Goal: Task Accomplishment & Management: Manage account settings

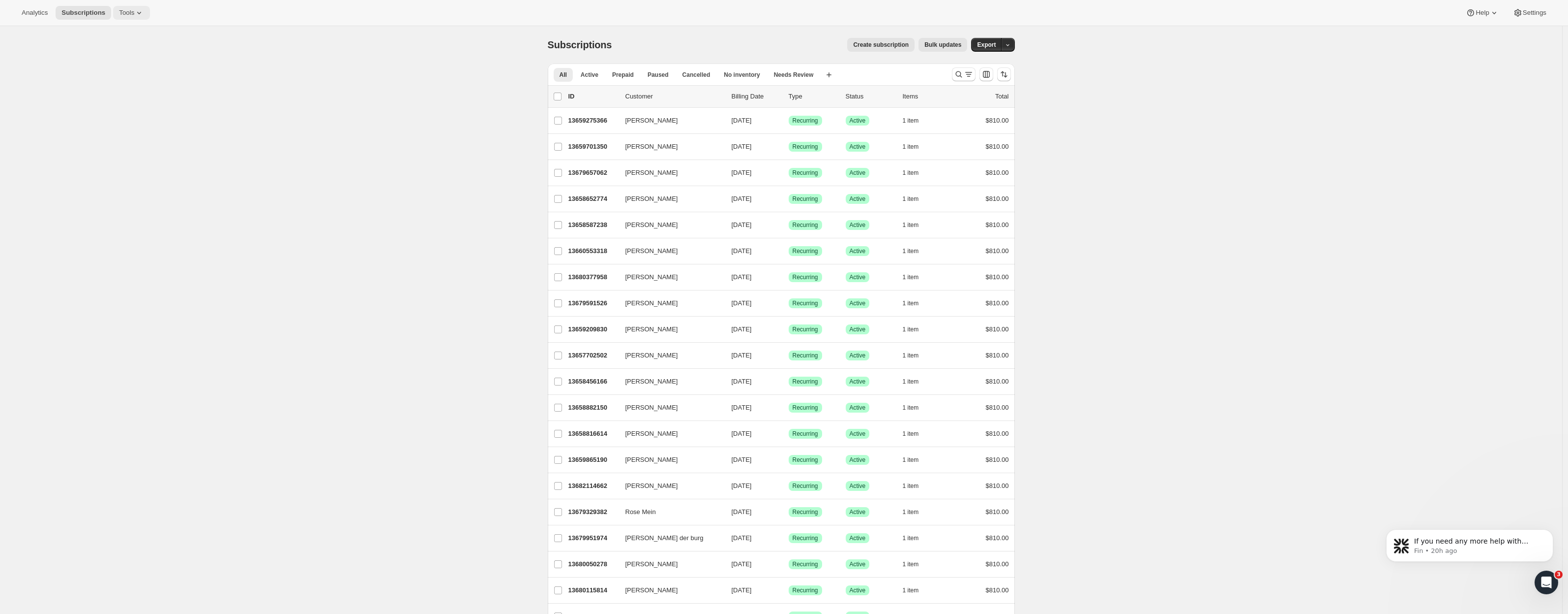
click at [123, 16] on span "Tools" at bounding box center [126, 13] width 16 height 8
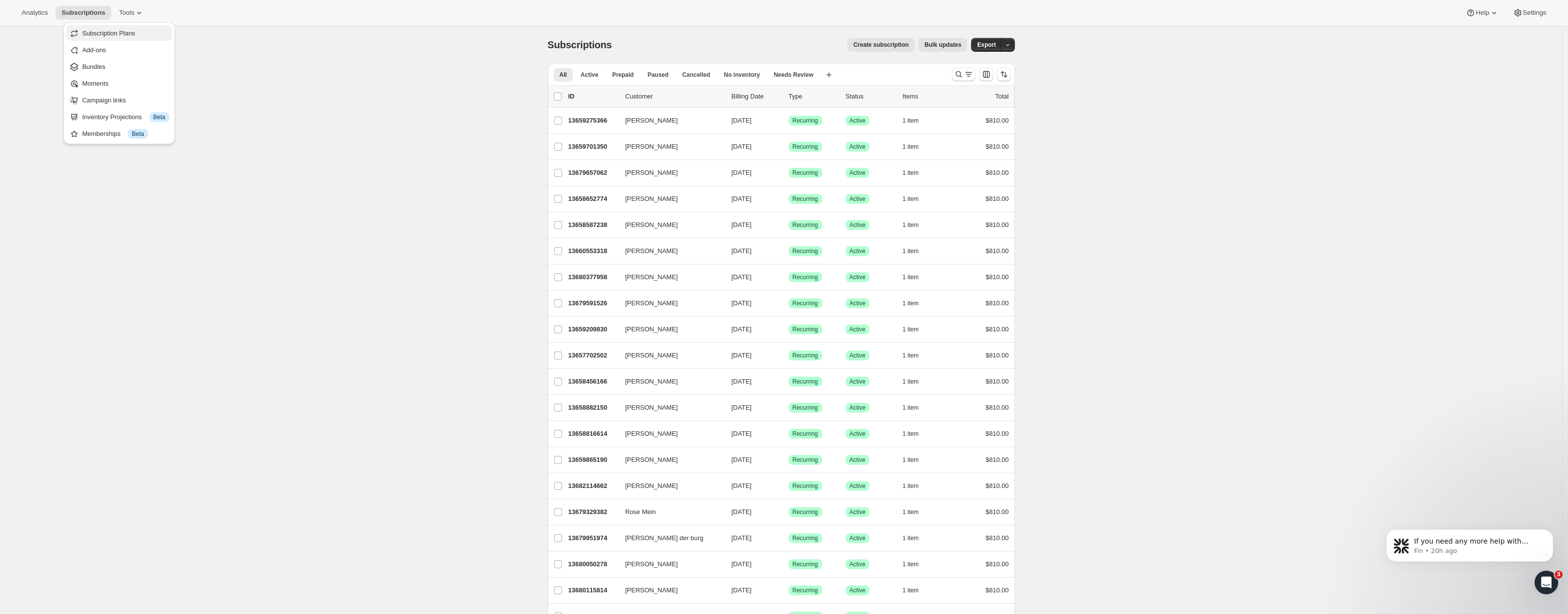
click at [127, 37] on span "Subscription Plans" at bounding box center [109, 33] width 53 height 7
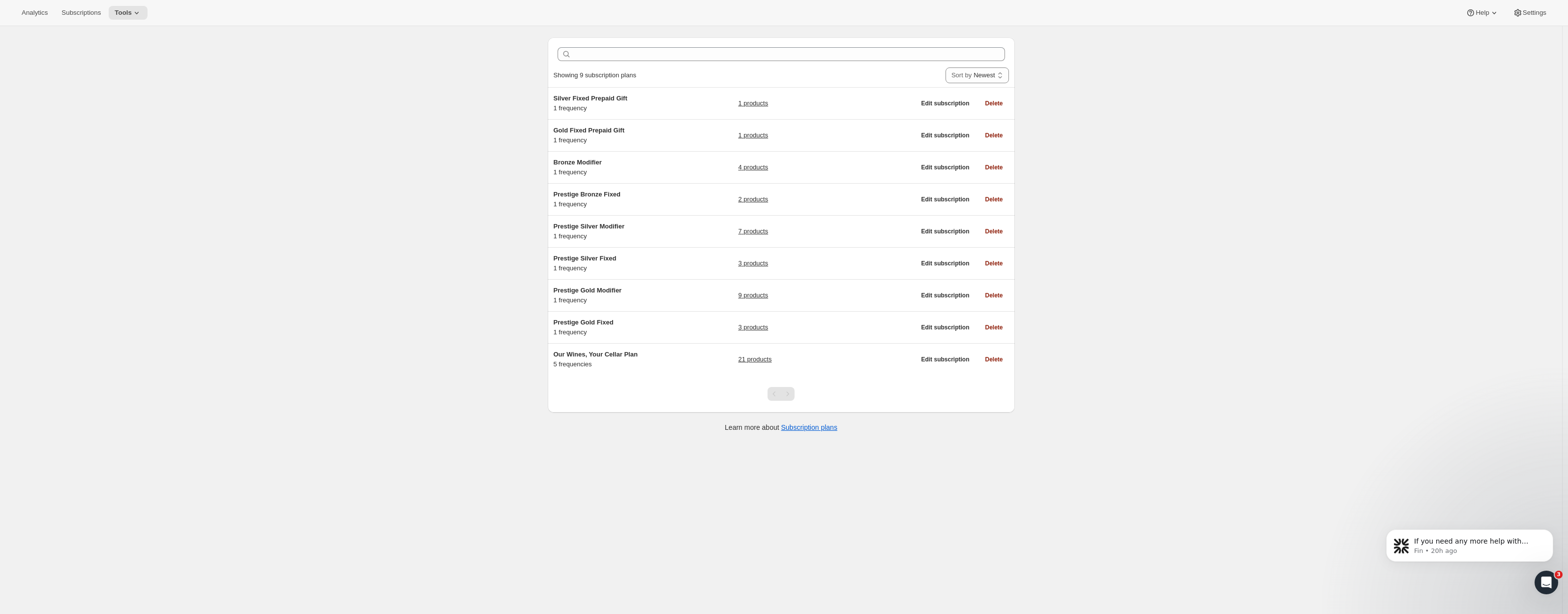
scroll to position [22, 0]
click at [595, 170] on span "Bronze Modifier" at bounding box center [578, 167] width 49 height 7
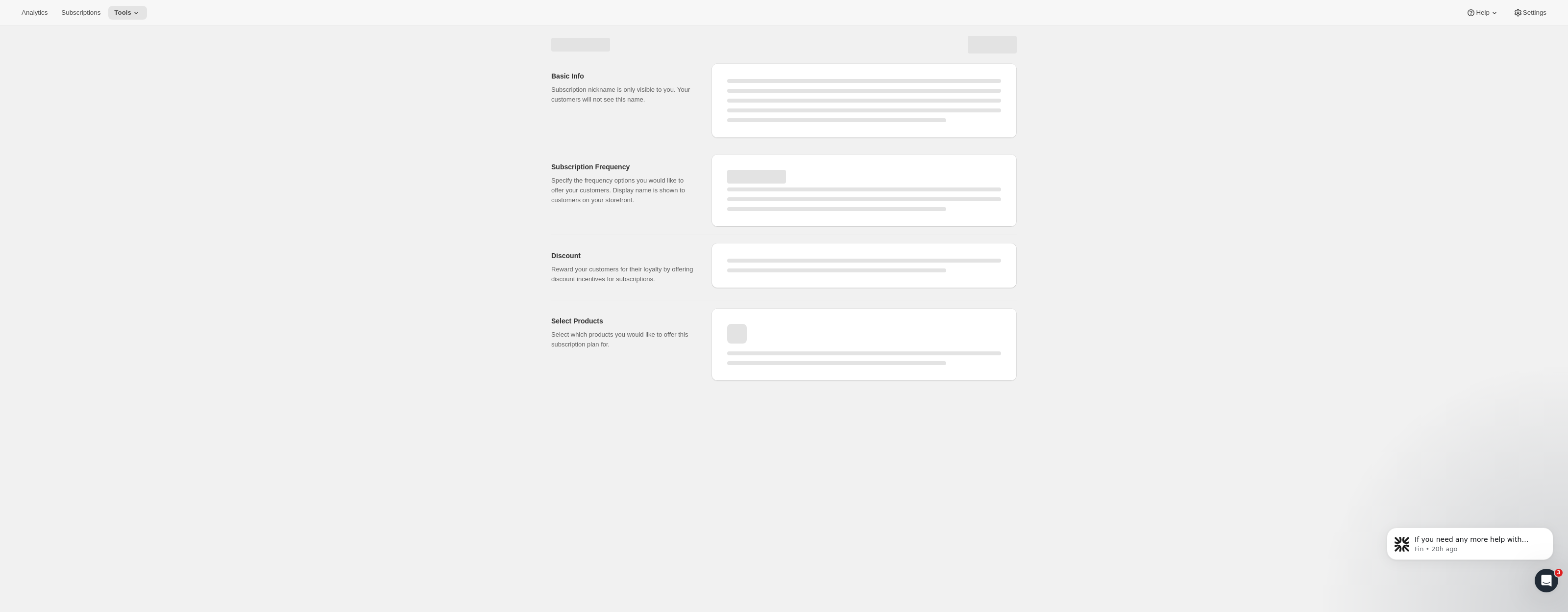
select select "WEEK"
select select "MONTH"
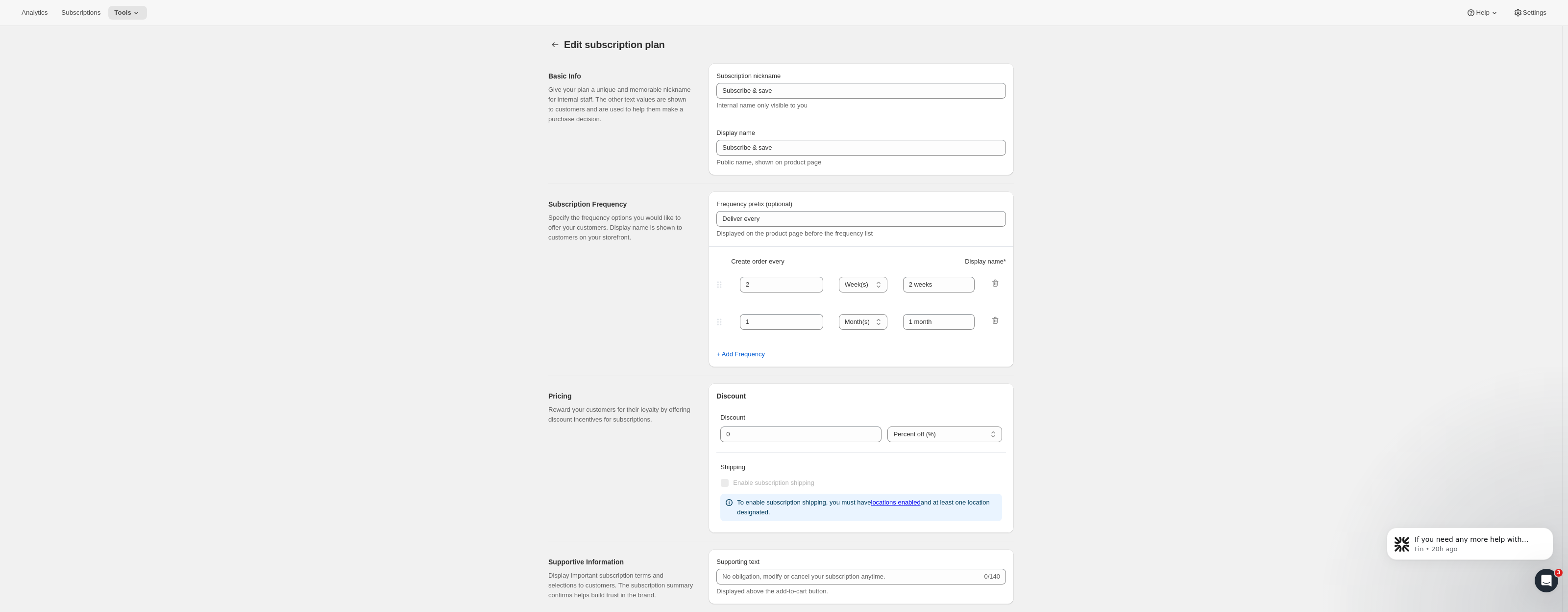
checkbox input "true"
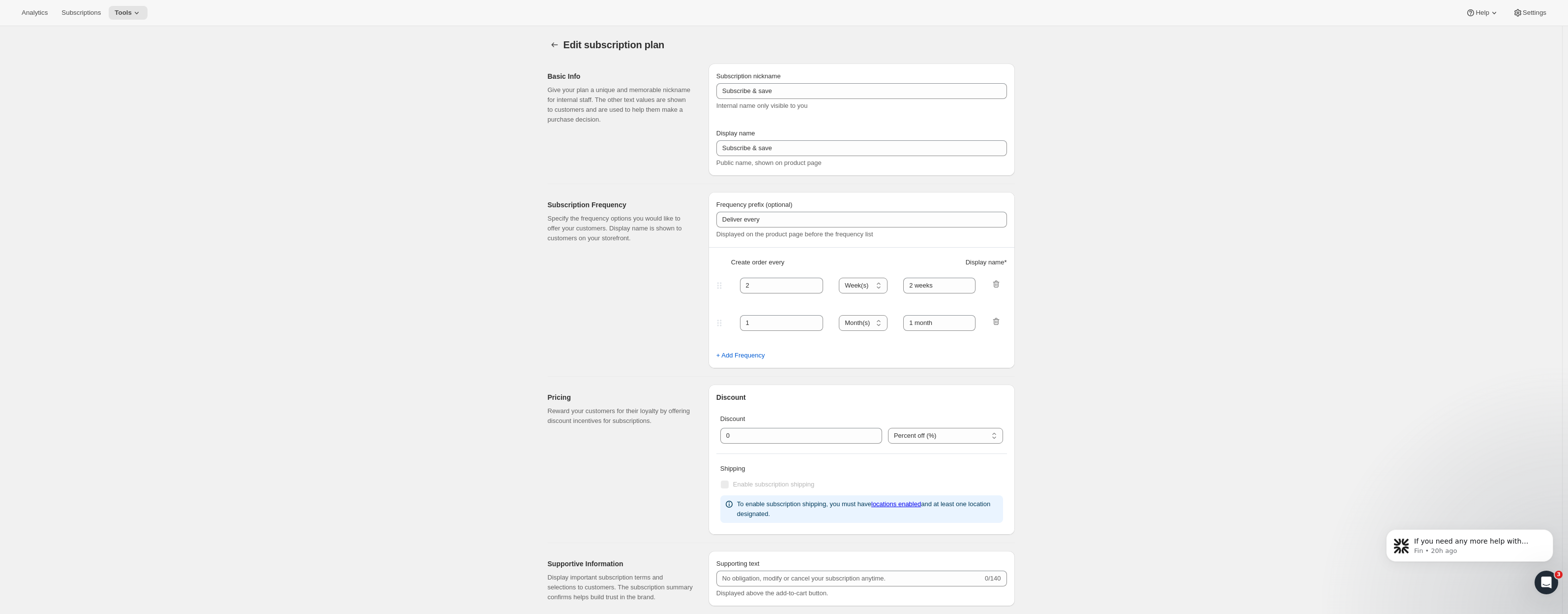
type input "Bronze Modifier"
type input "Join the Bronze Modifier Club"
type input "4"
select select "MONTH"
type input "4 months"
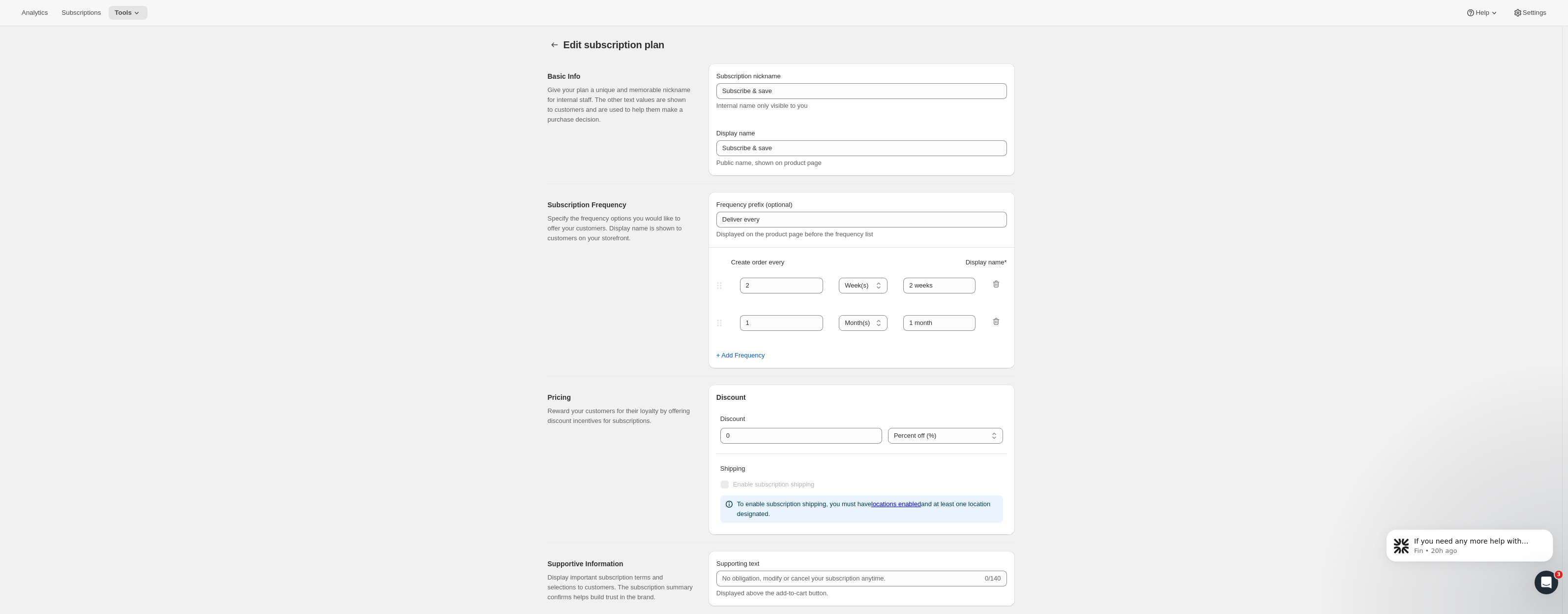
checkbox input "true"
select select "YEARDAY"
select select "2"
select select "9"
select select "6"
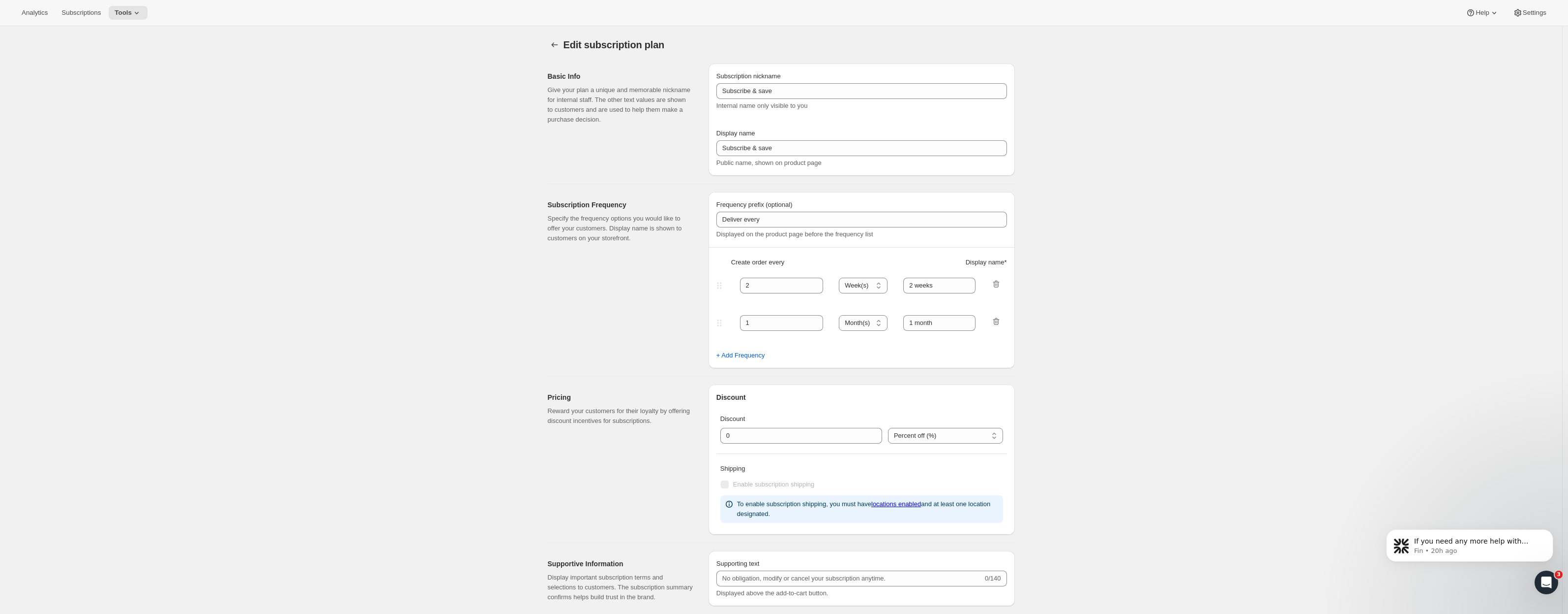
select select "9"
select select "10"
select select "9"
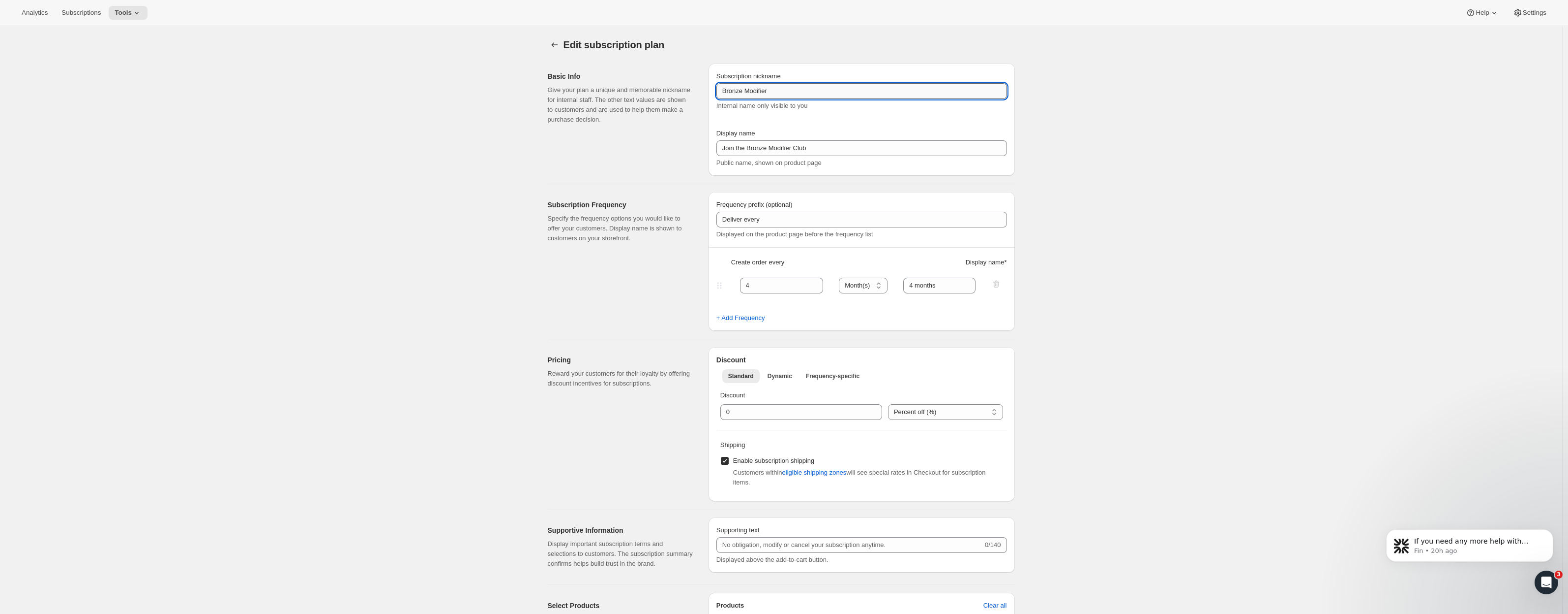
click at [725, 89] on input "Bronze Modifier" at bounding box center [861, 91] width 290 height 16
type input "Prestige Bronze Modifier"
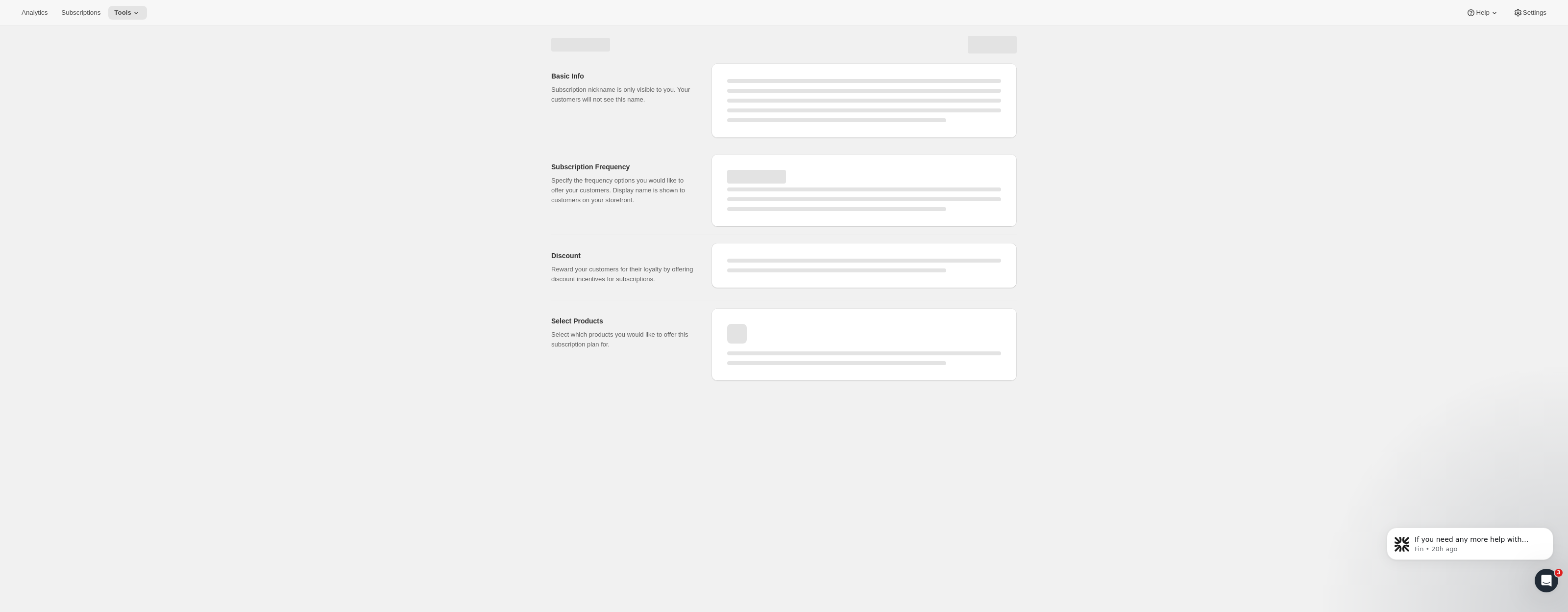
select select "MONTH"
select select "YEARDAY"
select select "2"
select select "9"
select select "6"
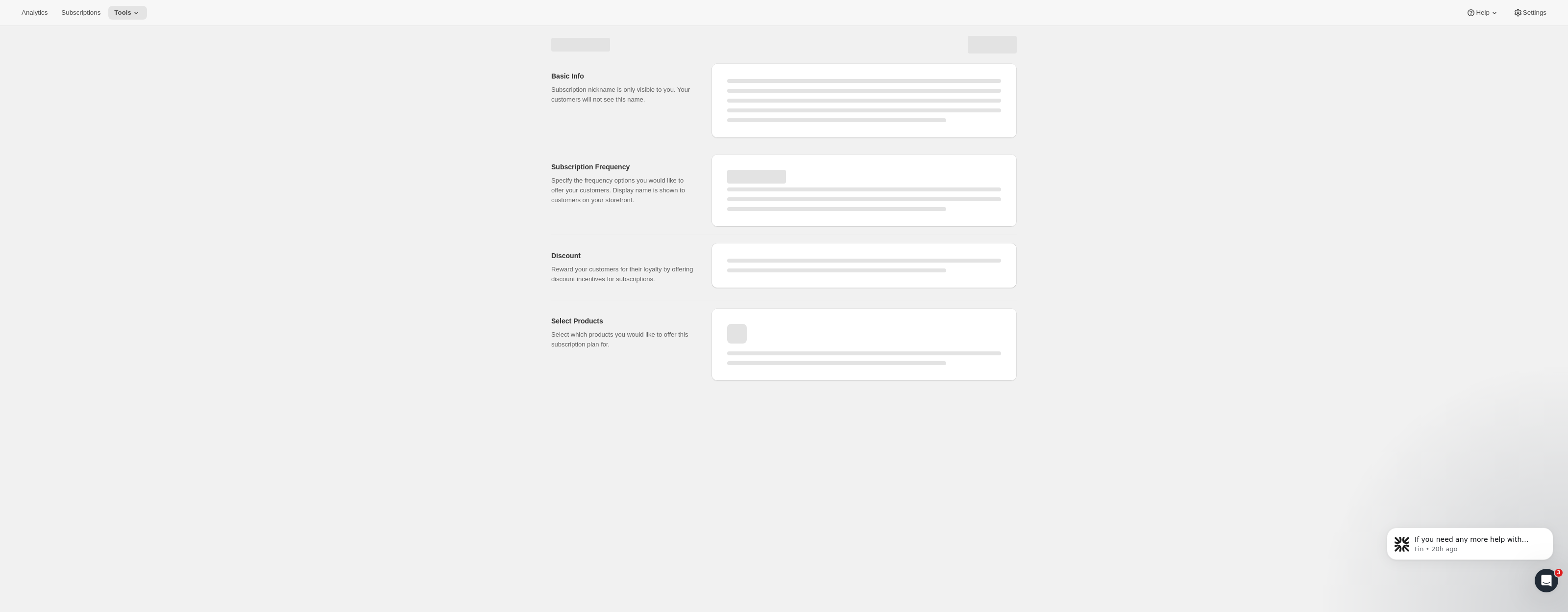
select select "9"
select select "10"
select select "9"
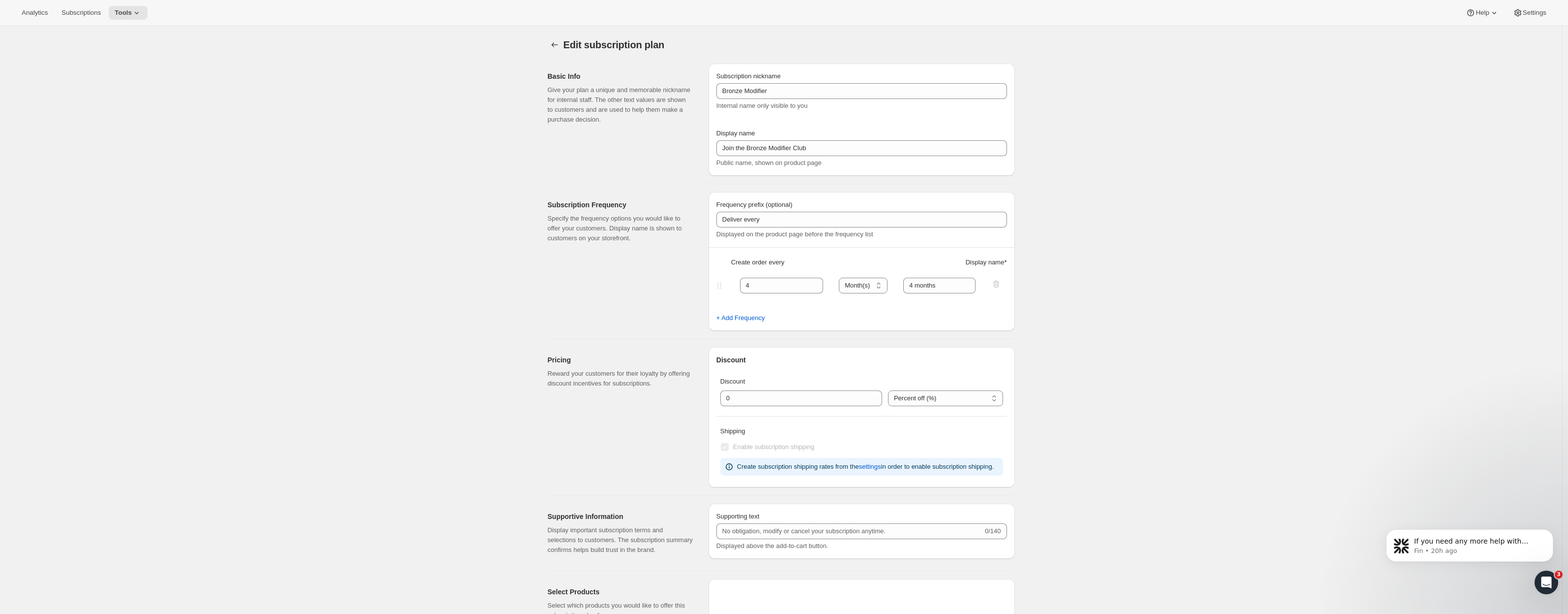
type input "Prestige Bronze Modifier"
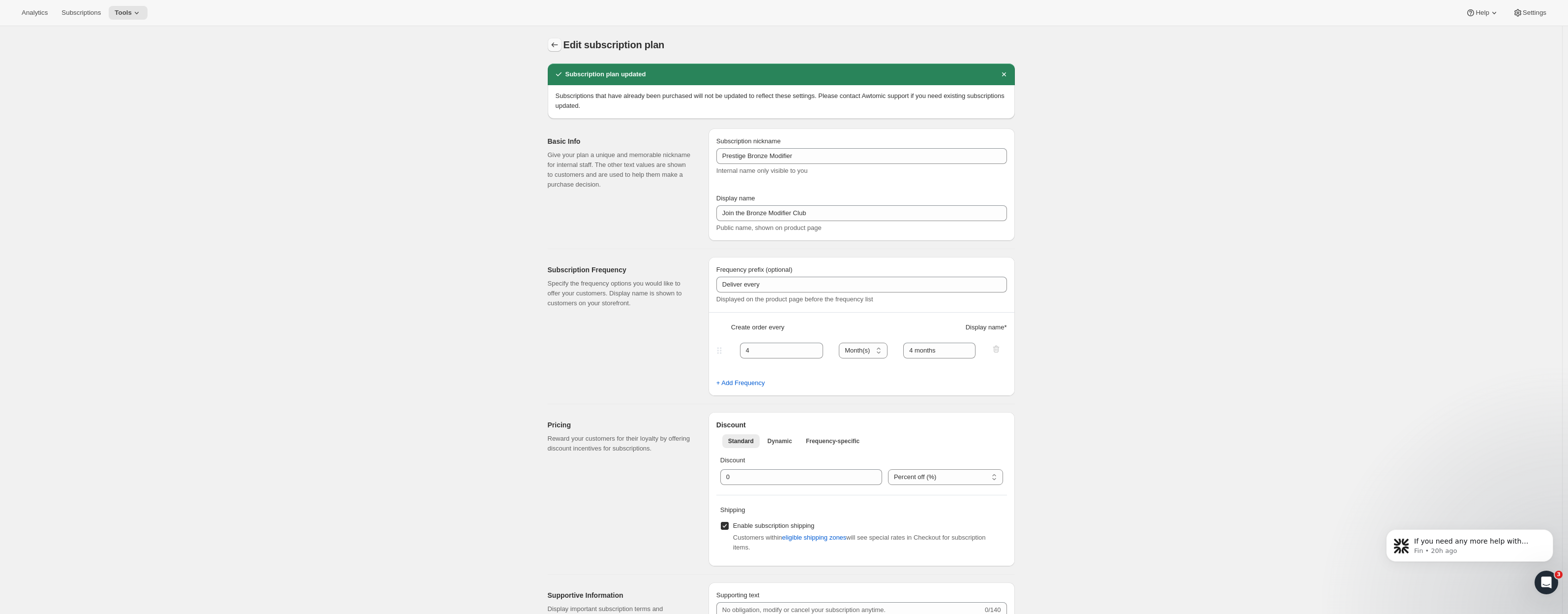
click at [557, 42] on icon "Subscription plans" at bounding box center [554, 44] width 10 height 10
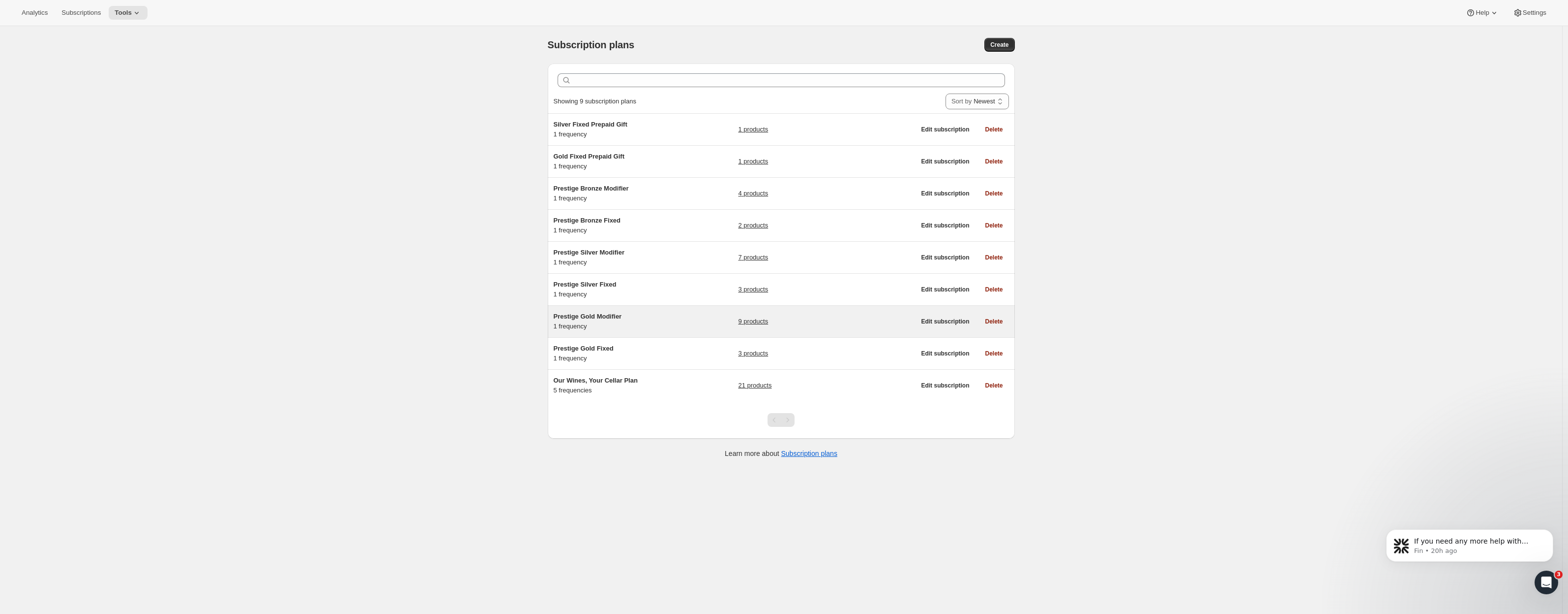
click at [597, 315] on span "Prestige Gold Modifier" at bounding box center [588, 316] width 69 height 7
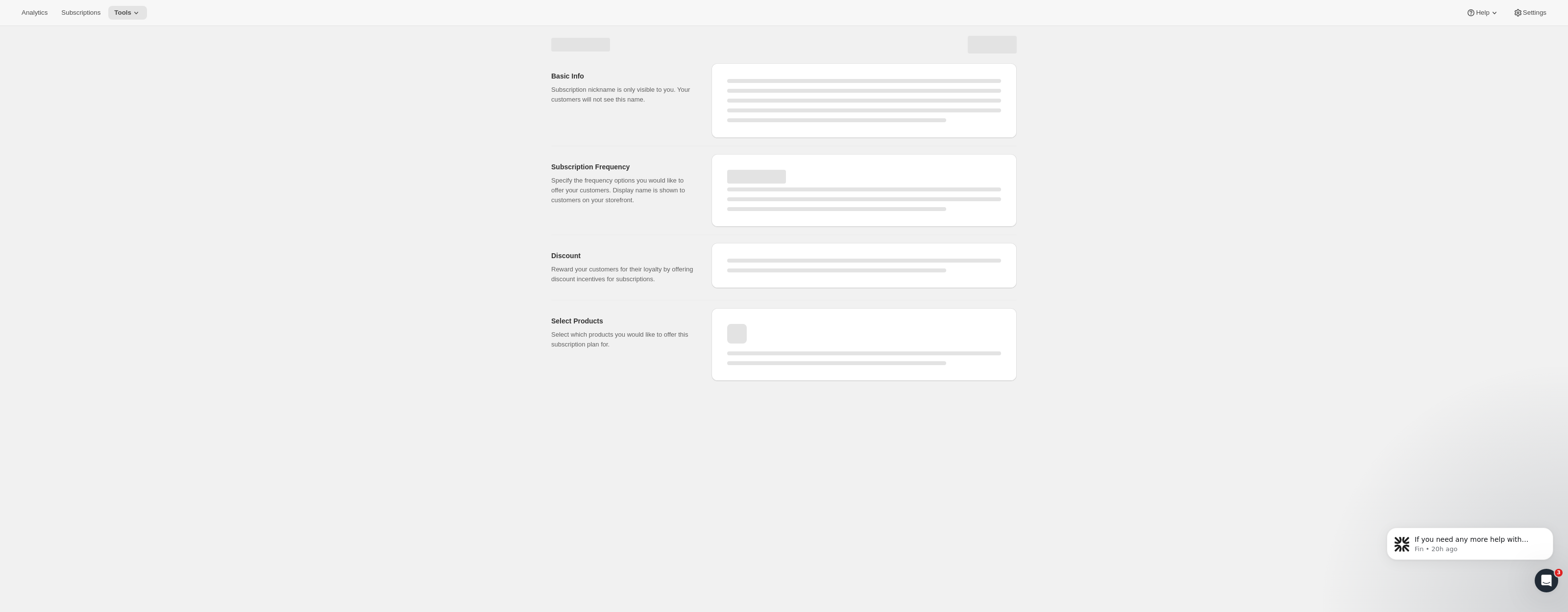
select select "WEEK"
select select "MONTH"
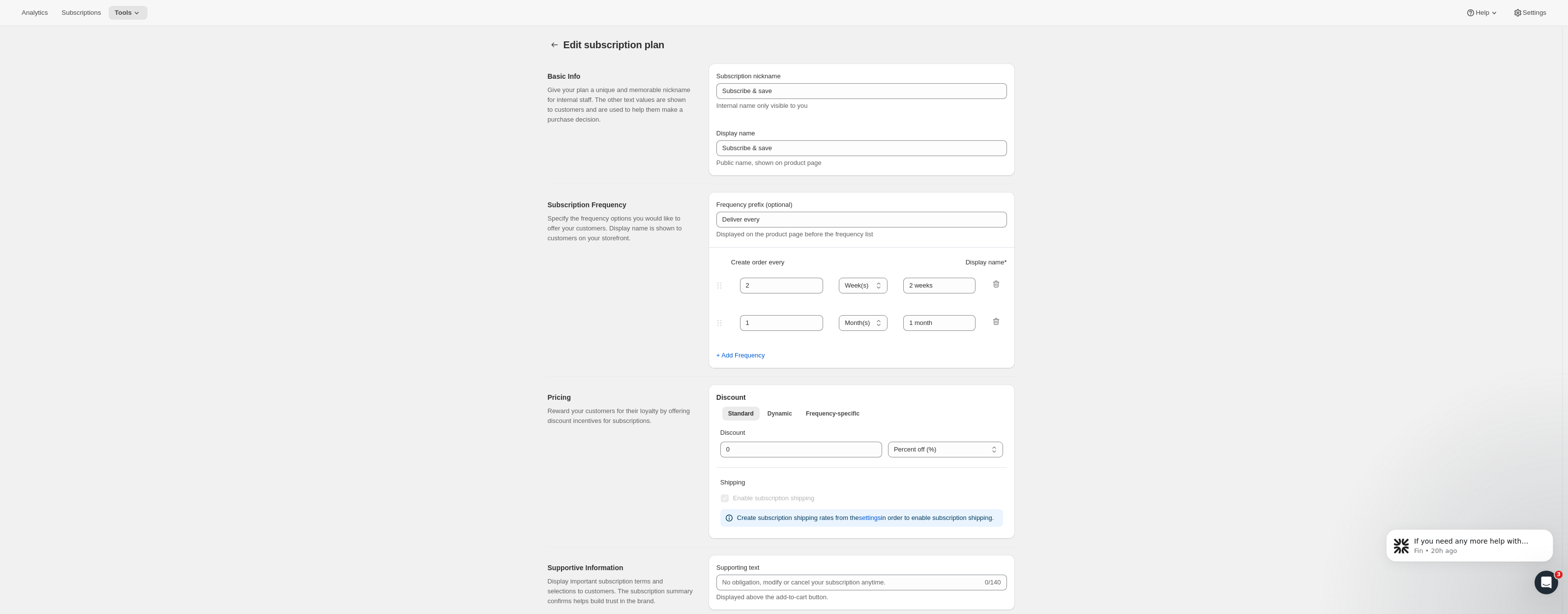
type input "Prestige Gold Modifier"
type input "Join the modifier club"
type input "4"
select select "MONTH"
type input "4 Months"
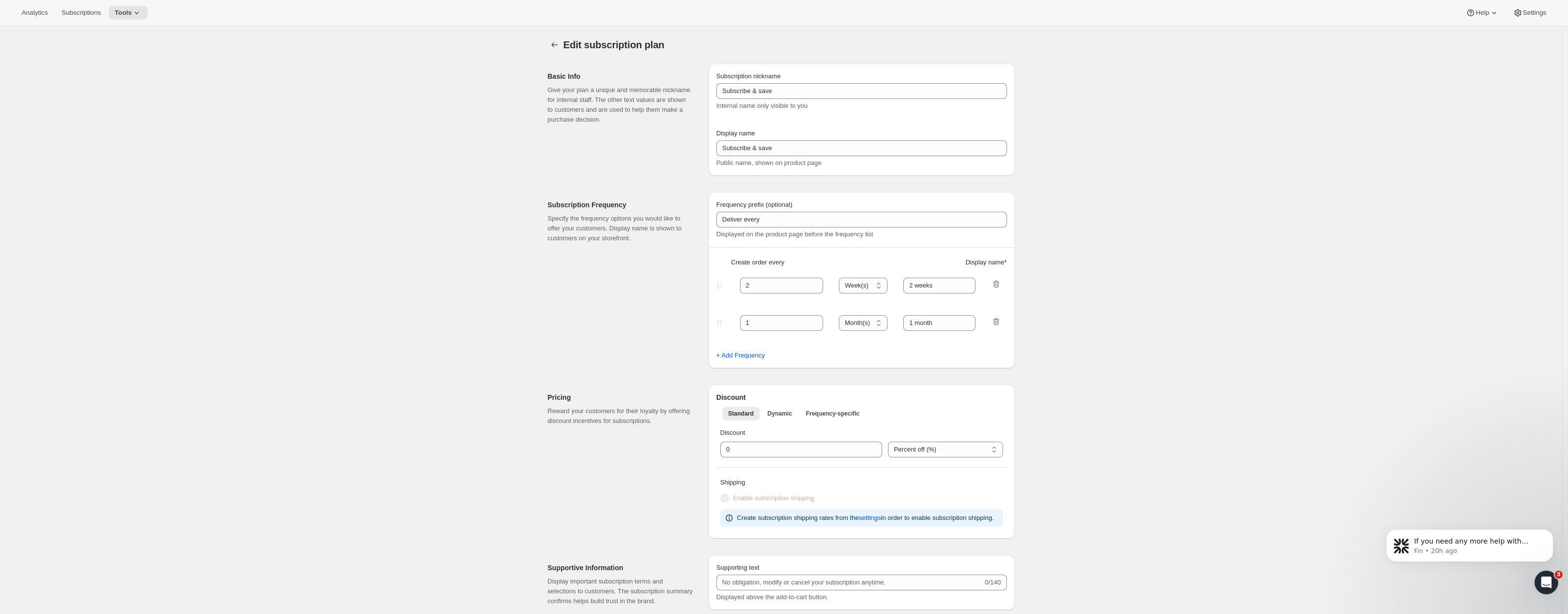
type input "Don’t forget to double-check your payment and shipping information before confi…"
checkbox input "true"
select select "YEARDAY"
select select "2"
select select "13"
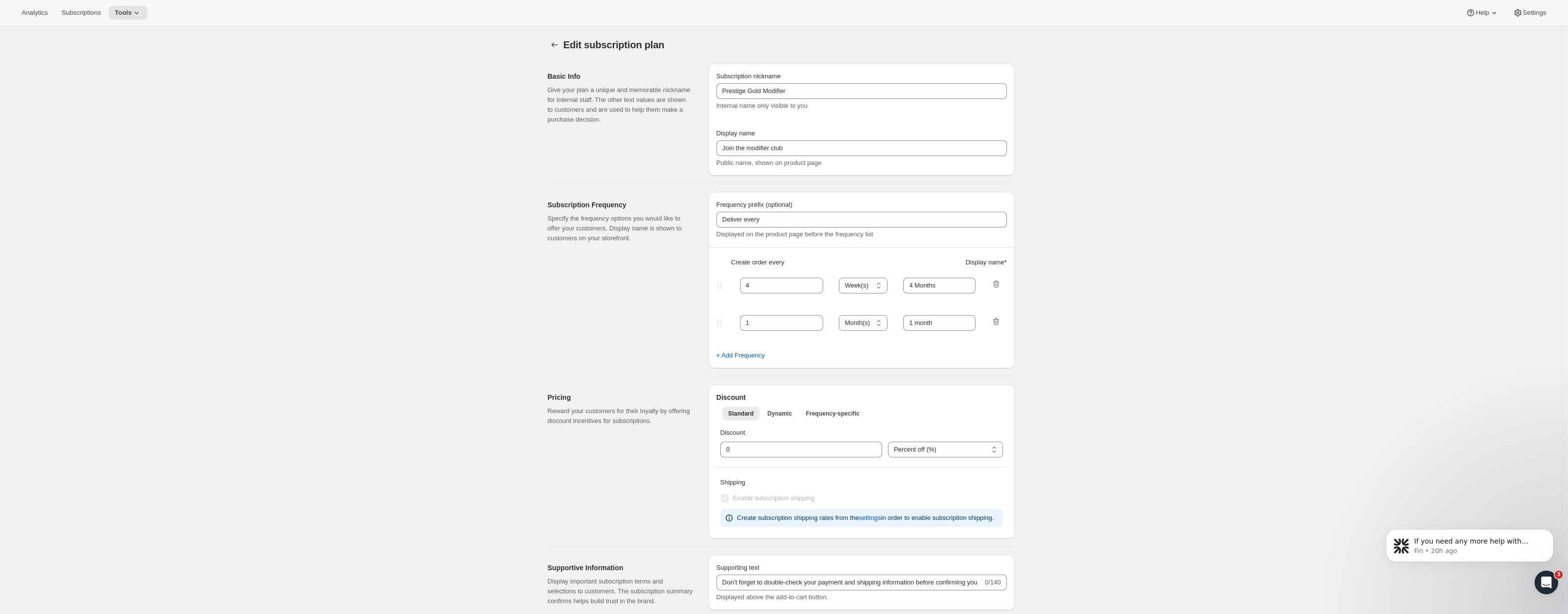
select select "6"
select select "13"
select select "10"
select select "13"
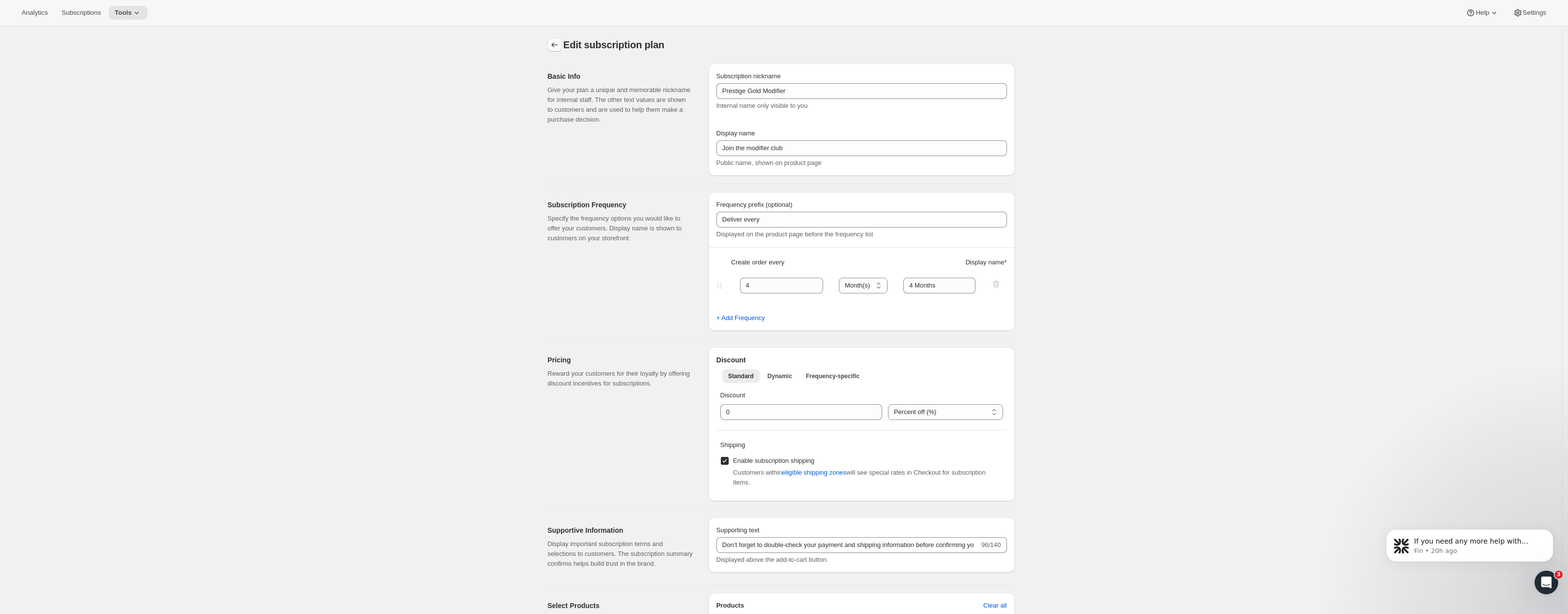
click at [558, 48] on icon "Subscription plans" at bounding box center [554, 44] width 10 height 10
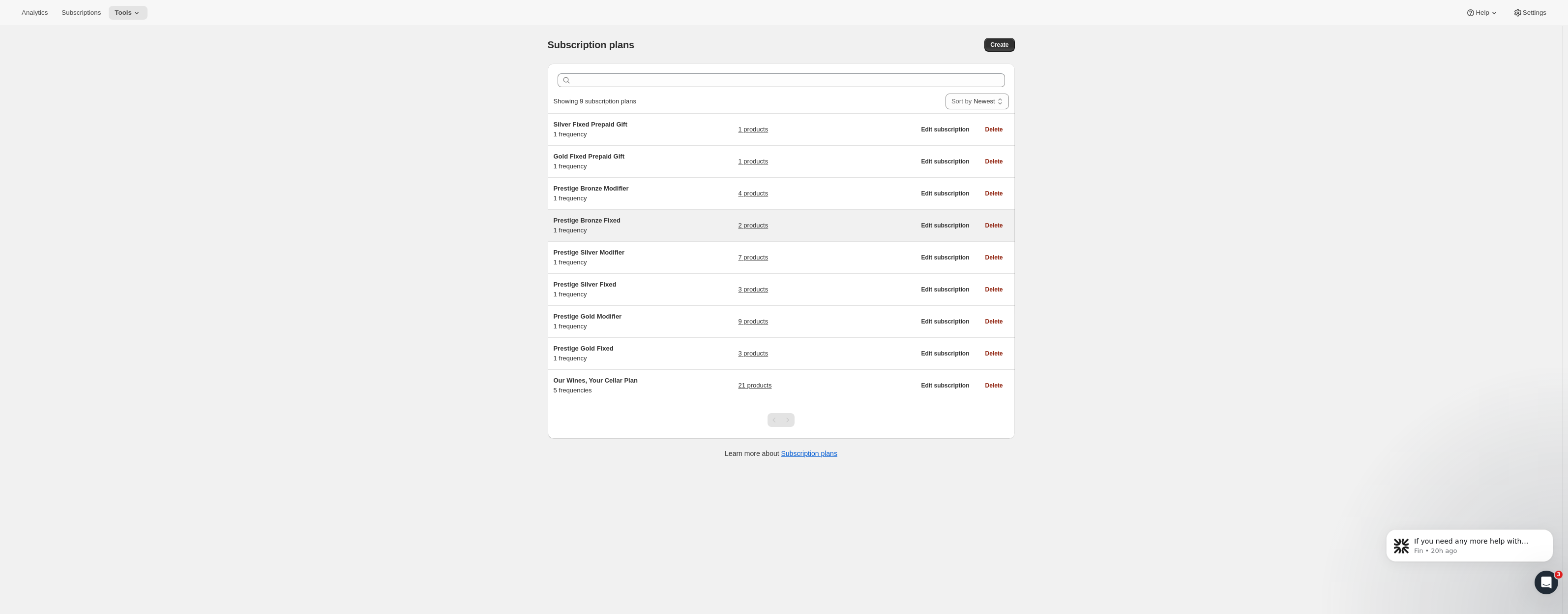
click at [755, 228] on link "2 products" at bounding box center [753, 225] width 30 height 10
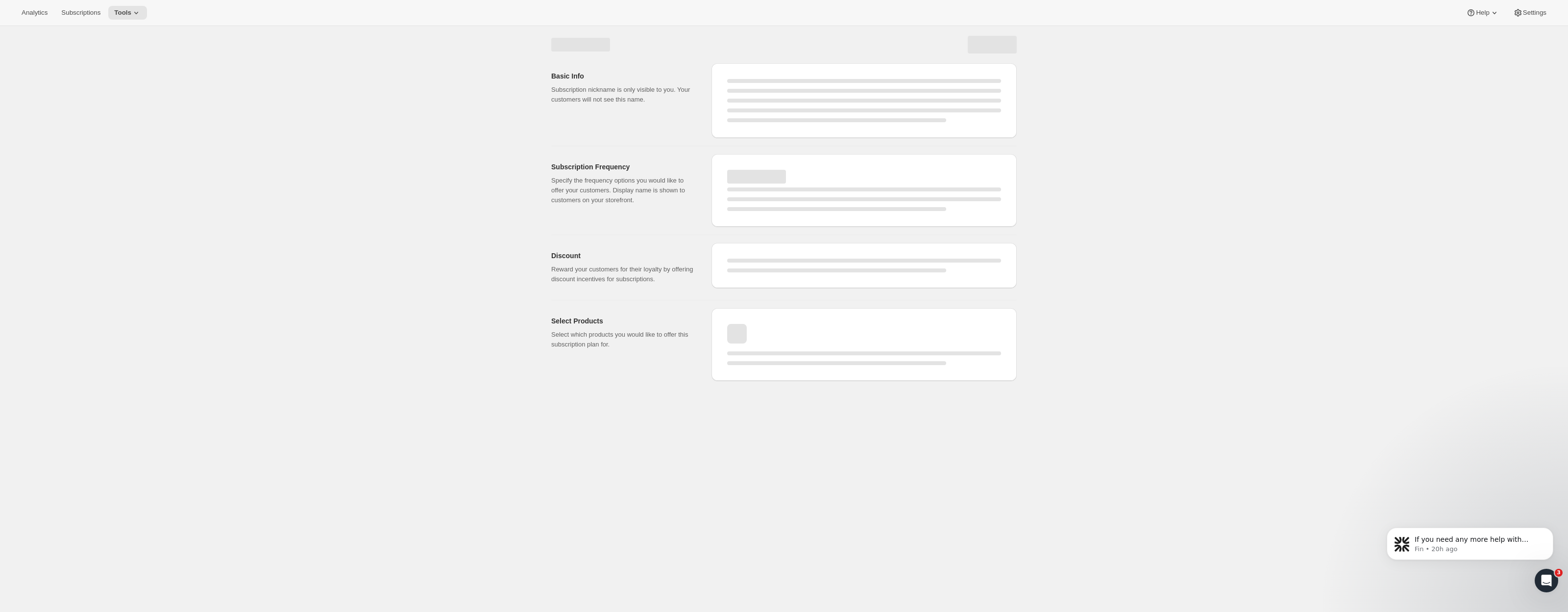
select select "WEEK"
select select "MONTH"
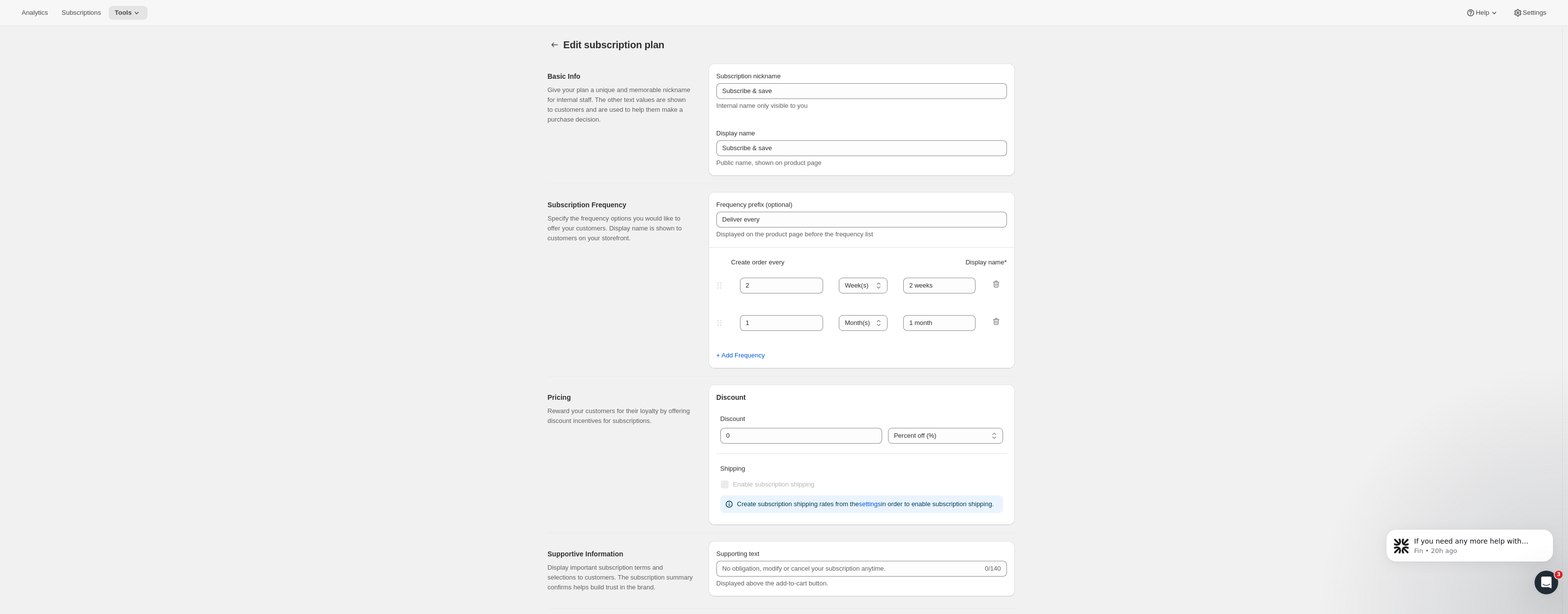
type input "Prestige Bronze Fixed"
type input "Join the bronze fixed club"
type input "4"
select select "MONTH"
type input "4 months"
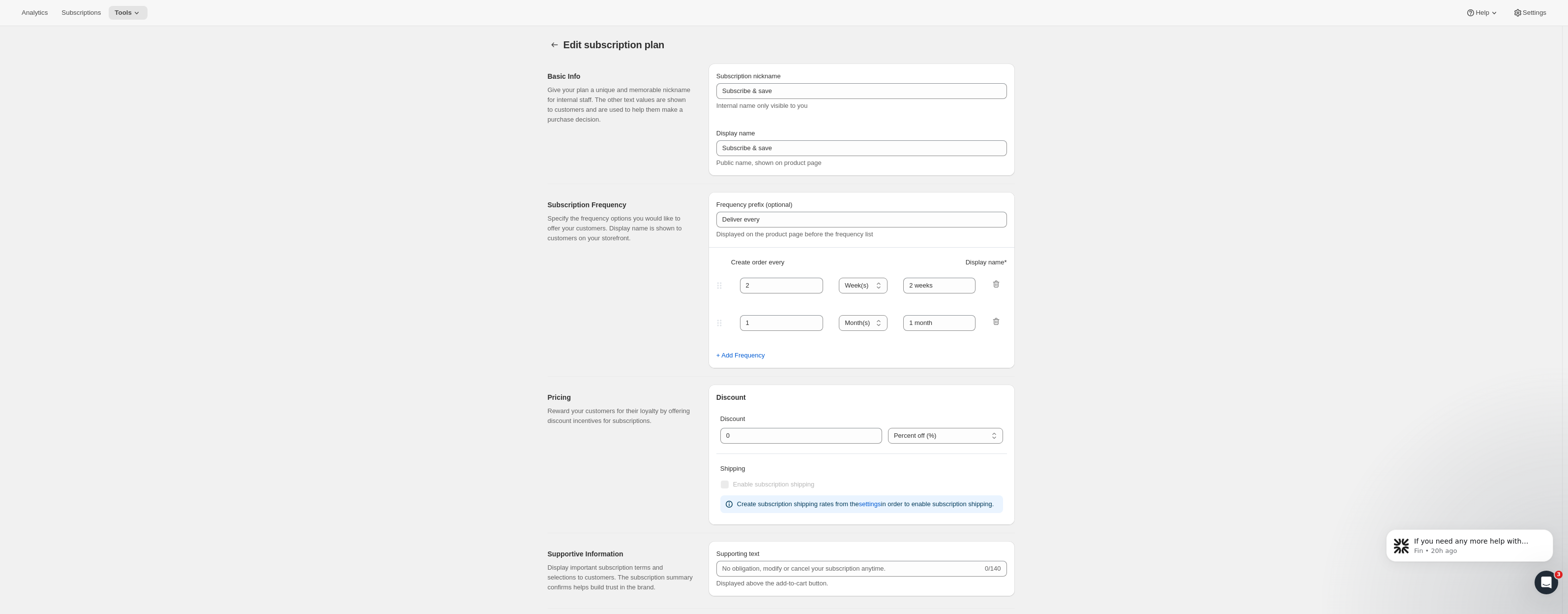
type input "Don’t forget to double-check your payment and shipping information before confi…"
checkbox input "true"
select select "YEARDAY"
select select "2"
select select "12"
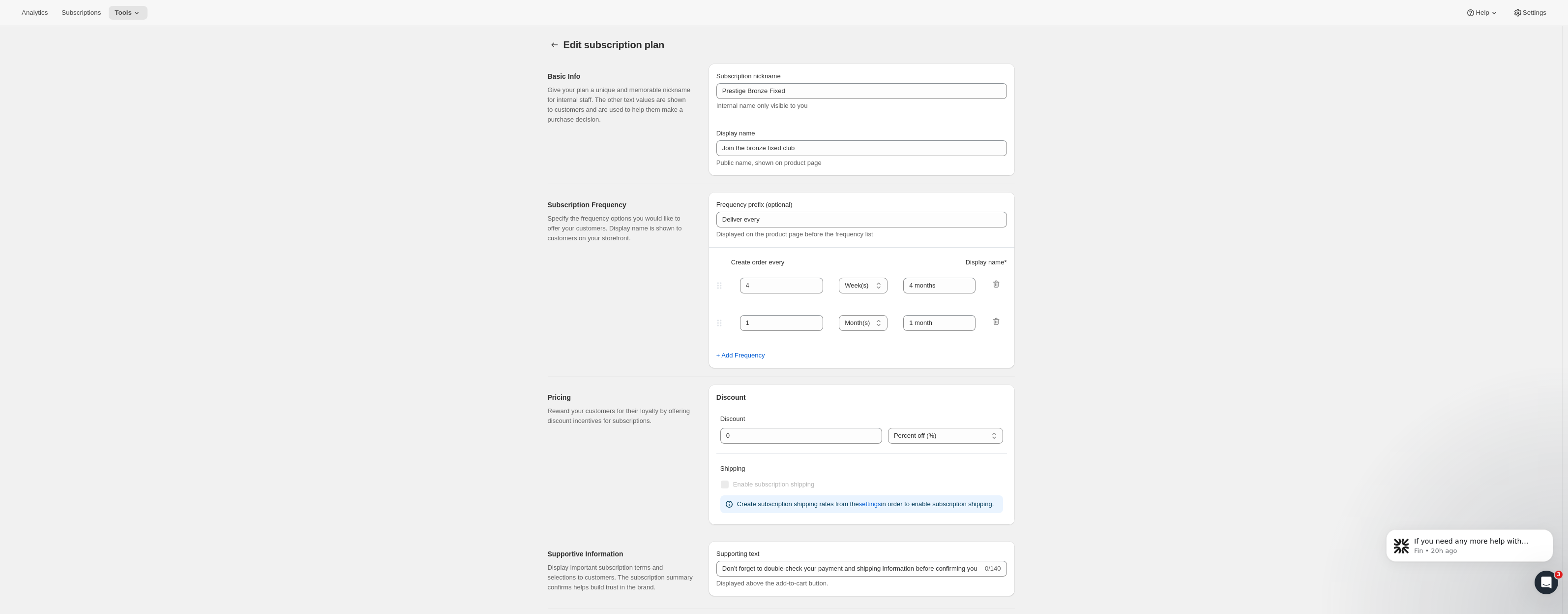
select select "6"
select select "12"
select select "10"
select select "12"
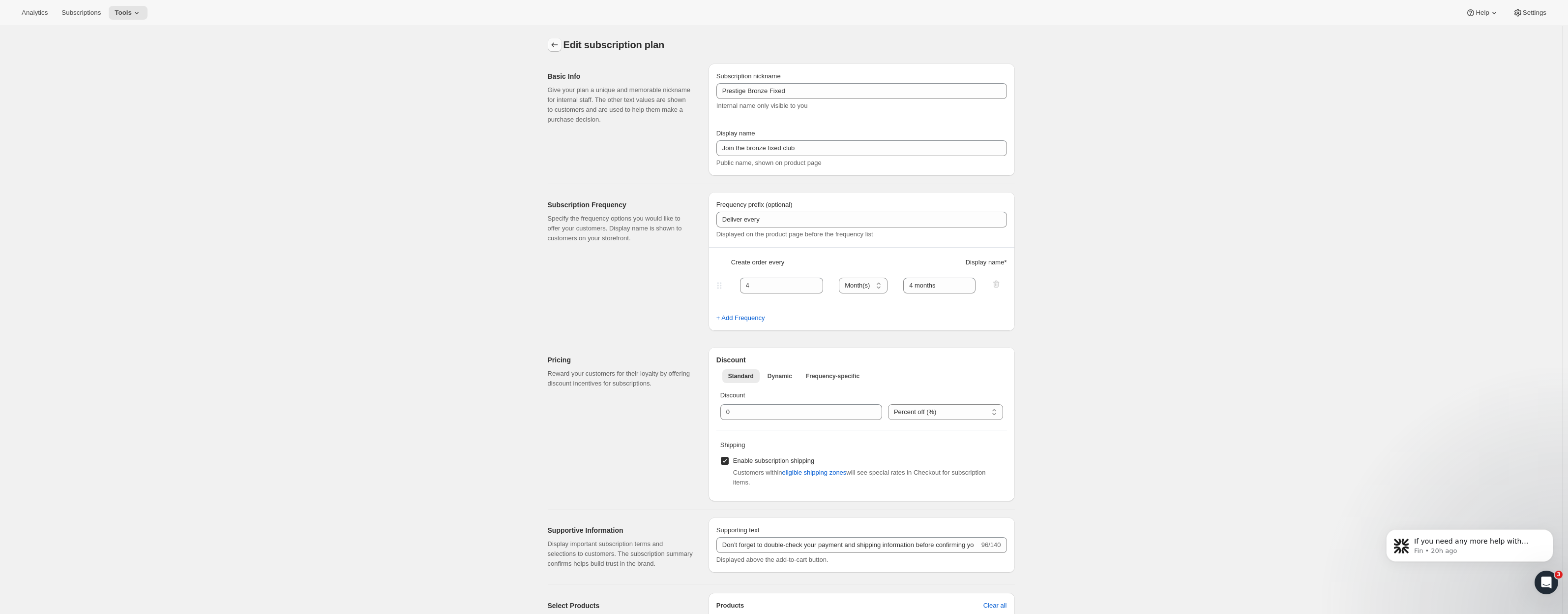
click at [560, 47] on icon "Subscription plans" at bounding box center [554, 44] width 10 height 10
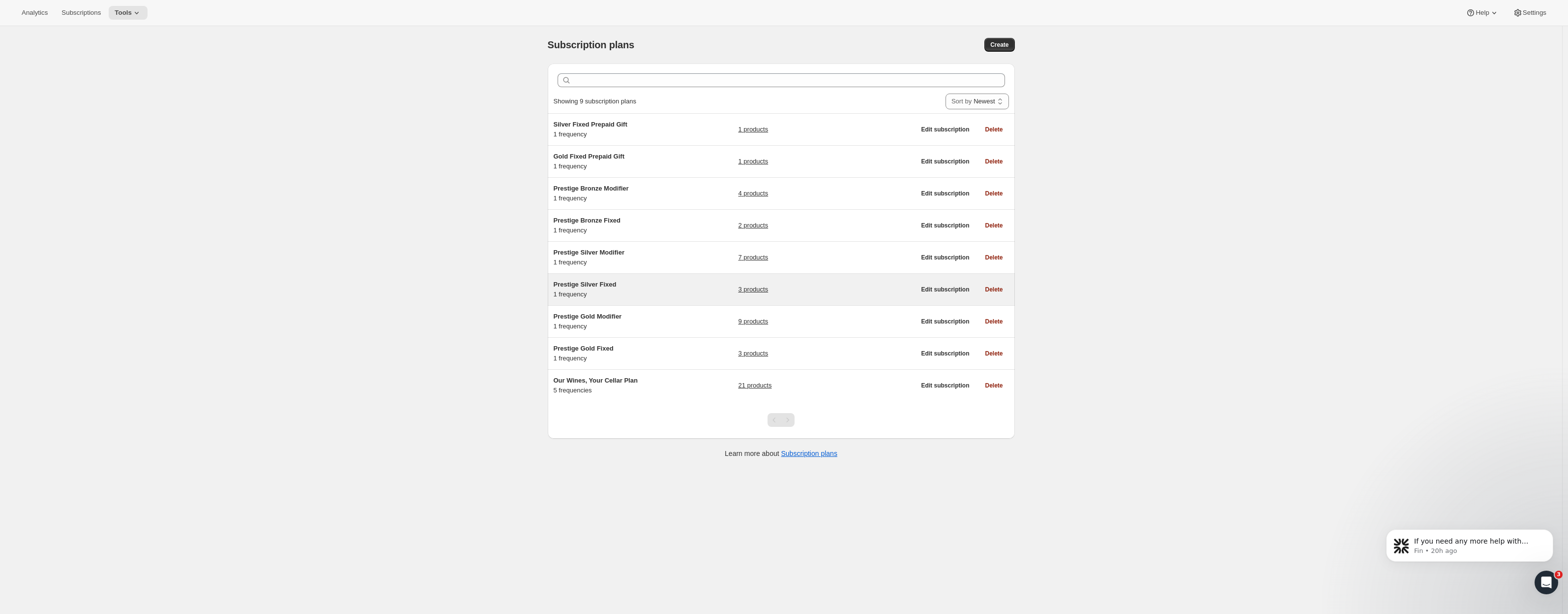
click at [586, 285] on span "Prestige Silver Fixed" at bounding box center [585, 284] width 63 height 7
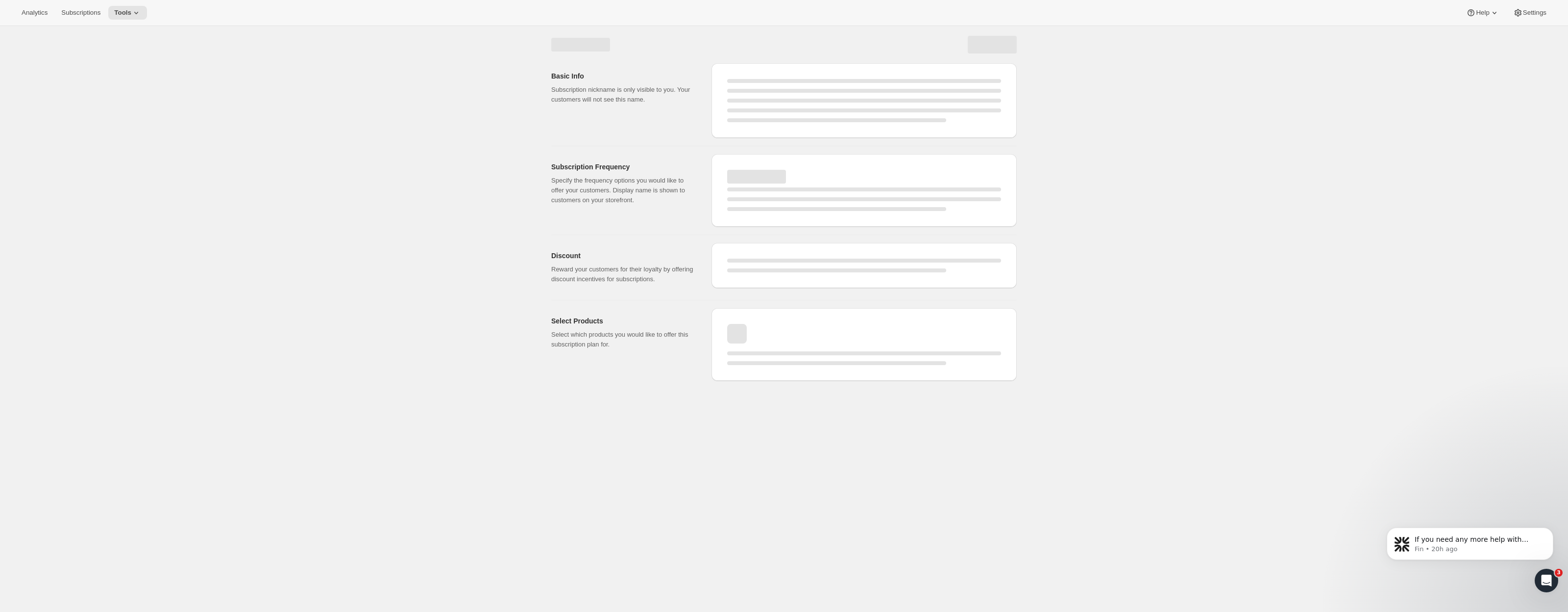
select select "WEEK"
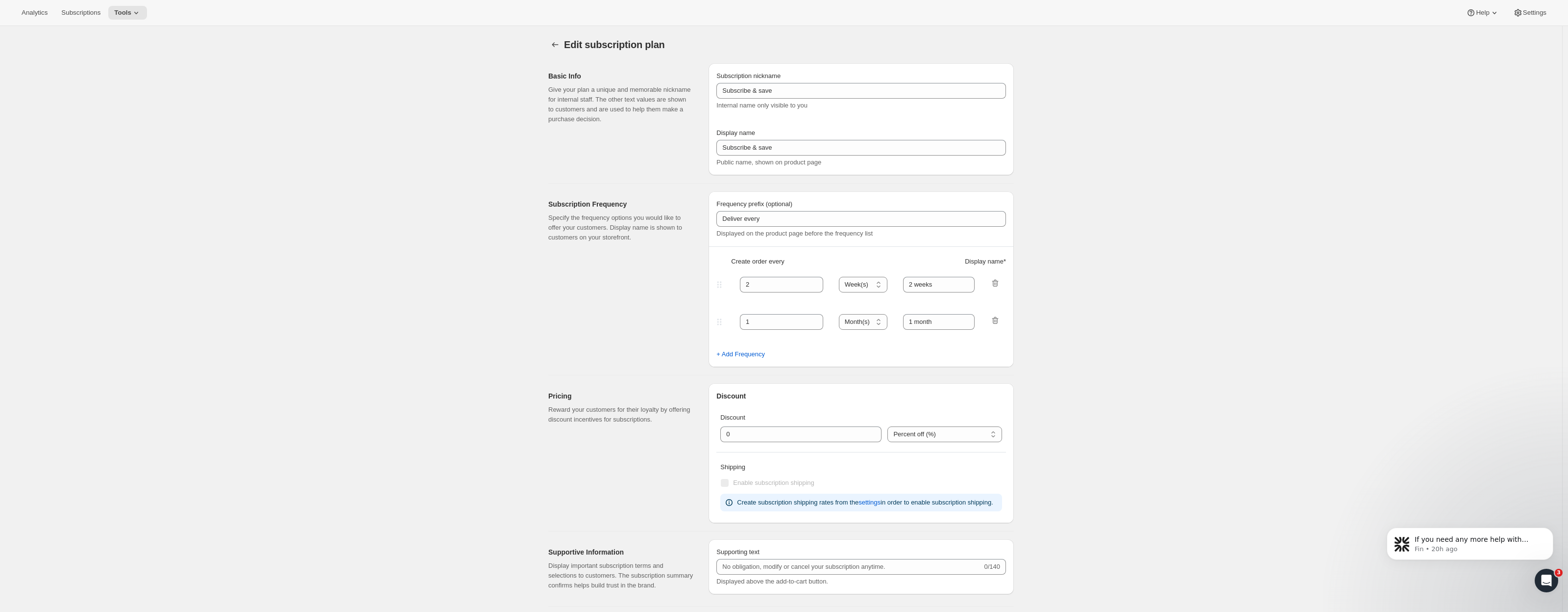
type input "Prestige Silver Fixed"
type input "Join the Silver Fixed Club"
type input "4"
select select "MONTH"
type input "4 Months"
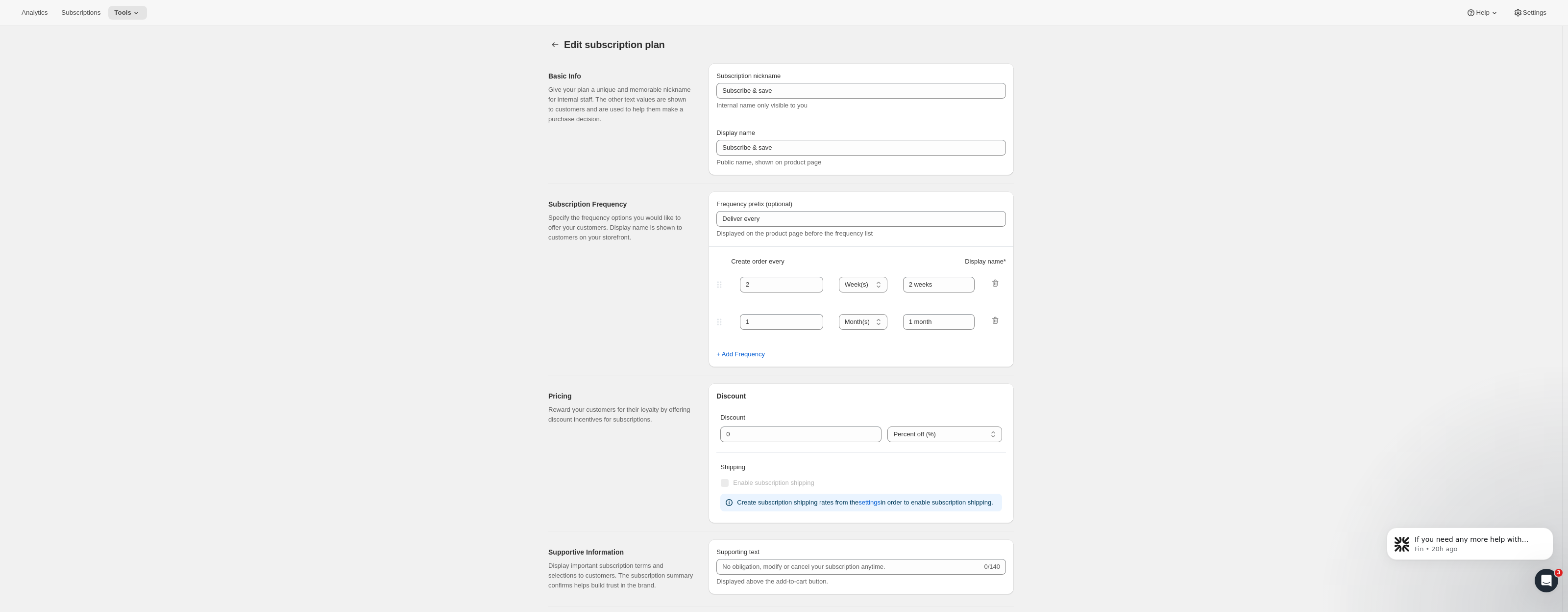
type input "Don’t forget to double-check your payment and shipping information before confi…"
checkbox input "true"
select select "YEARDAY"
select select "2"
select select "8"
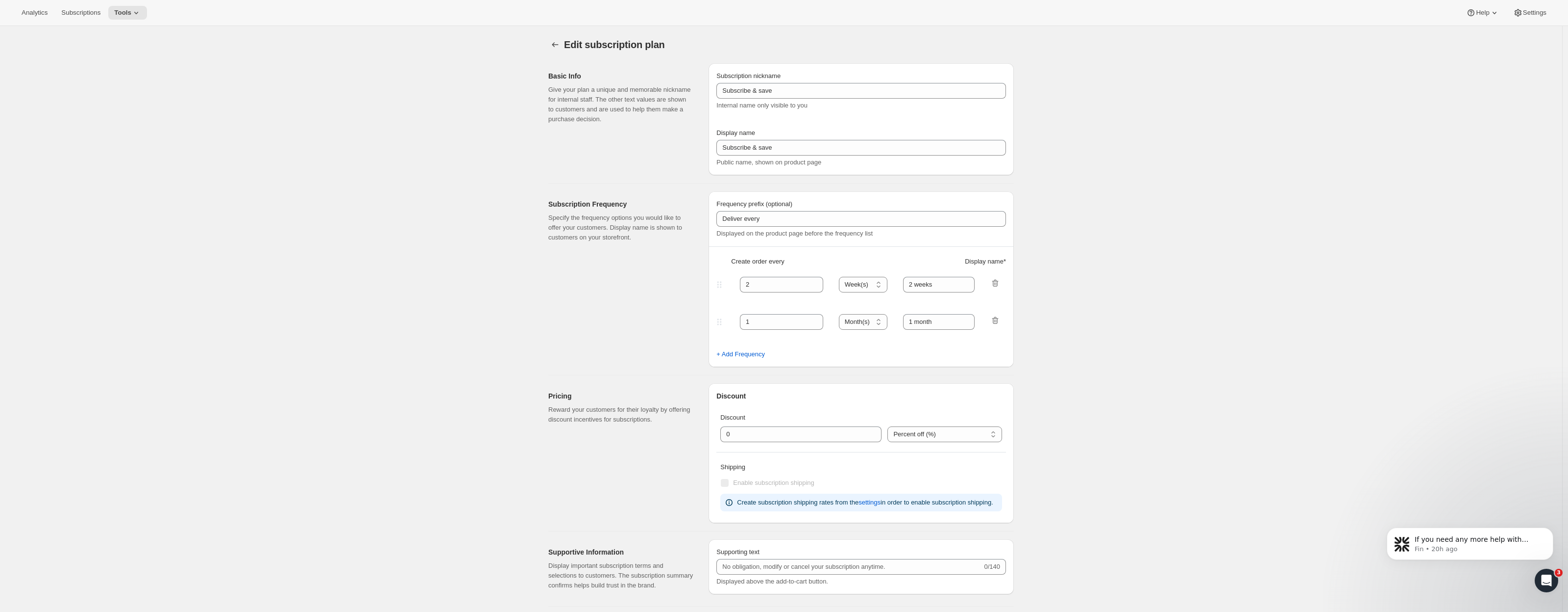
select select "6"
select select "8"
select select "10"
select select "8"
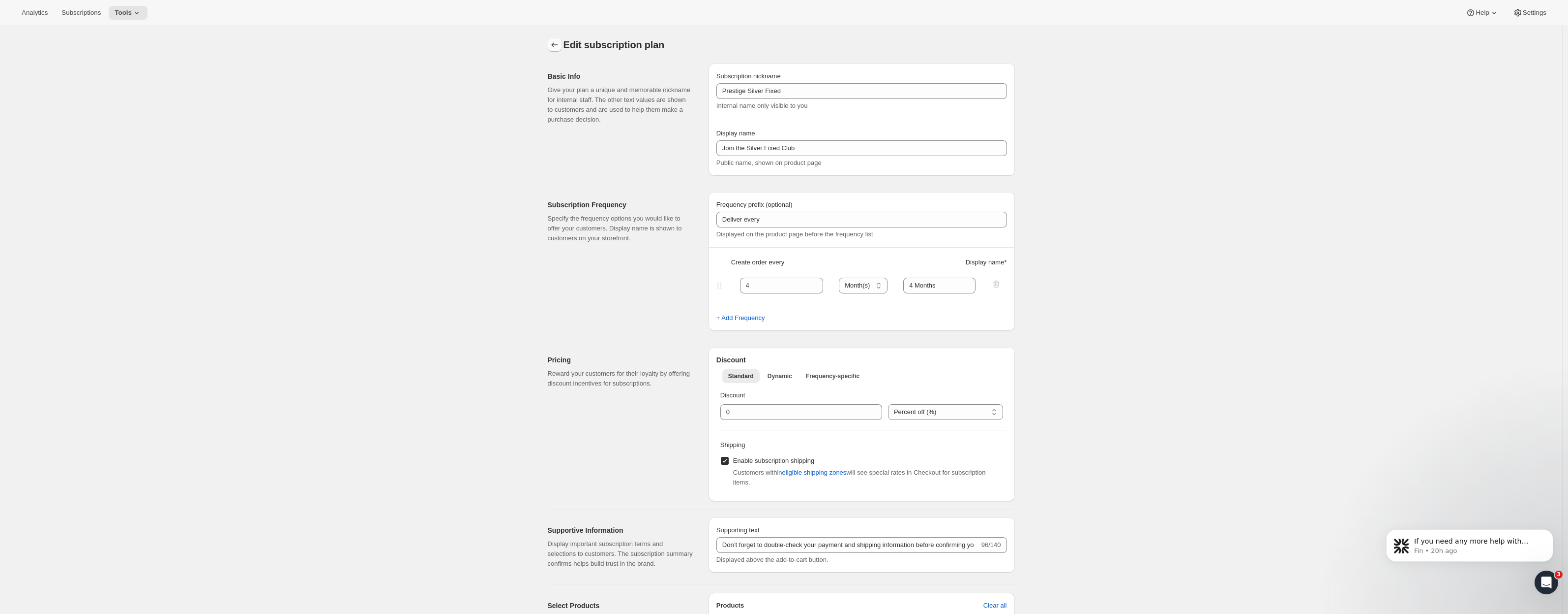
click at [554, 41] on icon "Subscription plans" at bounding box center [554, 44] width 10 height 10
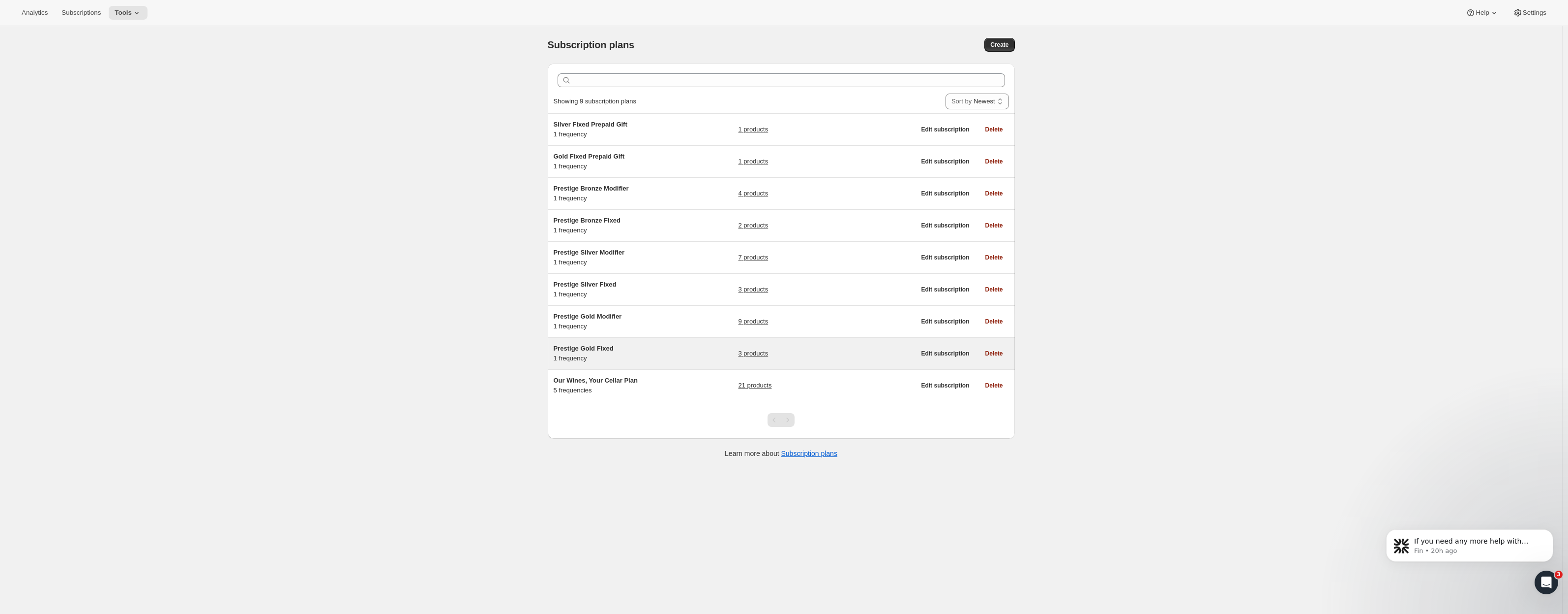
click at [603, 347] on span "Prestige Gold Fixed" at bounding box center [584, 348] width 60 height 7
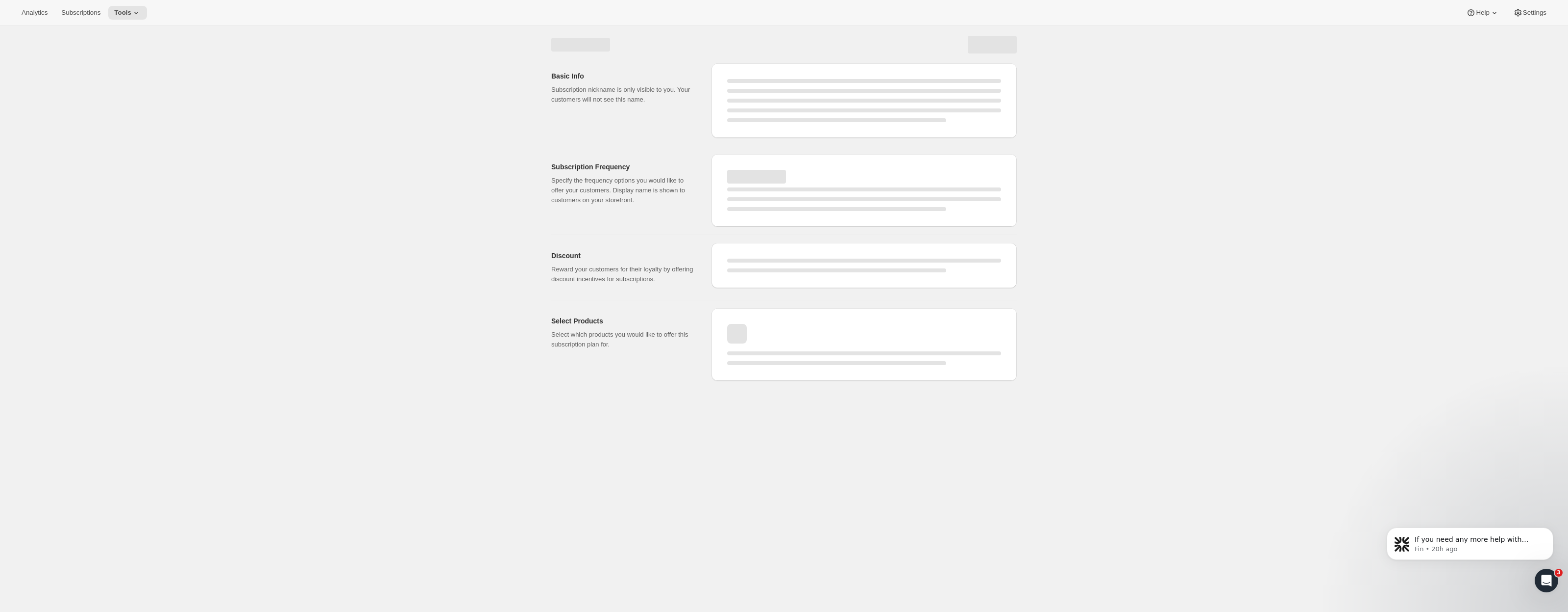
select select "WEEK"
select select "MONTH"
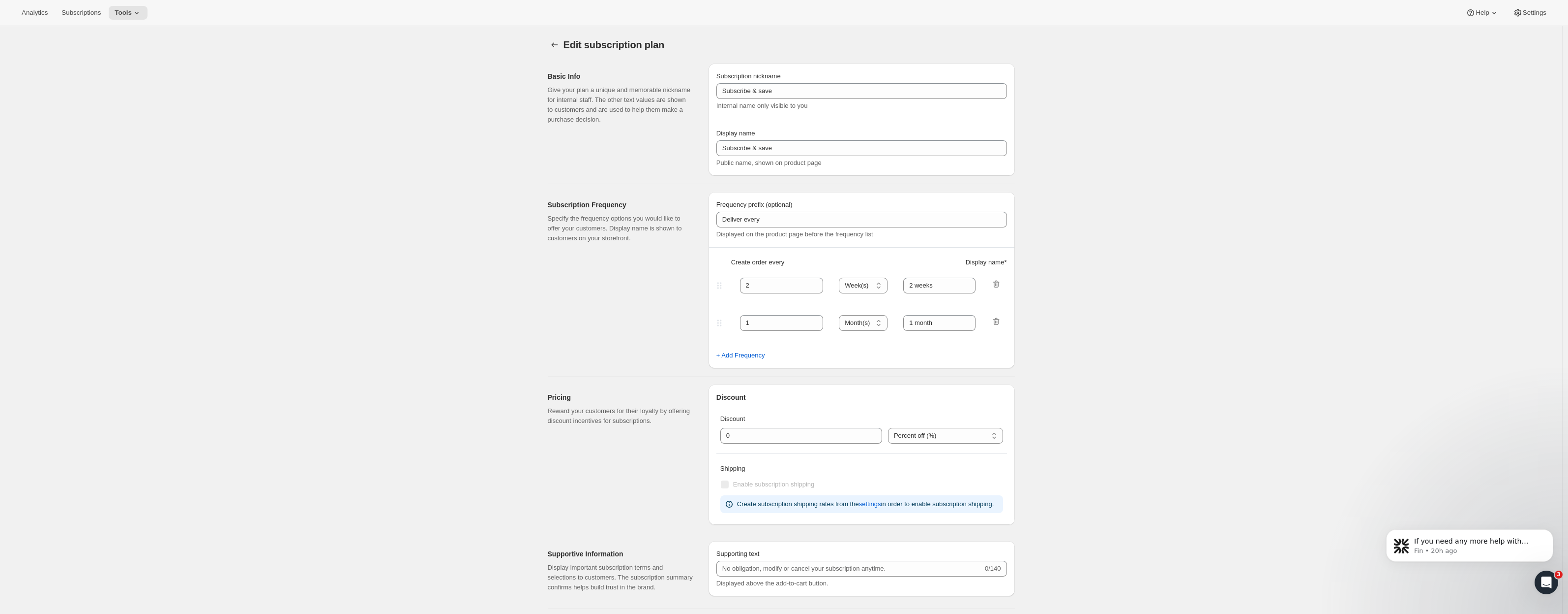
type input "Prestige Gold Fixed"
type input "Join the Gold Fixed club"
type input "4"
select select "MONTH"
type input "4 months"
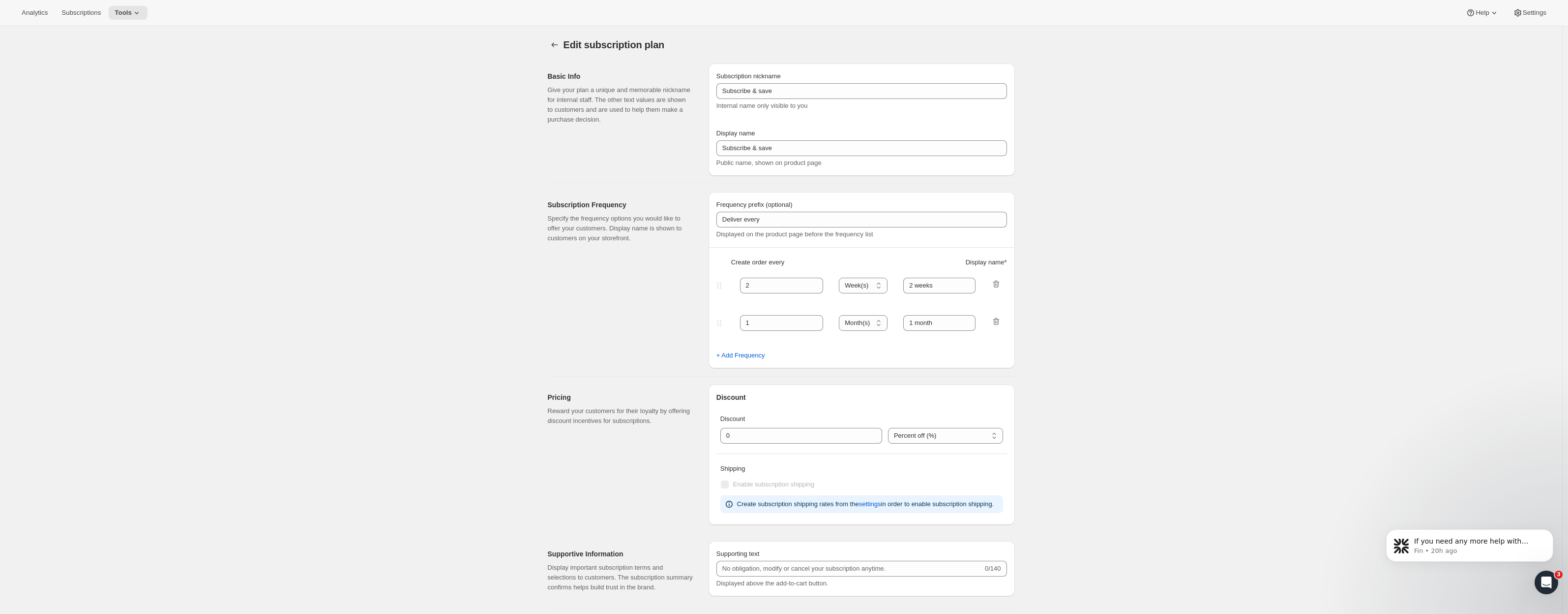
type input "Don’t forget to double-check your payment and shipping information before confi…"
checkbox input "true"
select select "YEARDAY"
select select "2"
select select "5"
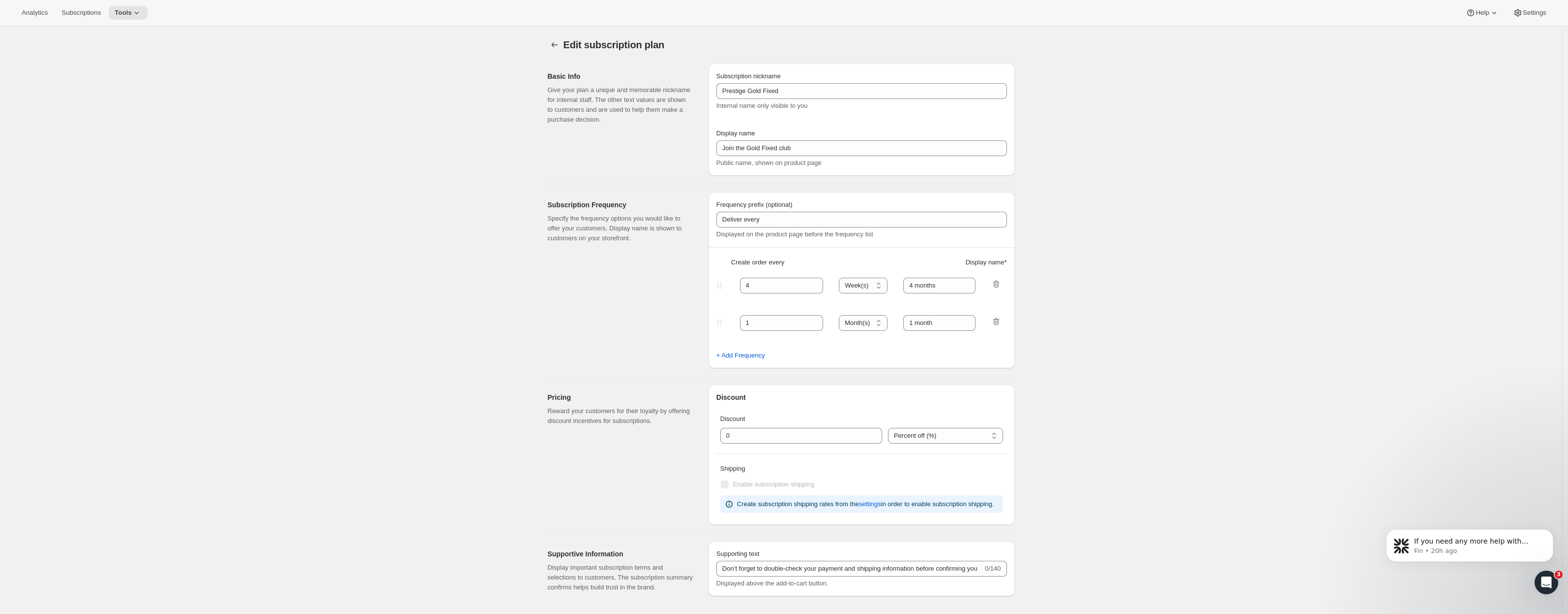
select select "6"
select select "5"
select select "10"
select select "5"
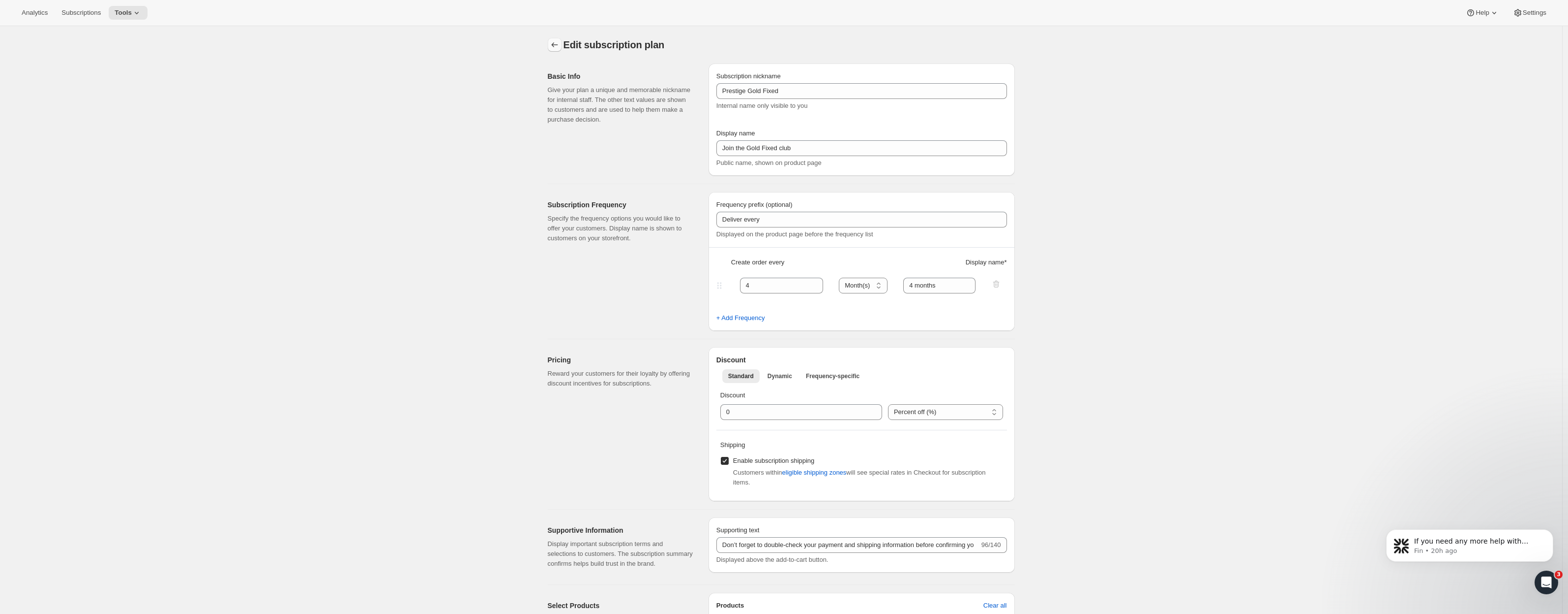
click at [556, 42] on icon "Subscription plans" at bounding box center [554, 44] width 10 height 10
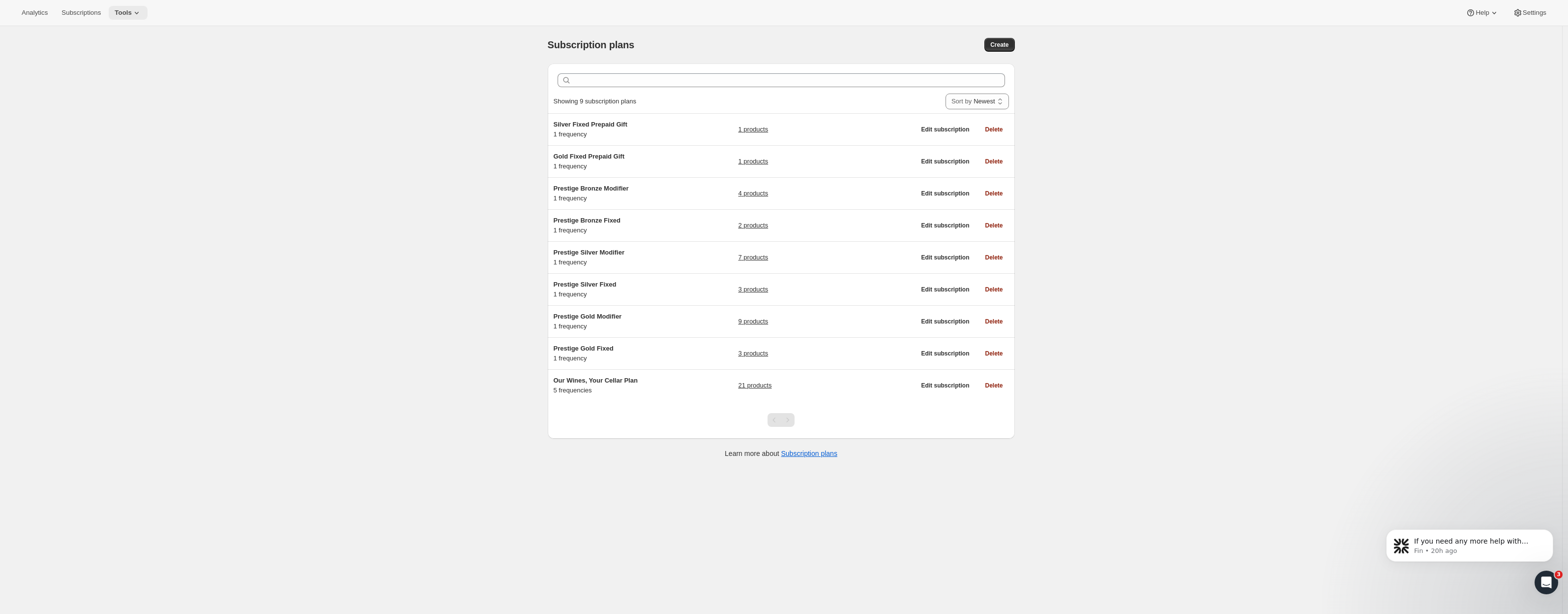
click at [132, 16] on icon at bounding box center [136, 13] width 10 height 10
click at [98, 134] on div "Memberships Info Beta" at bounding box center [125, 134] width 87 height 10
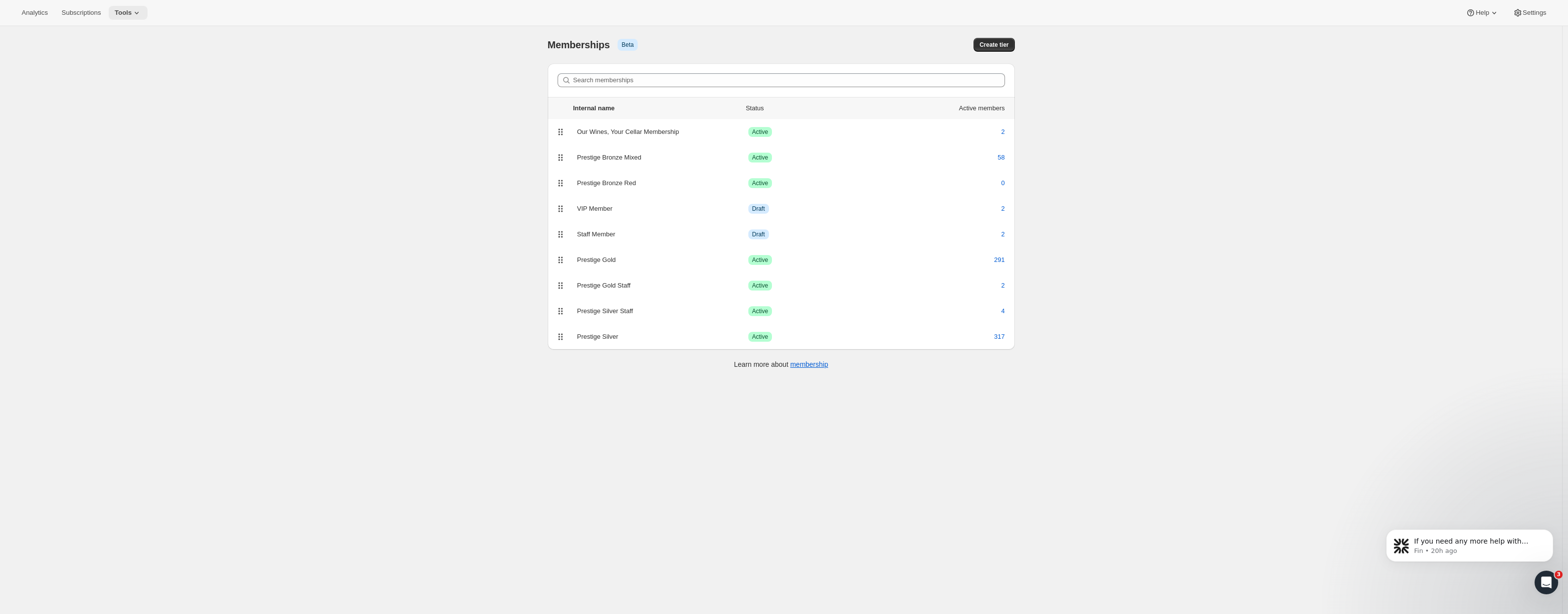
click at [119, 11] on span "Tools" at bounding box center [123, 13] width 17 height 8
click at [80, 13] on span "Subscriptions" at bounding box center [81, 13] width 39 height 8
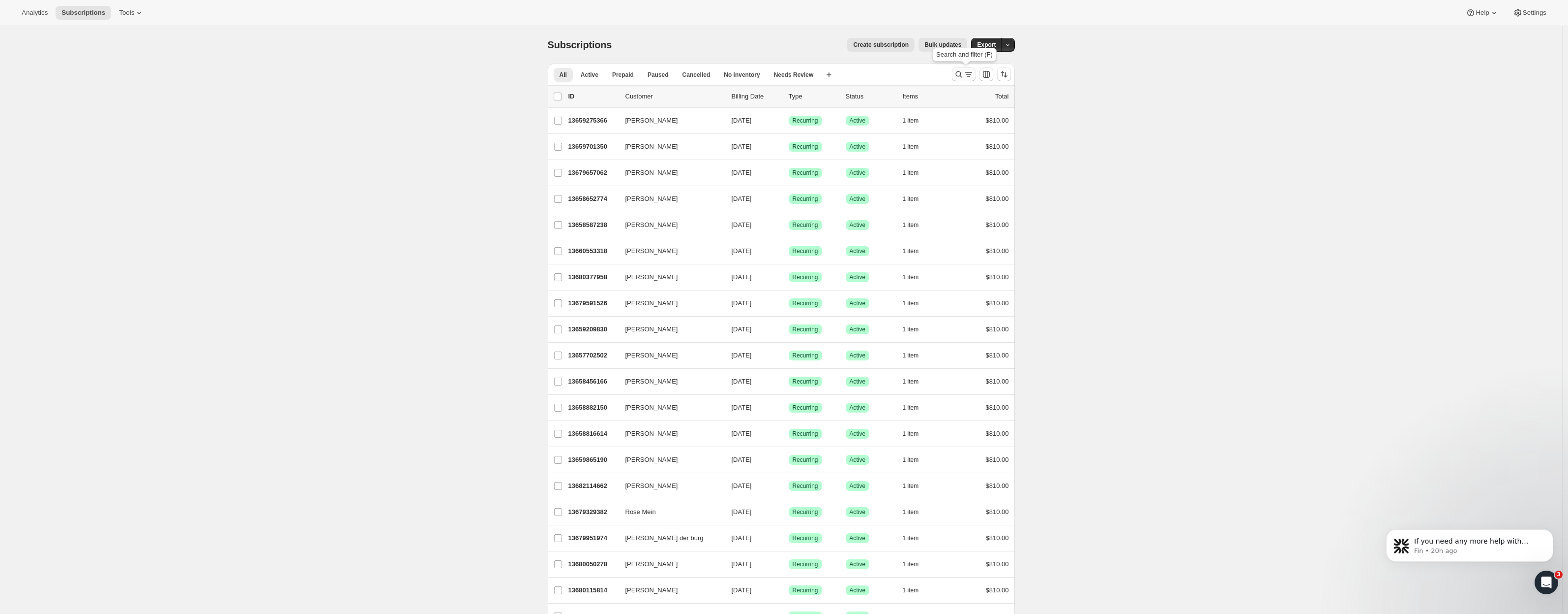
click at [962, 73] on icon "Search and filter results" at bounding box center [959, 74] width 10 height 10
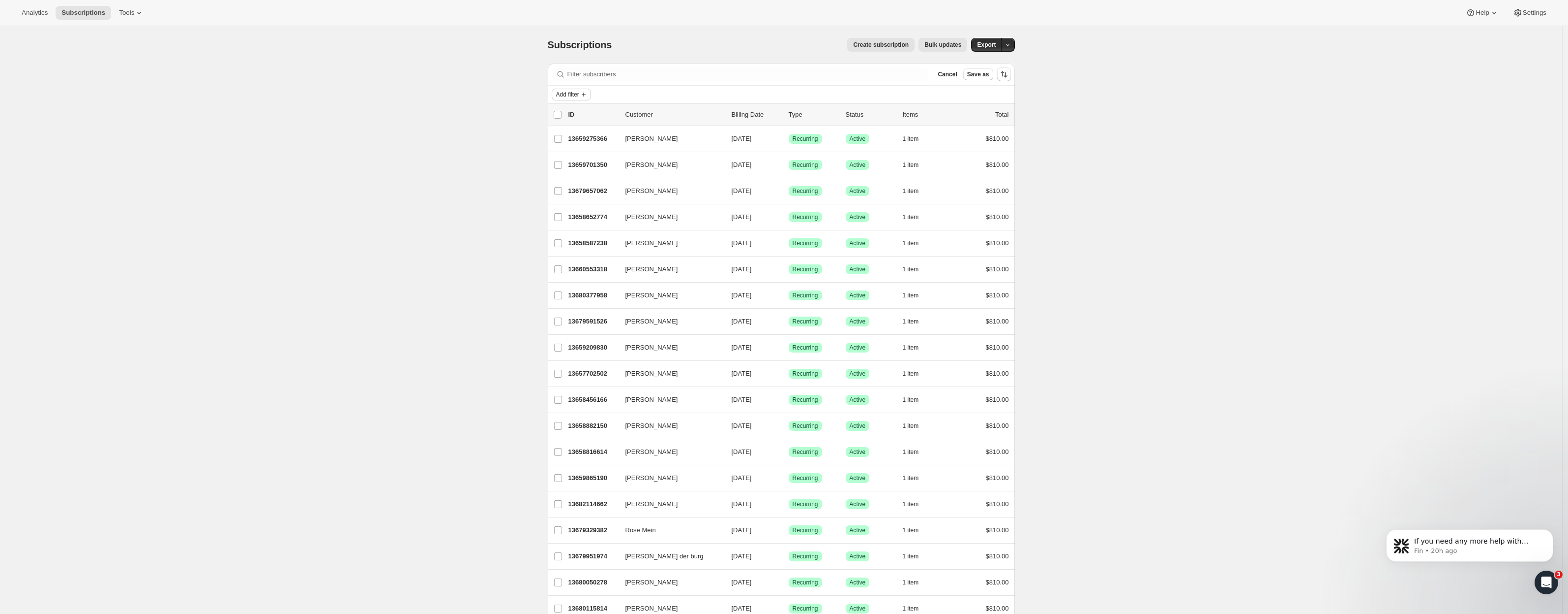
click at [564, 93] on span "Add filter" at bounding box center [567, 94] width 23 height 8
click at [580, 96] on span "Add filter" at bounding box center [567, 94] width 23 height 8
click at [576, 297] on span "Customer tags" at bounding box center [561, 297] width 42 height 7
select select "only"
click at [597, 161] on input "Customer tags" at bounding box center [615, 161] width 110 height 16
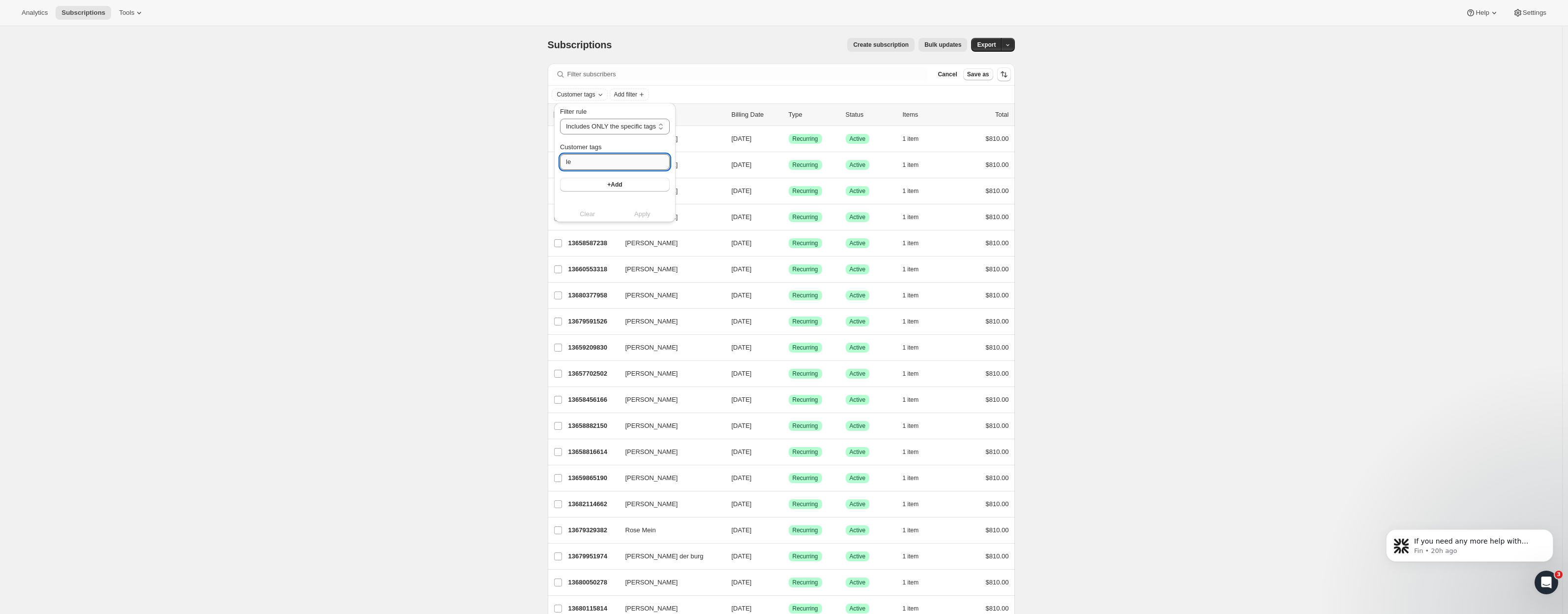
type input "leg"
drag, startPoint x: 588, startPoint y: 160, endPoint x: 526, endPoint y: 159, distance: 62.0
click at [580, 94] on span "Add filter" at bounding box center [567, 94] width 23 height 8
click at [582, 301] on span "Customer tags" at bounding box center [561, 297] width 42 height 7
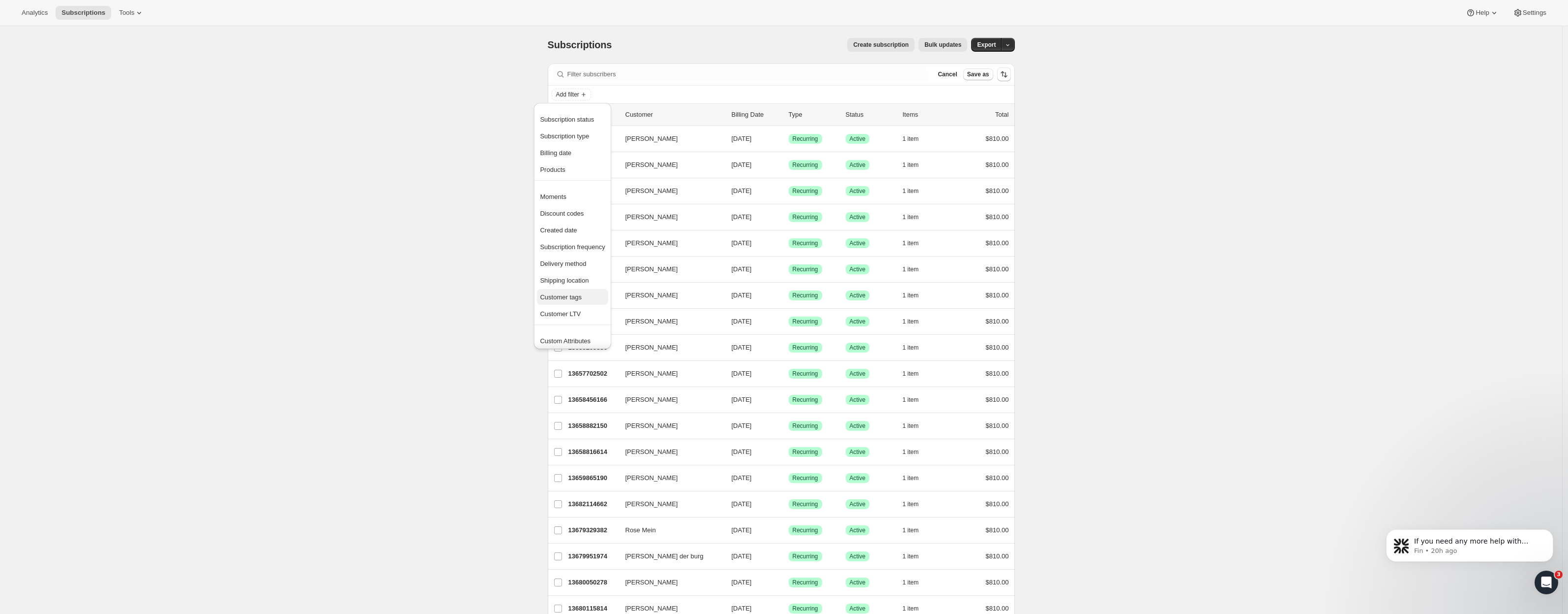
select select "only"
drag, startPoint x: 581, startPoint y: 167, endPoint x: 561, endPoint y: 164, distance: 20.2
click at [561, 164] on input "leg" at bounding box center [615, 161] width 110 height 16
type input "Legacy"
click at [611, 184] on span "+Add" at bounding box center [615, 184] width 15 height 8
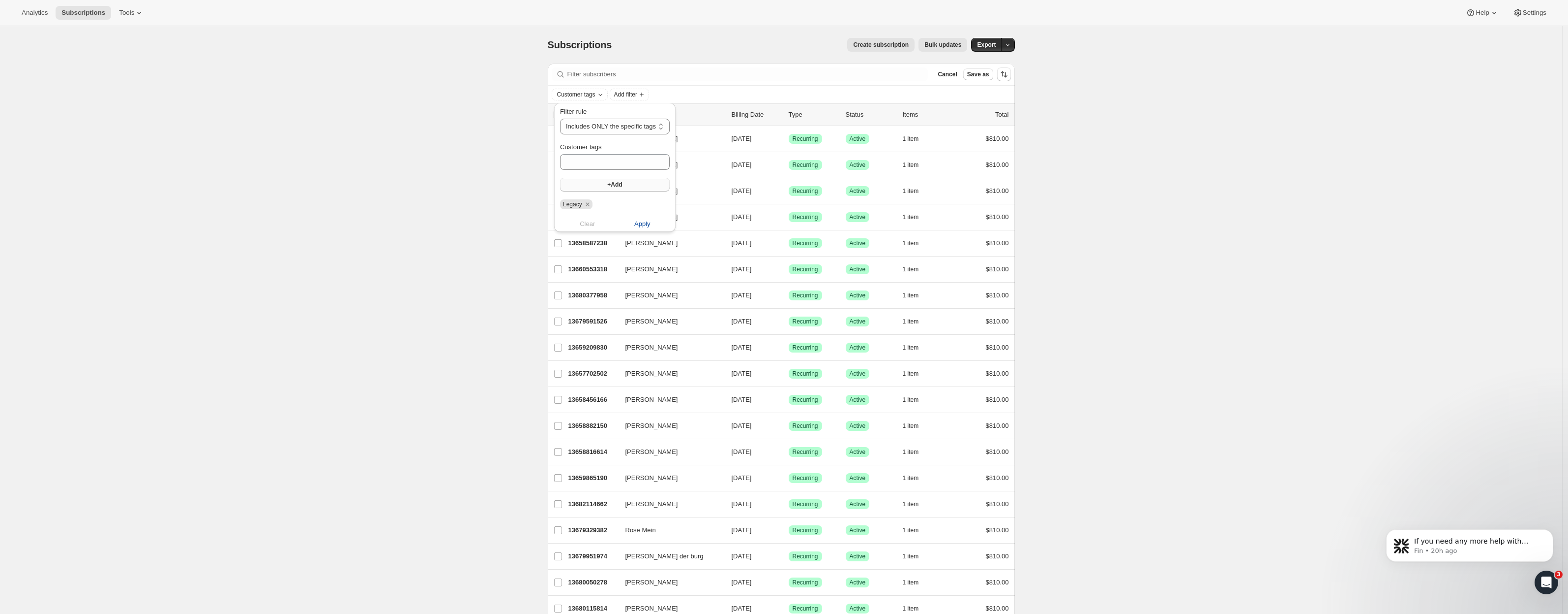
click at [646, 222] on span "Apply" at bounding box center [643, 224] width 16 height 10
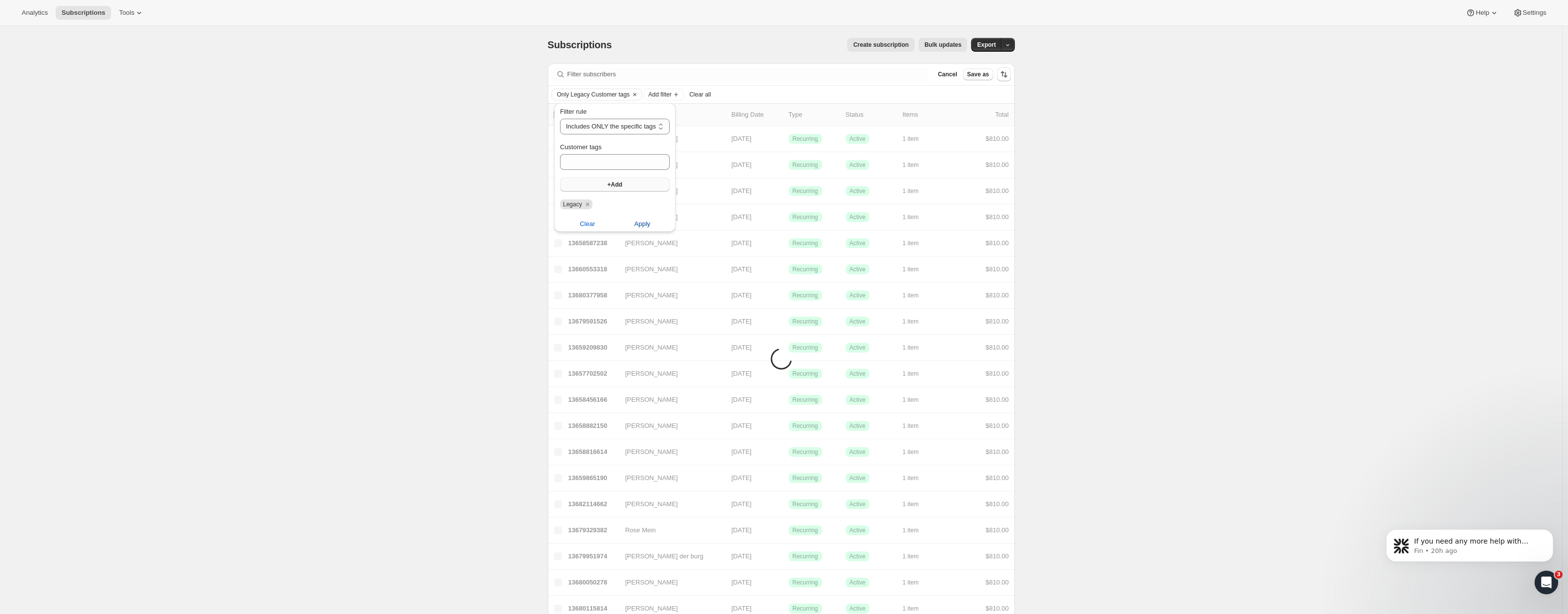
click at [646, 225] on span "Apply" at bounding box center [643, 224] width 16 height 10
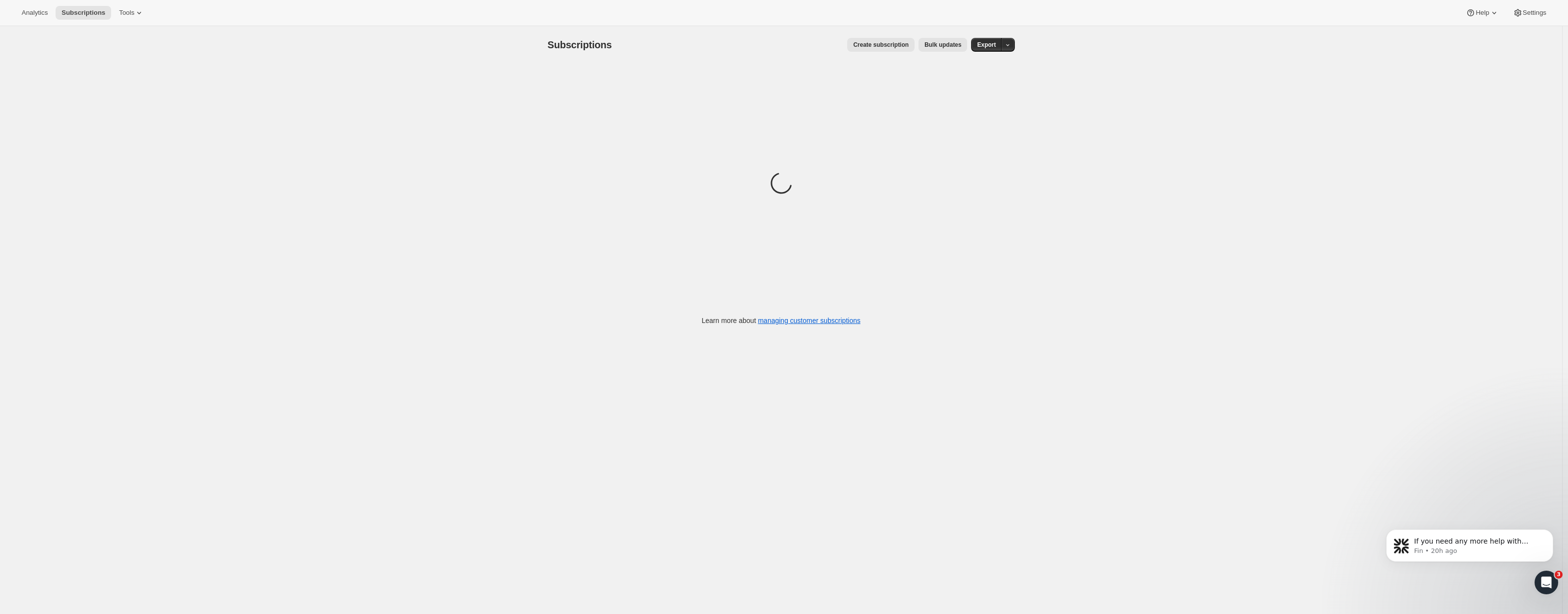
click at [234, 154] on div "Subscriptions. This page is ready Subscriptions Create subscription Bulk update…" at bounding box center [781, 333] width 1563 height 614
click at [119, 11] on span "Tools" at bounding box center [126, 13] width 16 height 8
click at [109, 129] on div "Memberships Info Beta" at bounding box center [125, 134] width 87 height 10
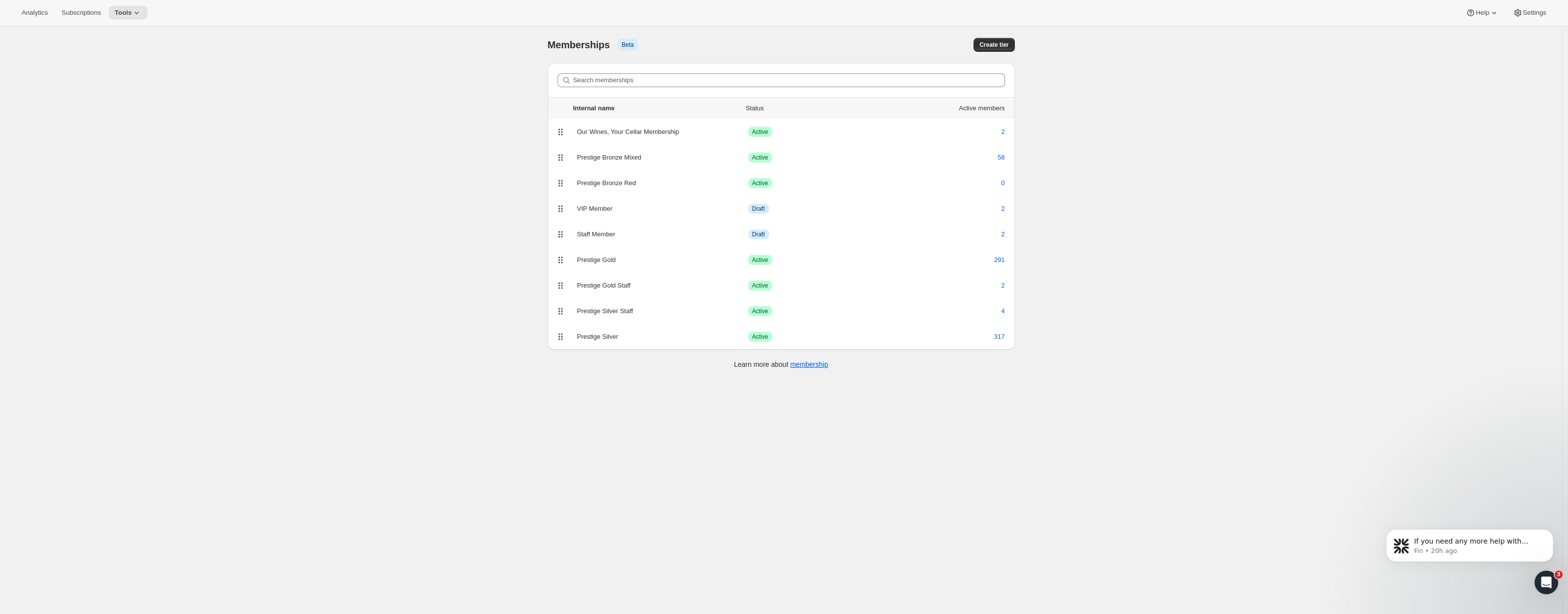
click at [337, 126] on div "[object Object]. This page is ready Memberships Info Beta Create tier Search me…" at bounding box center [781, 333] width 1563 height 614
click at [81, 16] on button "Subscriptions" at bounding box center [82, 12] width 51 height 14
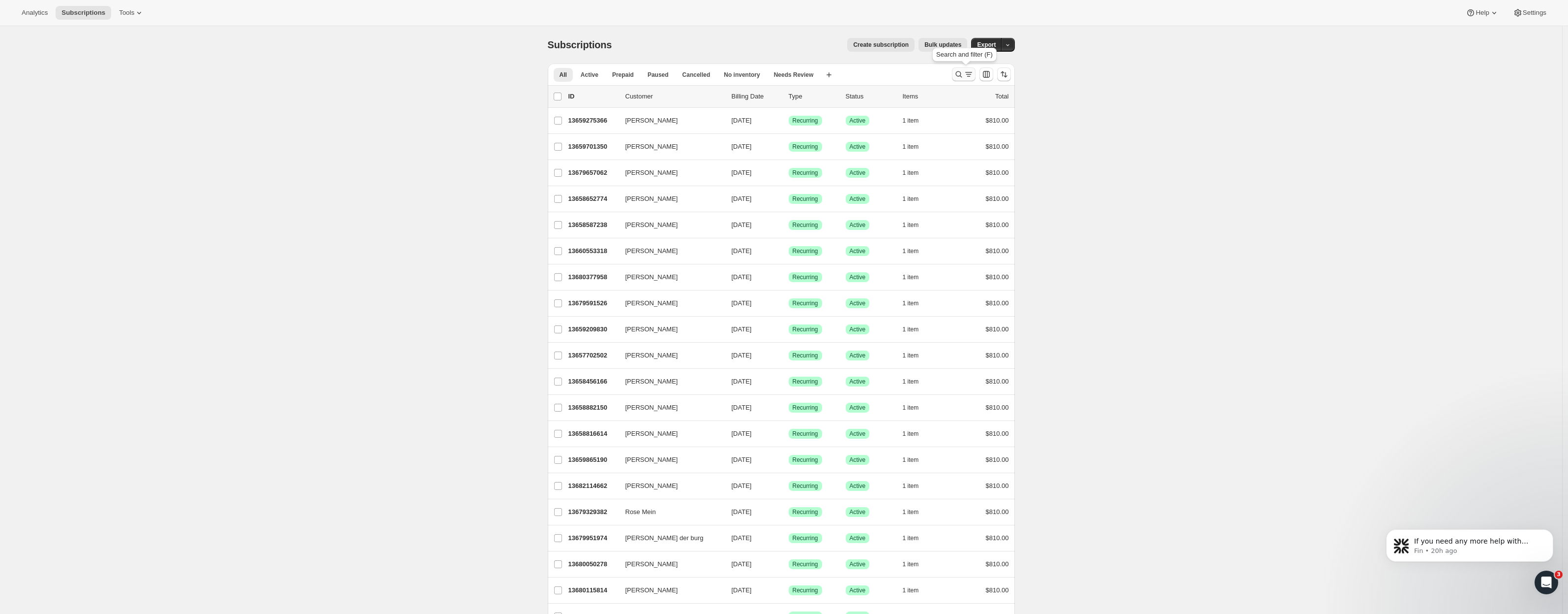
click at [974, 74] on icon "Search and filter results" at bounding box center [969, 74] width 10 height 10
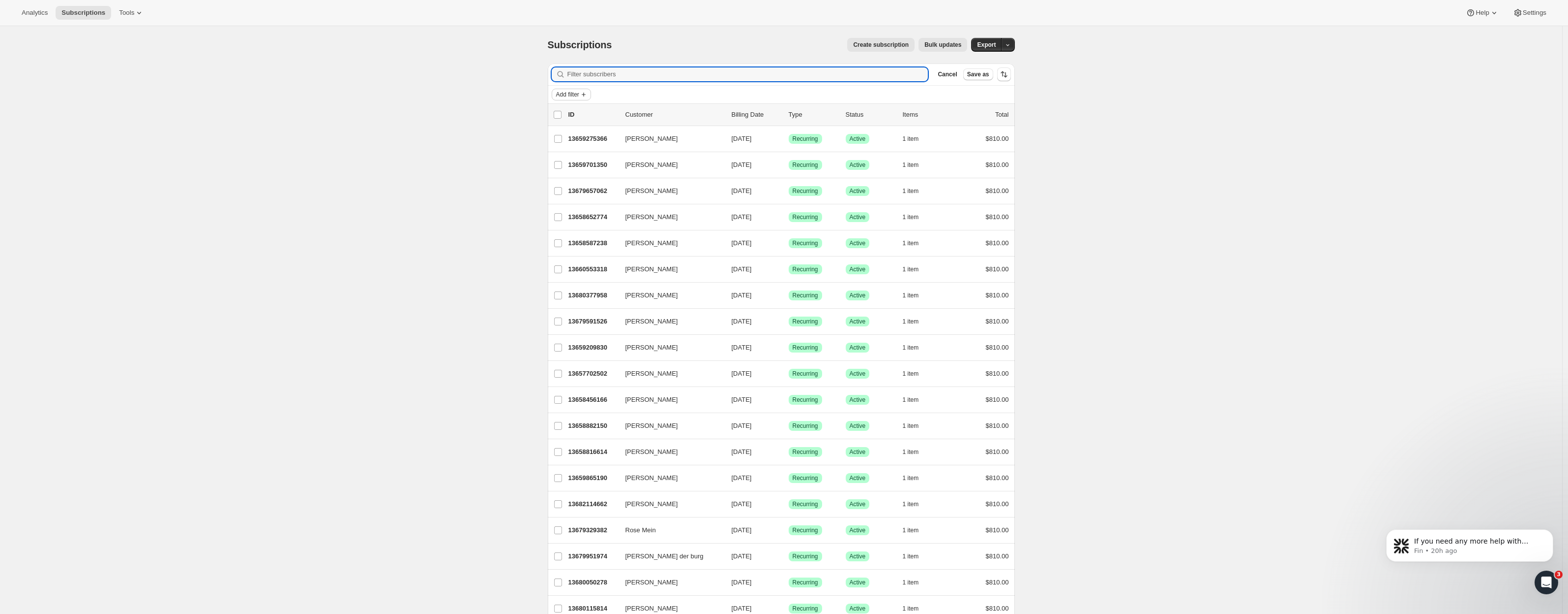
click at [579, 95] on span "Add filter" at bounding box center [567, 94] width 23 height 8
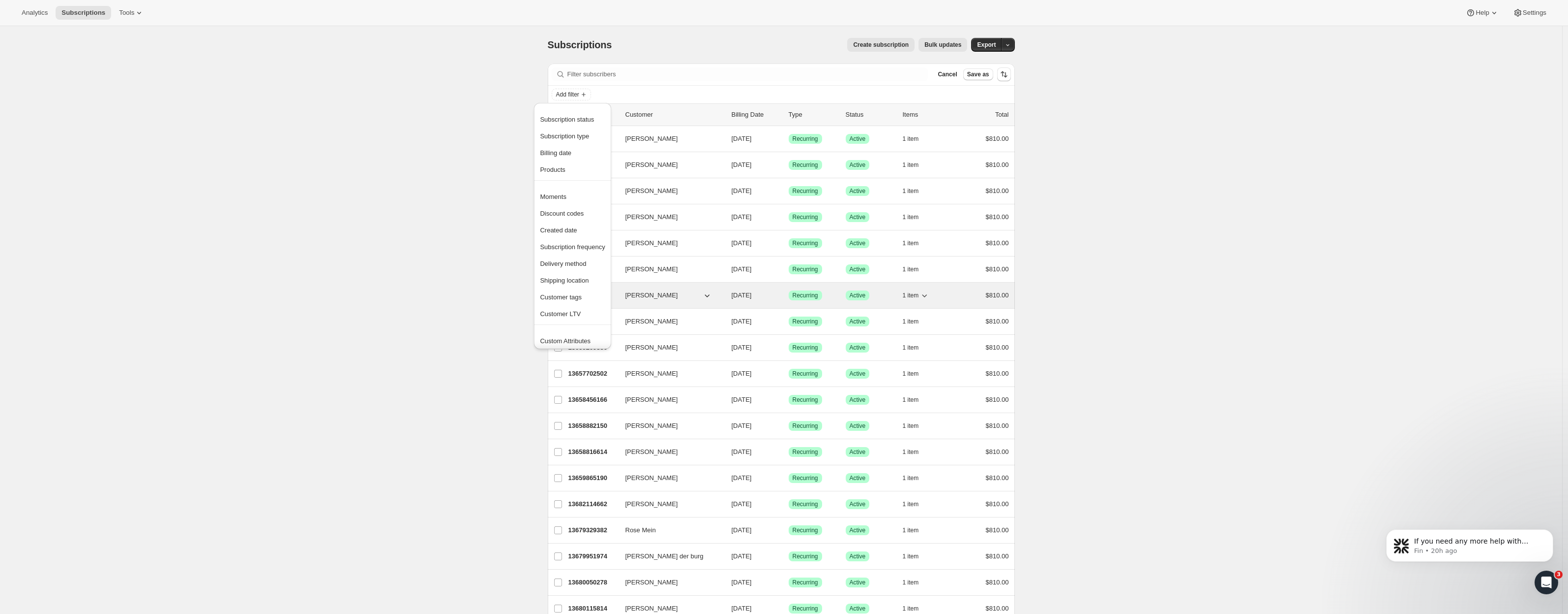
click at [582, 300] on span "Customer tags" at bounding box center [561, 297] width 42 height 7
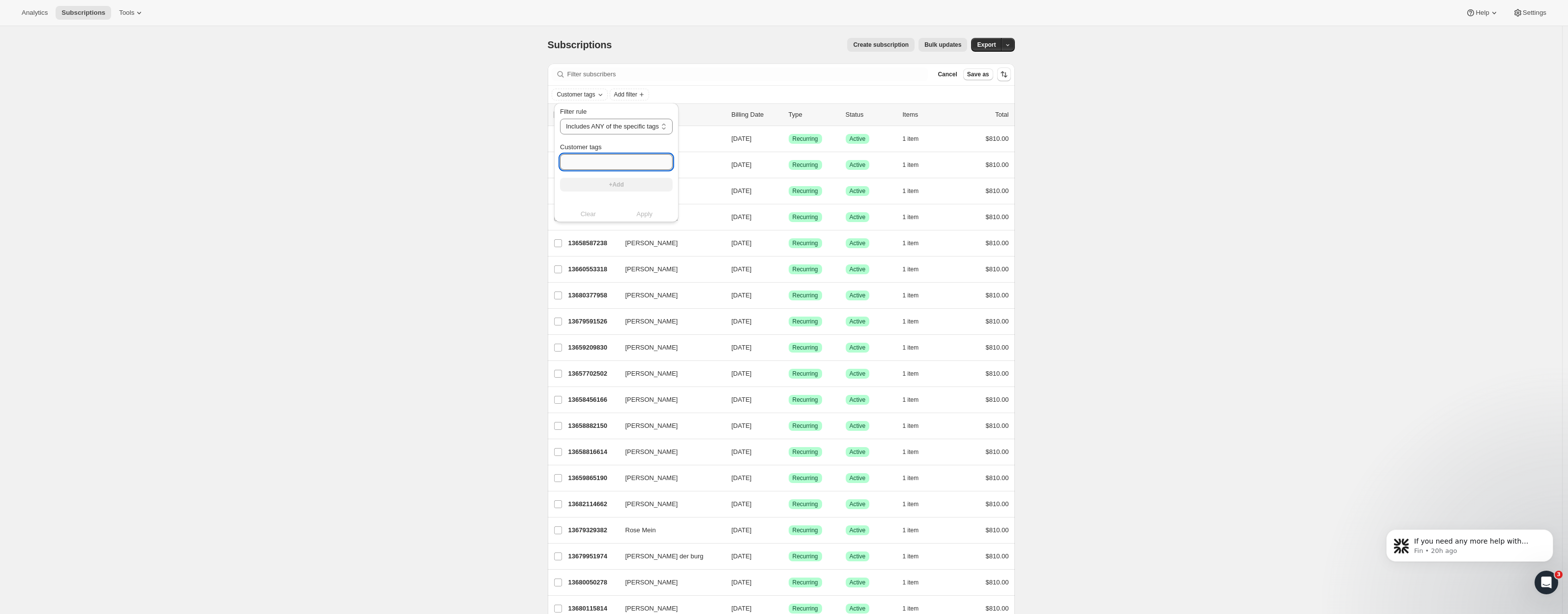
click at [603, 159] on input "Customer tags" at bounding box center [616, 161] width 113 height 16
select select "only"
click at [582, 165] on input "Customer tags" at bounding box center [615, 161] width 110 height 16
type input "Legacy"
click at [607, 184] on button "+Add" at bounding box center [615, 184] width 110 height 14
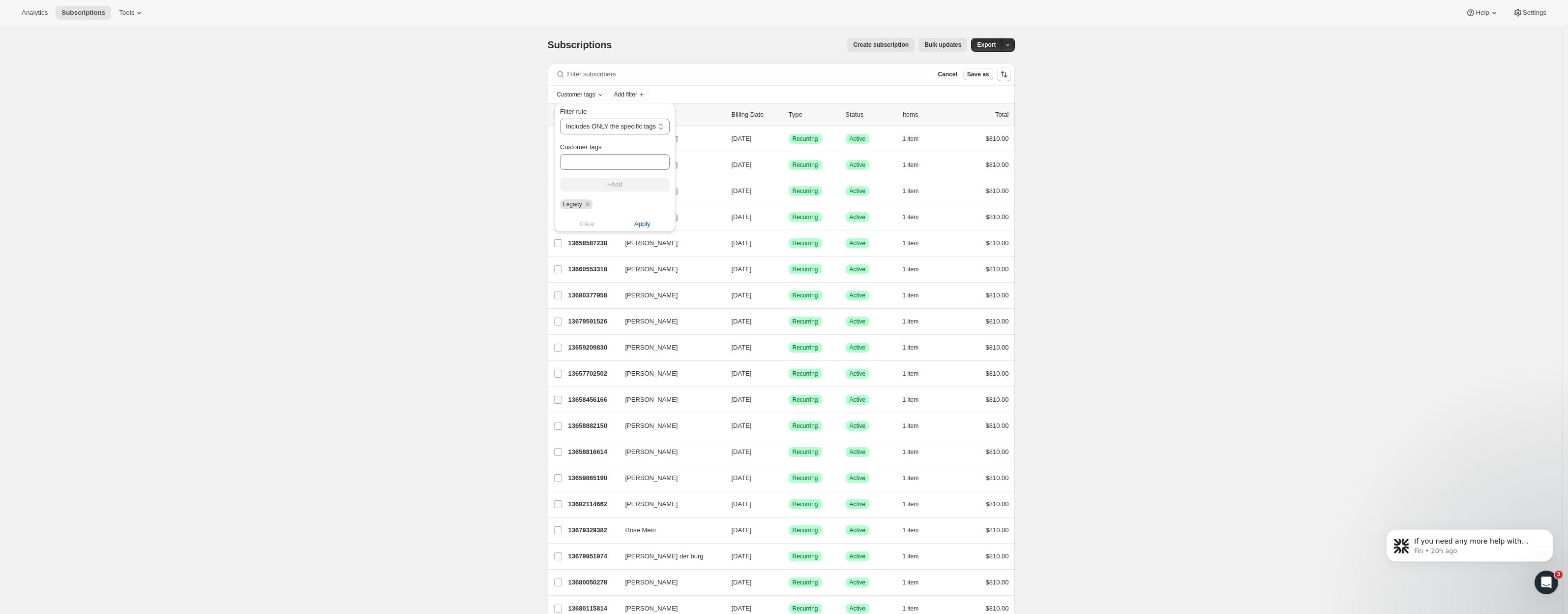
click at [640, 222] on span "Apply" at bounding box center [643, 224] width 16 height 10
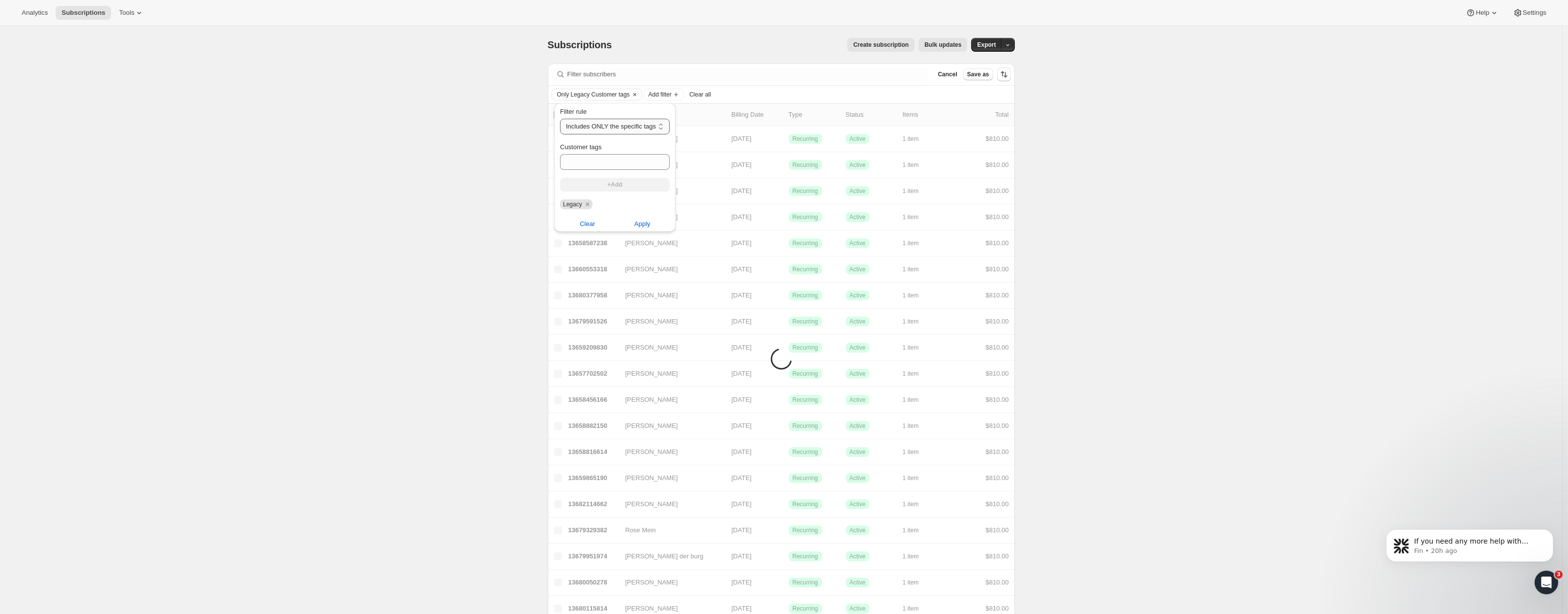
select select "any"
click at [653, 225] on span "Apply" at bounding box center [645, 224] width 16 height 10
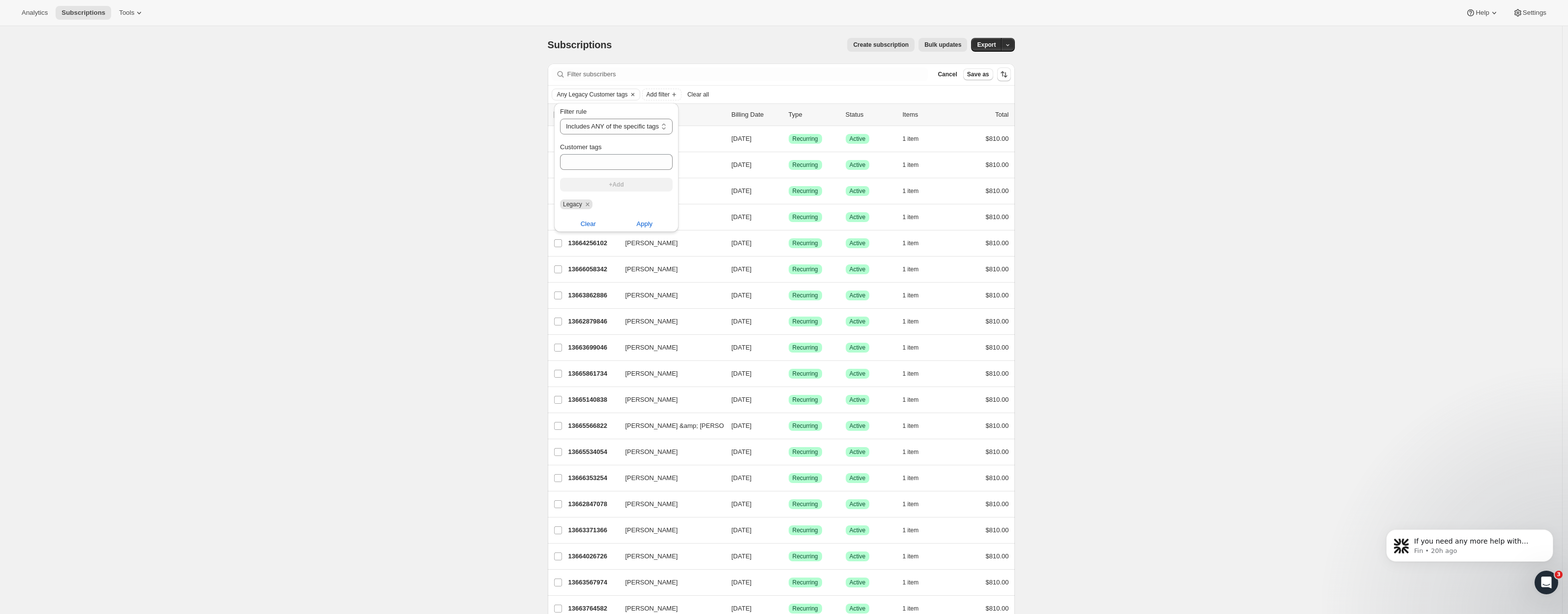
click at [644, 137] on span "Kathy Tracey" at bounding box center [651, 138] width 52 height 10
click at [596, 138] on p "13665402982" at bounding box center [593, 138] width 49 height 10
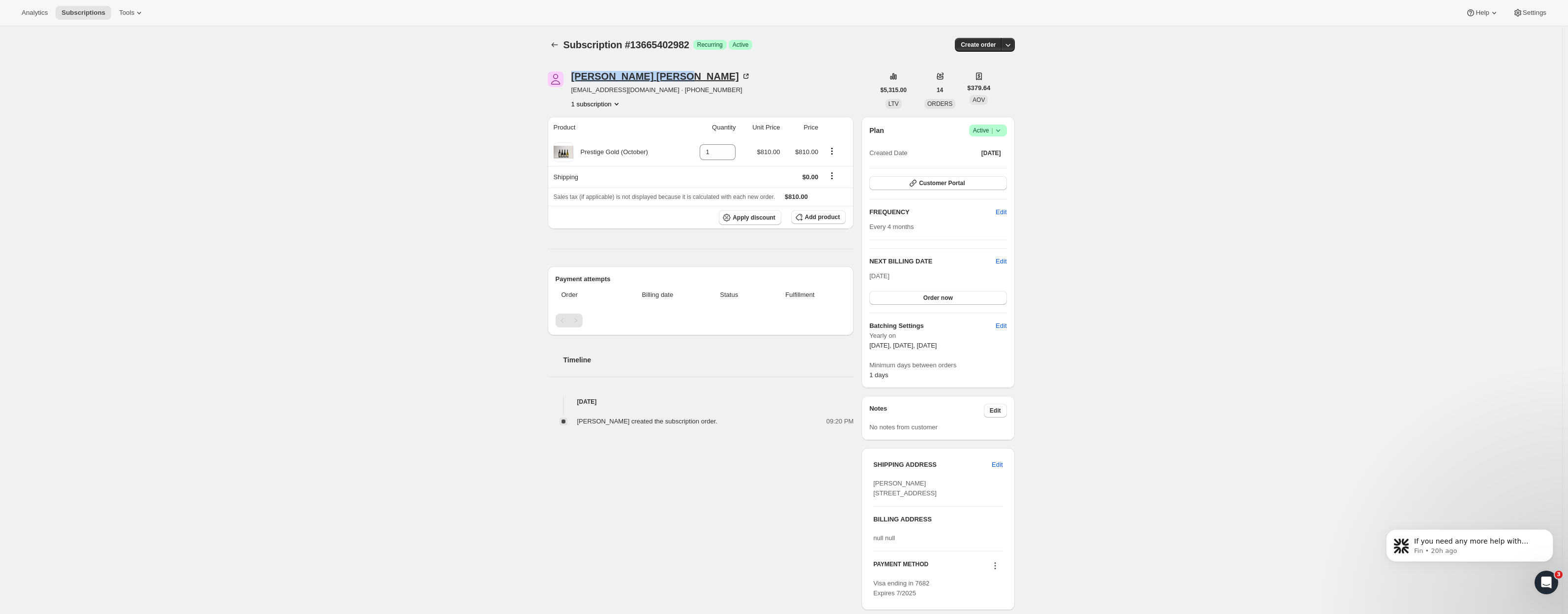
drag, startPoint x: 574, startPoint y: 77, endPoint x: 633, endPoint y: 79, distance: 59.0
click at [633, 79] on div "Kathy Tracey" at bounding box center [661, 76] width 180 height 10
copy div "Kathy Tracey"
click at [608, 104] on button "1 subscription" at bounding box center [596, 104] width 50 height 10
click at [491, 109] on div "Subscription #13665402982. This page is ready Subscription #13665402982 Success…" at bounding box center [781, 392] width 1563 height 734
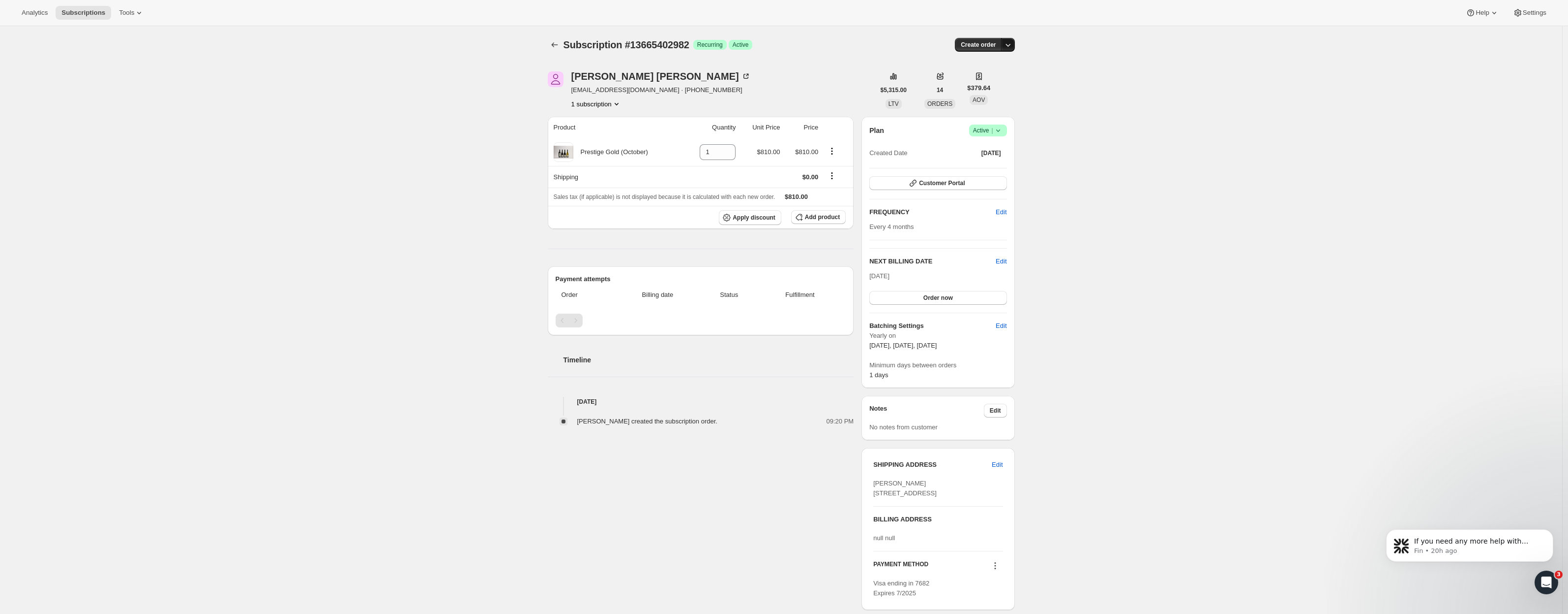
click at [1013, 43] on icon "button" at bounding box center [1007, 44] width 10 height 10
click at [1097, 99] on div "Subscription #13665402982. This page is ready Subscription #13665402982 Success…" at bounding box center [781, 392] width 1563 height 734
drag, startPoint x: 572, startPoint y: 91, endPoint x: 656, endPoint y: 91, distance: 84.0
click at [656, 91] on div "Kathy Tracey kathytracey99@icloud.com · +6421420005 1 subscription" at bounding box center [711, 90] width 327 height 38
copy span "kathytracey99@icloud.com"
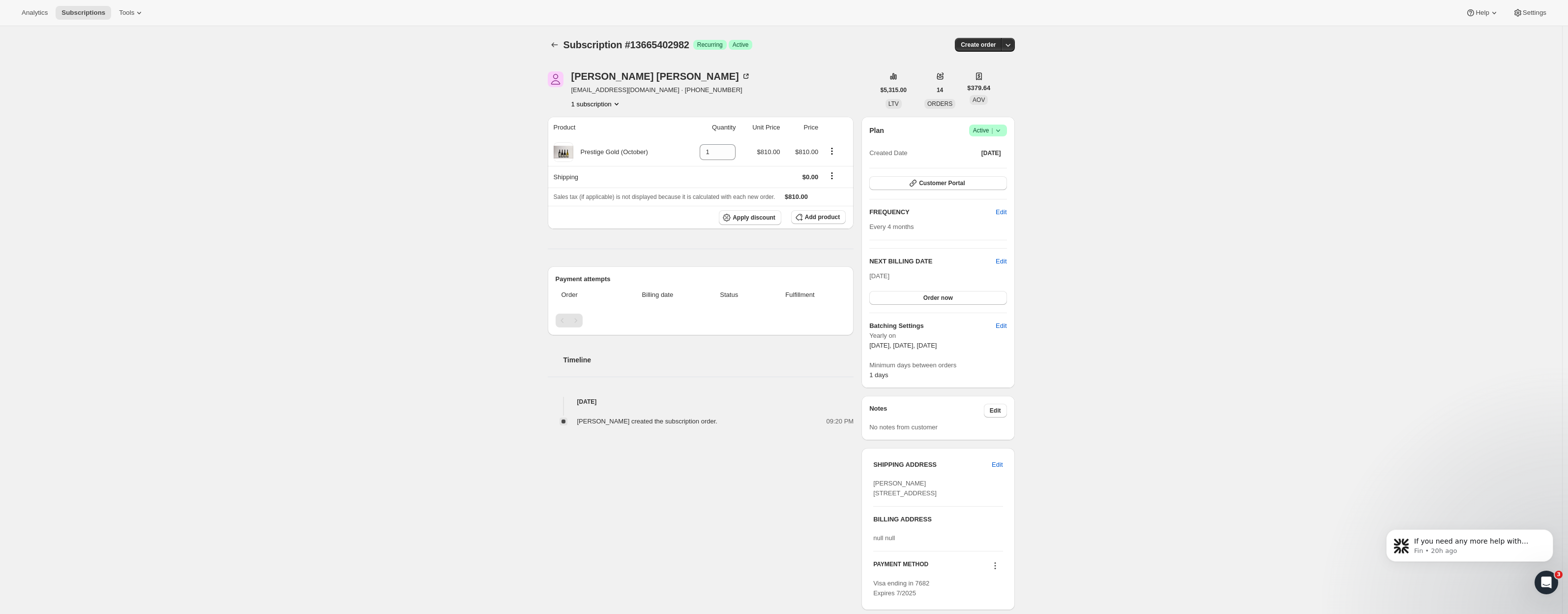
click at [416, 148] on div "Subscription #13665402982. This page is ready Subscription #13665402982 Success…" at bounding box center [781, 392] width 1563 height 734
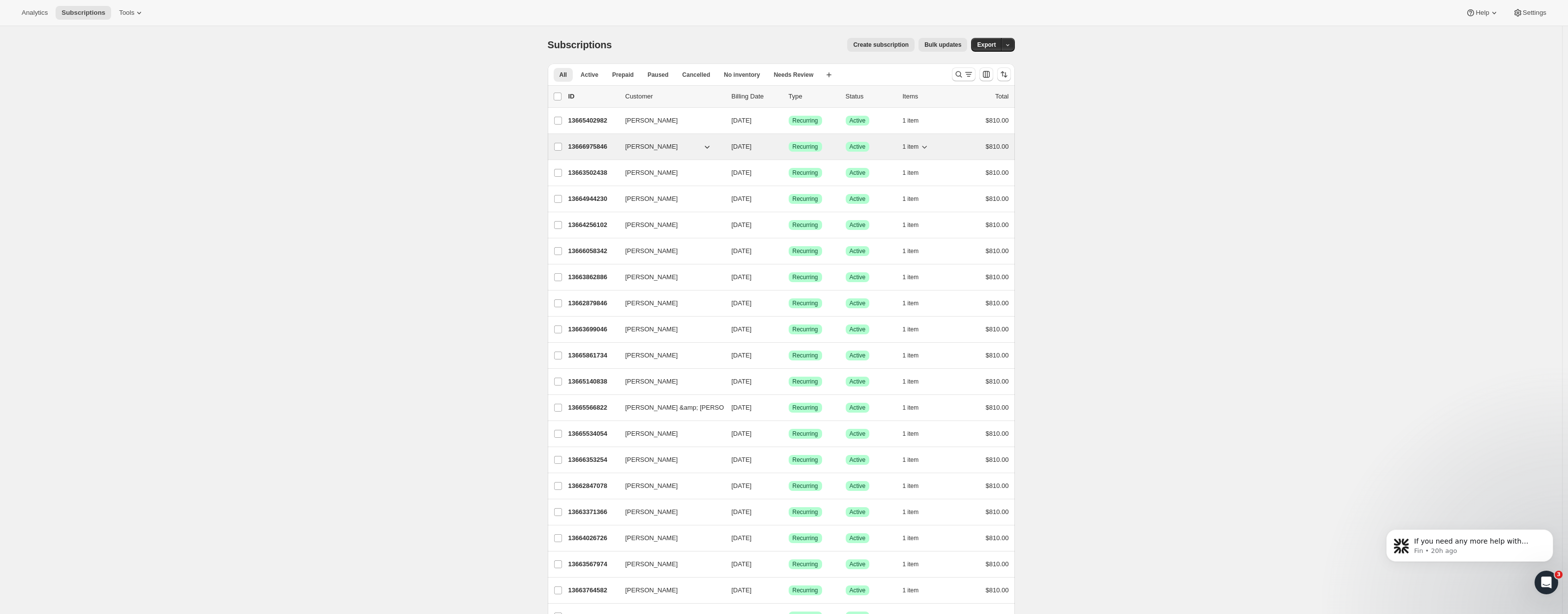
click at [648, 146] on span "Mark Brockie" at bounding box center [651, 147] width 52 height 10
click at [595, 146] on p "13666975846" at bounding box center [593, 147] width 49 height 10
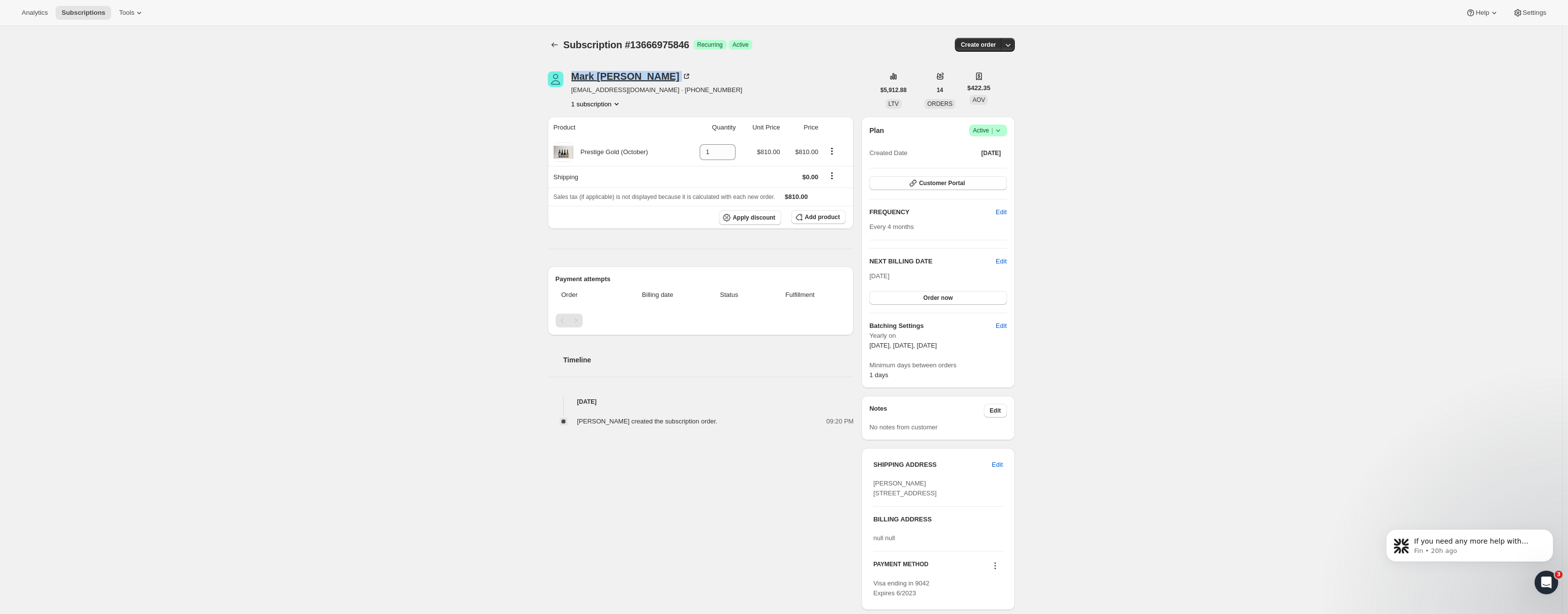
drag, startPoint x: 580, startPoint y: 82, endPoint x: 637, endPoint y: 77, distance: 57.2
click at [637, 77] on div "Mark Brockie mpbrockie@live.com · +64297711962 1 subscription $5,912.88 LTV 14 …" at bounding box center [778, 393] width 475 height 675
copy div "Mark Brockie"
click at [553, 44] on icon "Subscriptions" at bounding box center [554, 44] width 10 height 10
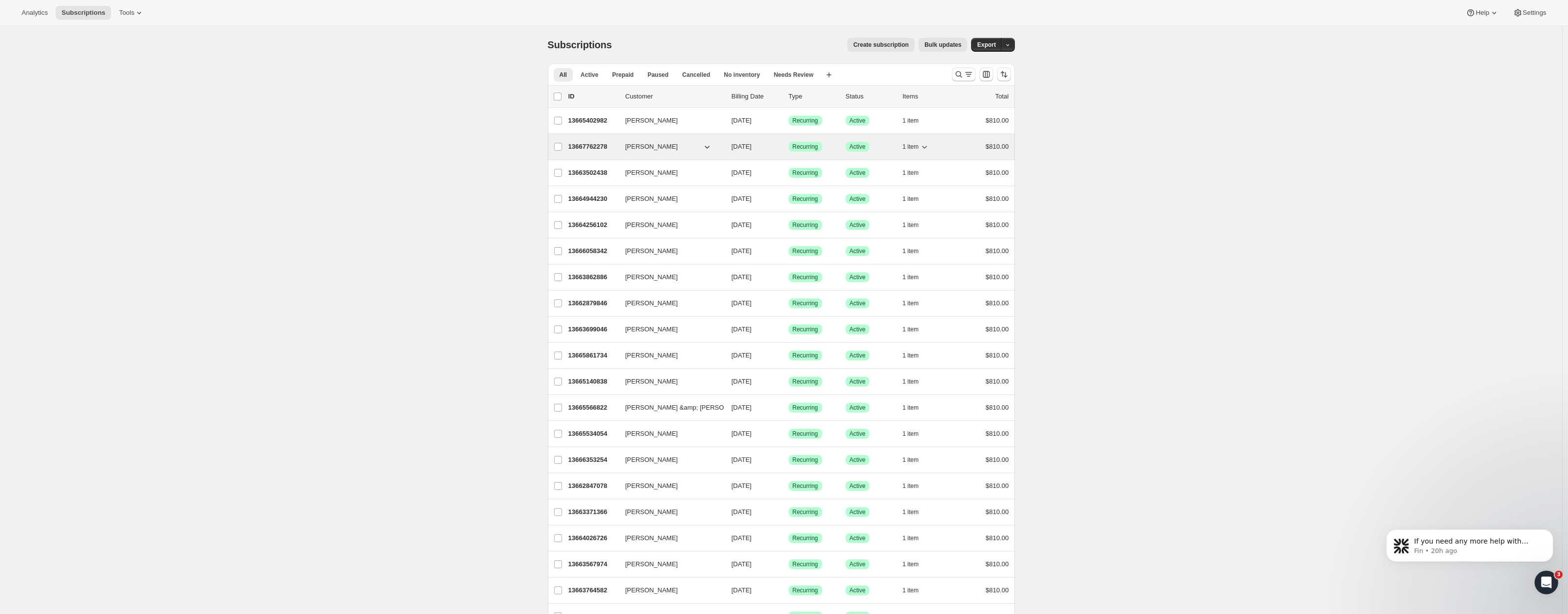
click at [648, 148] on span "Aaron Parvin" at bounding box center [651, 147] width 52 height 10
click at [590, 144] on p "13667762278" at bounding box center [593, 147] width 49 height 10
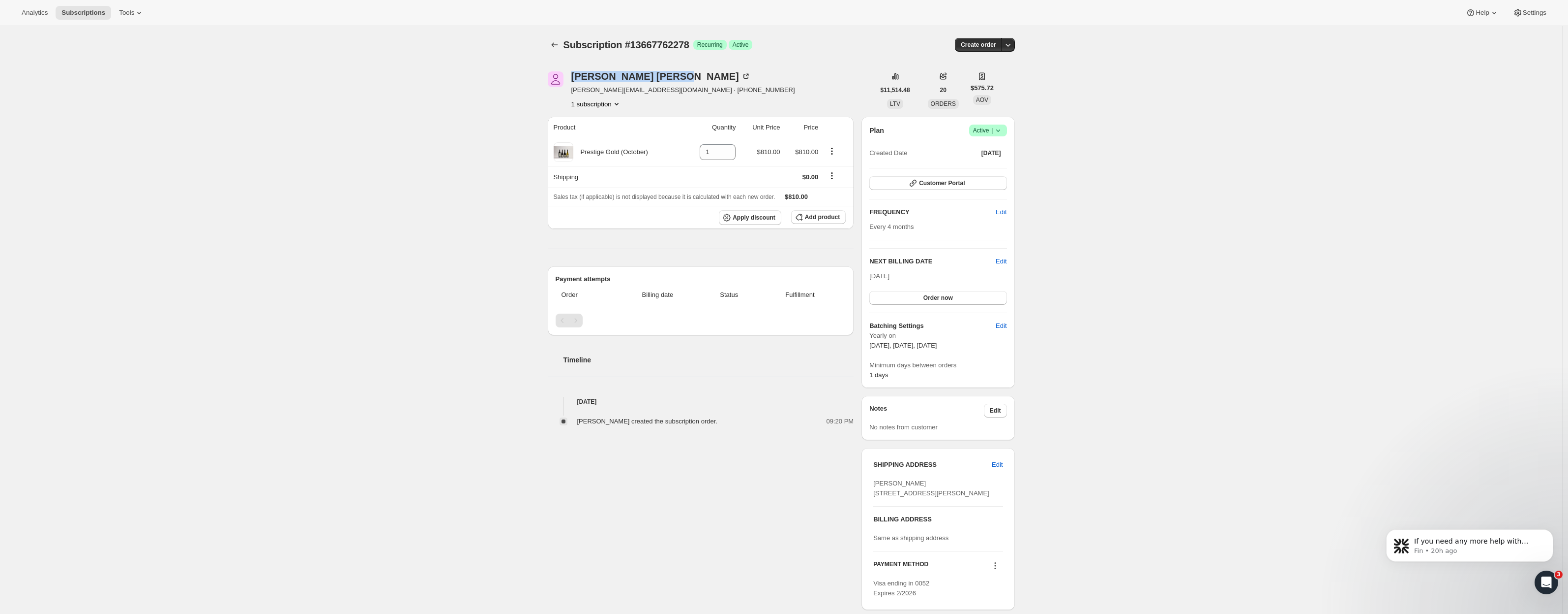
drag, startPoint x: 572, startPoint y: 71, endPoint x: 624, endPoint y: 82, distance: 53.2
click at [624, 82] on div "Aaron Parvin aaronparvin@live.com · +6421556656 1 subscription $11,514.48 LTV 2…" at bounding box center [778, 393] width 475 height 675
copy div "Aaron Parvin"
click at [555, 44] on icon "Subscriptions" at bounding box center [554, 44] width 10 height 10
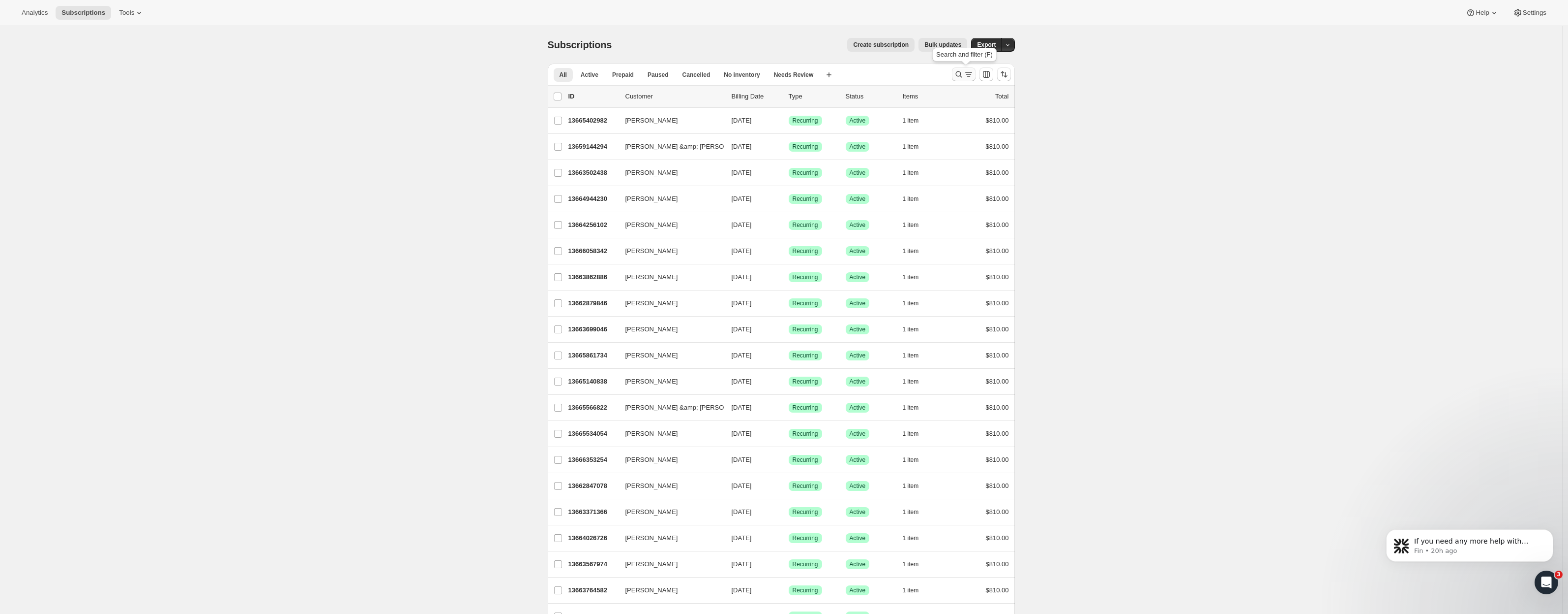
click at [967, 72] on icon "Search and filter results" at bounding box center [969, 74] width 10 height 10
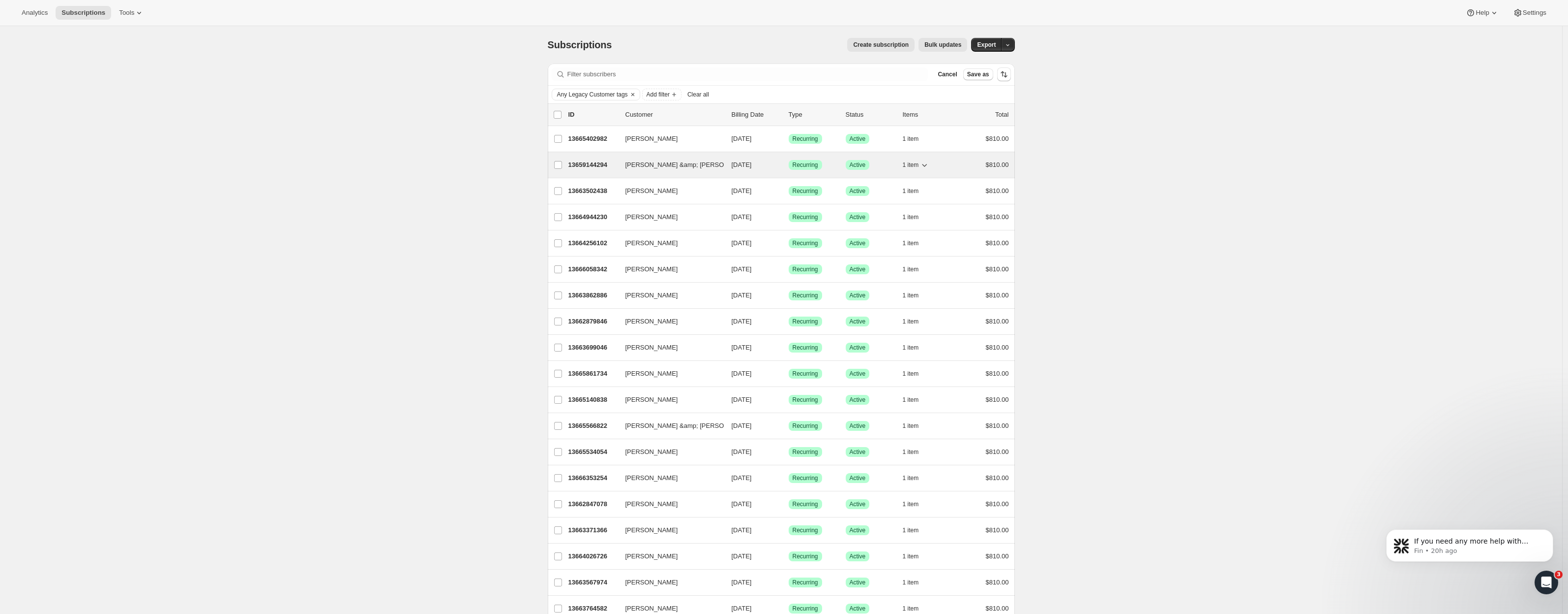
click at [655, 164] on span "Jane &amp; Tony Edwards" at bounding box center [689, 165] width 127 height 10
click at [588, 161] on p "13659144294" at bounding box center [593, 165] width 49 height 10
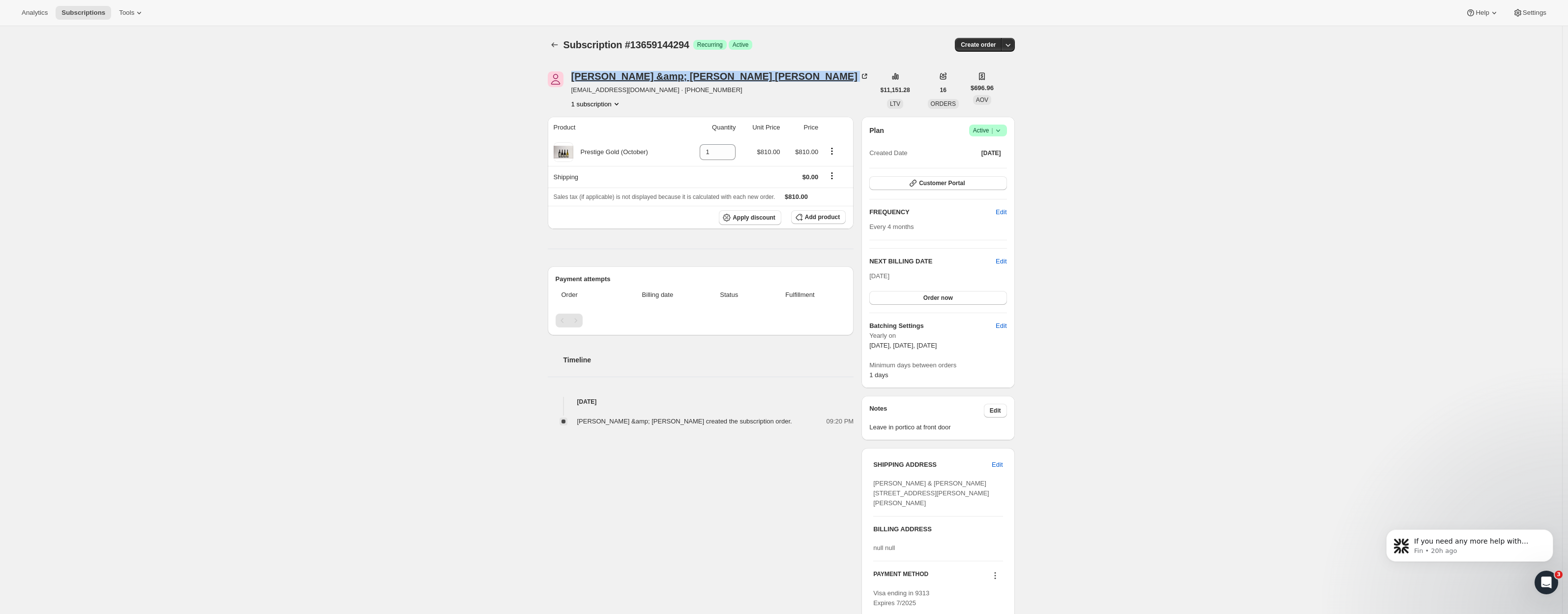
drag, startPoint x: 572, startPoint y: 69, endPoint x: 702, endPoint y: 74, distance: 130.1
click at [702, 74] on div "Jane &amp; Tony Edwards drtonyedwards@icloud.com · +6421439797 1 subscription $…" at bounding box center [778, 399] width 475 height 685
copy div "Jane &amp; Tony Edwards"
click at [558, 44] on icon "Subscriptions" at bounding box center [554, 44] width 10 height 10
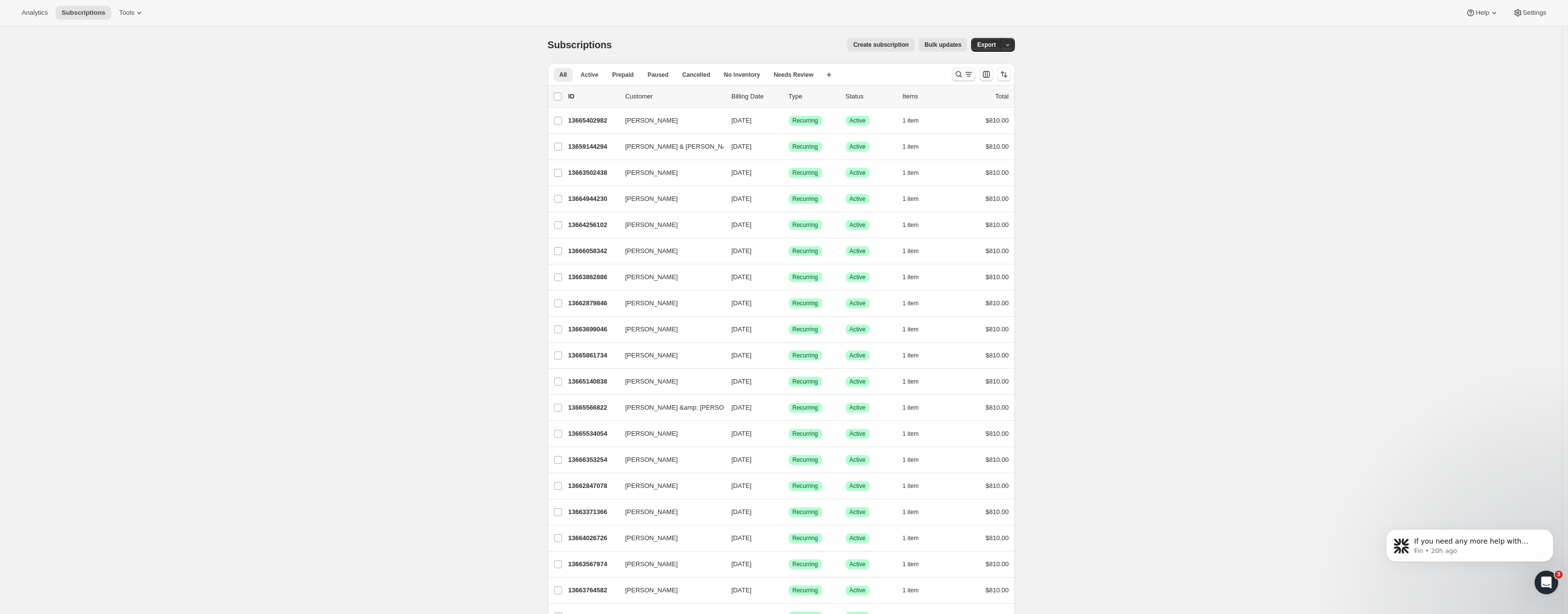
click at [968, 77] on icon "Search and filter results" at bounding box center [969, 74] width 10 height 10
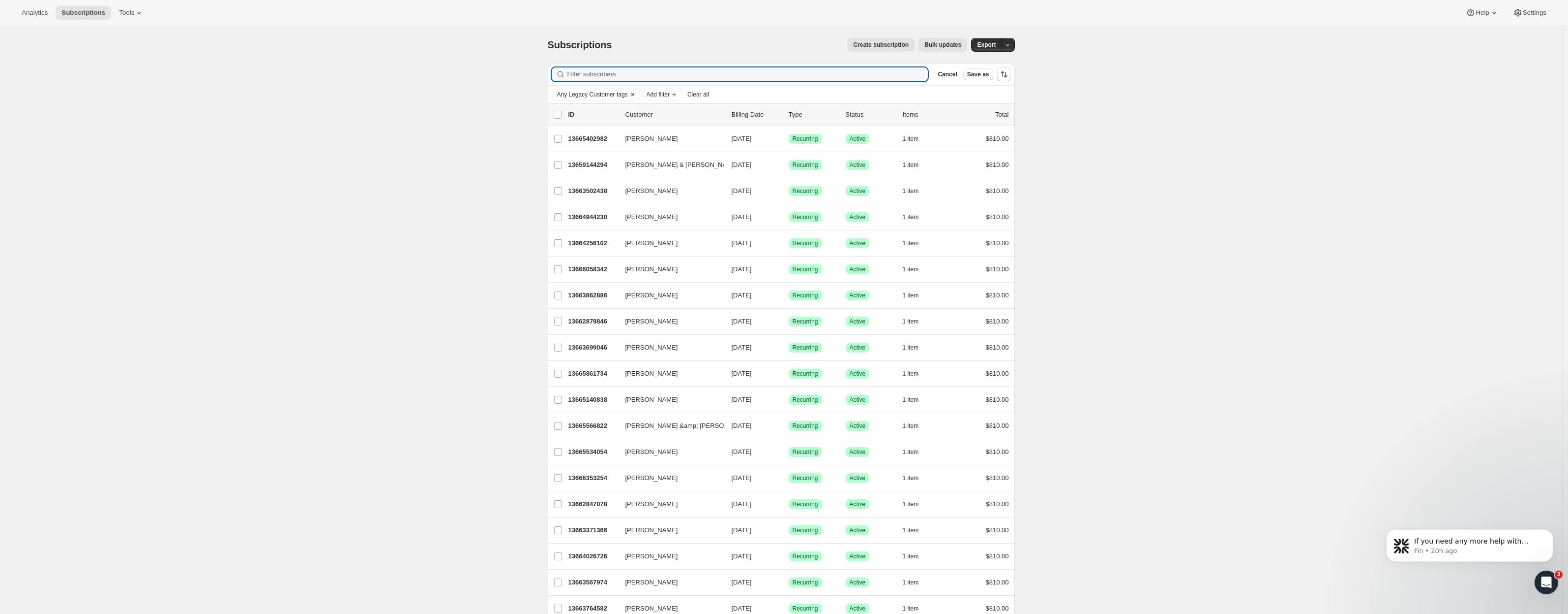
click at [637, 93] on icon "Clear" at bounding box center [633, 94] width 8 height 8
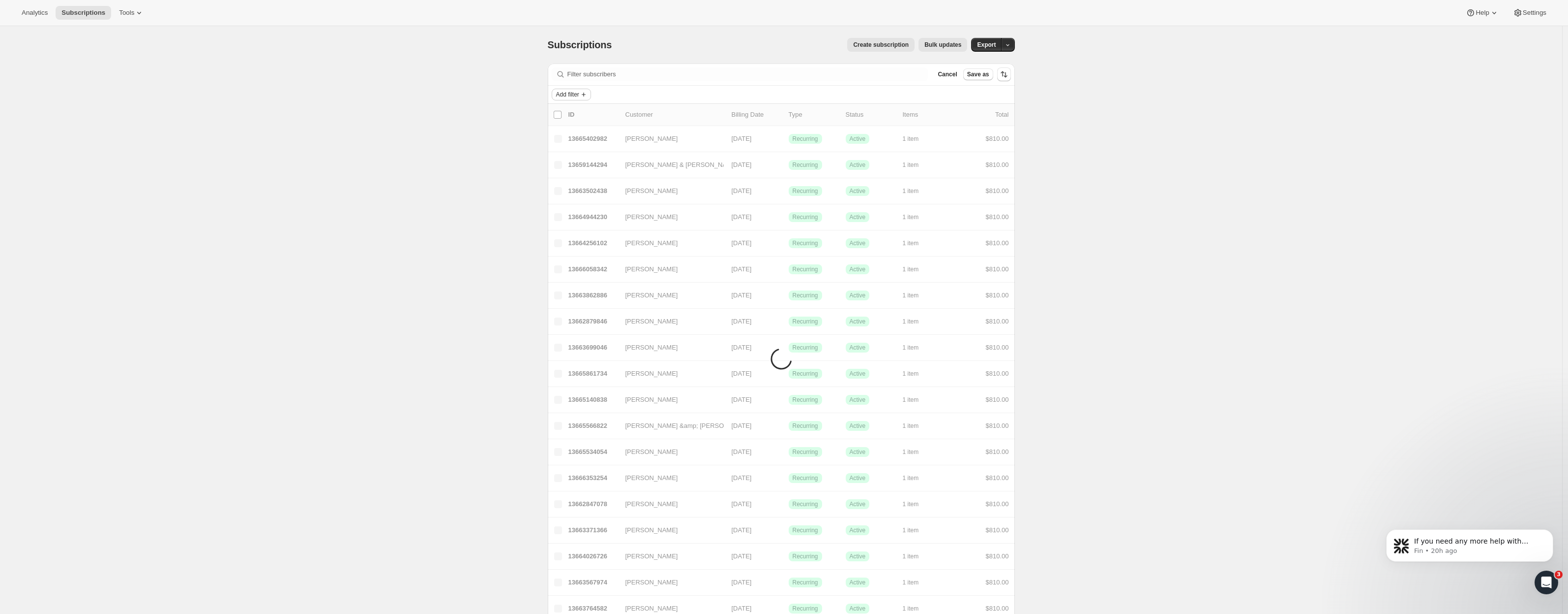
click at [573, 93] on span "Add filter" at bounding box center [567, 94] width 23 height 8
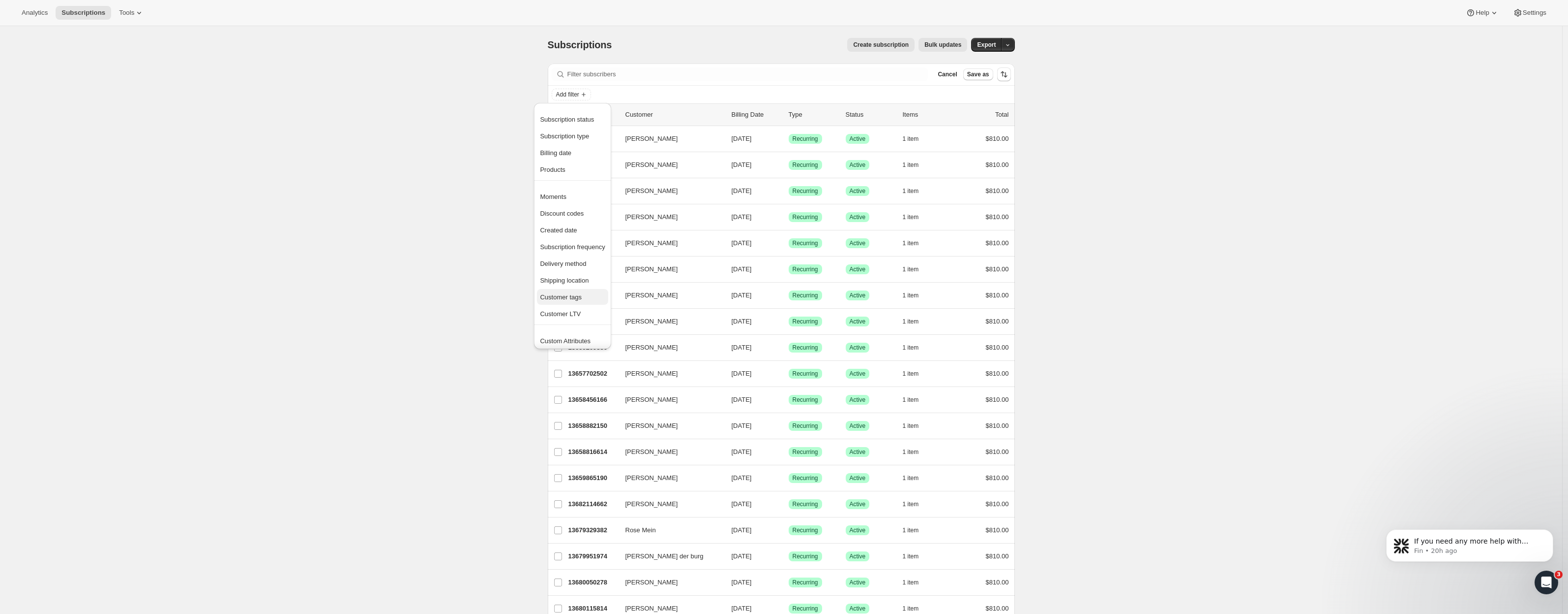
click at [580, 295] on span "Customer tags" at bounding box center [561, 297] width 42 height 7
click at [590, 162] on input "Customer tags" at bounding box center [616, 161] width 113 height 16
type input "leg"
drag, startPoint x: 583, startPoint y: 162, endPoint x: 547, endPoint y: 159, distance: 36.1
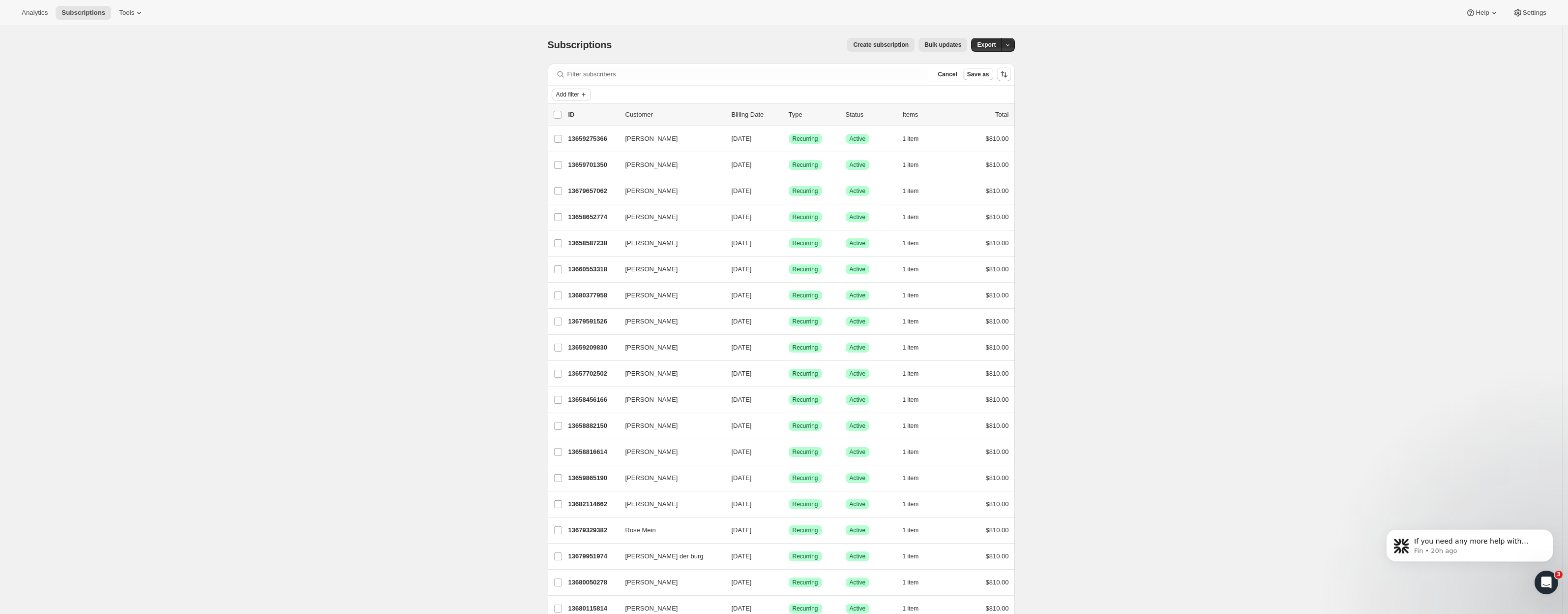
click at [577, 92] on span "Add filter" at bounding box center [567, 94] width 23 height 8
click at [582, 296] on span "Customer tags" at bounding box center [561, 297] width 42 height 7
drag, startPoint x: 587, startPoint y: 158, endPoint x: 564, endPoint y: 159, distance: 23.0
click at [566, 159] on input "leg" at bounding box center [616, 161] width 113 height 16
type input "Legacy"
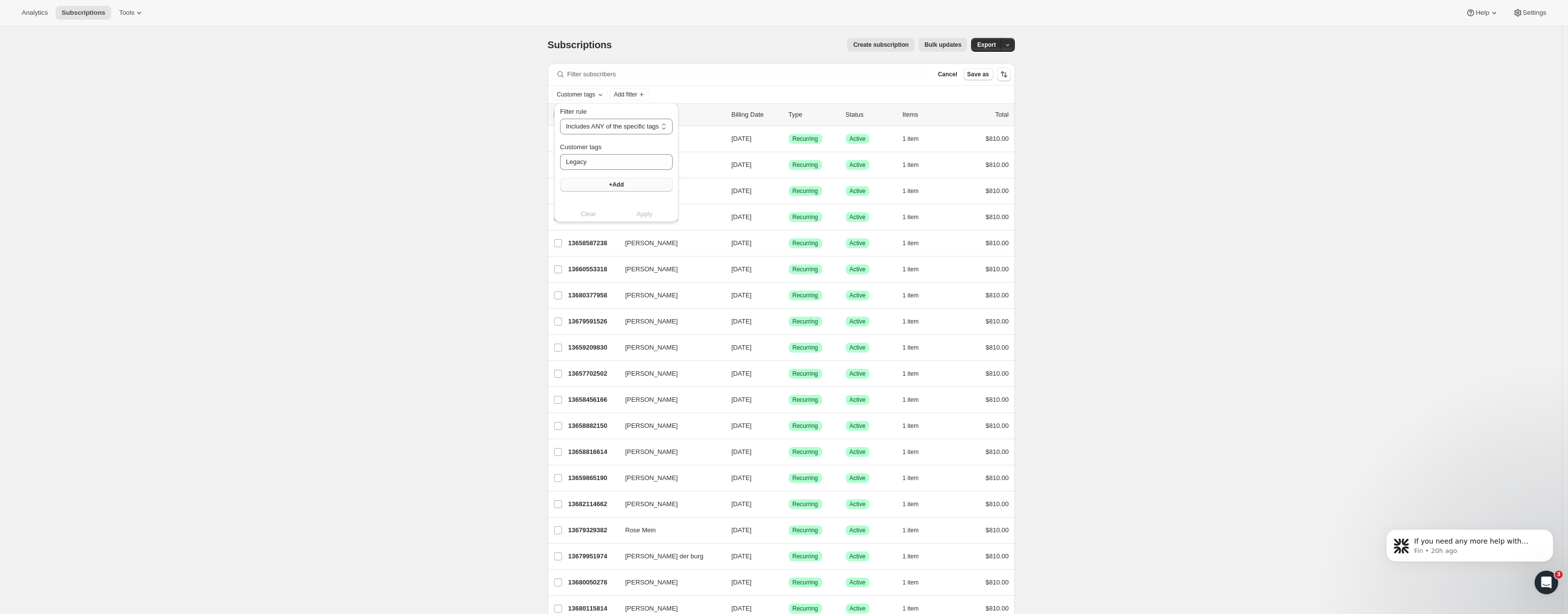
click at [611, 185] on button "+Add" at bounding box center [616, 184] width 113 height 14
click at [605, 158] on input "Customer tags" at bounding box center [616, 161] width 113 height 16
select select "only"
click at [650, 222] on span "Apply" at bounding box center [643, 224] width 16 height 10
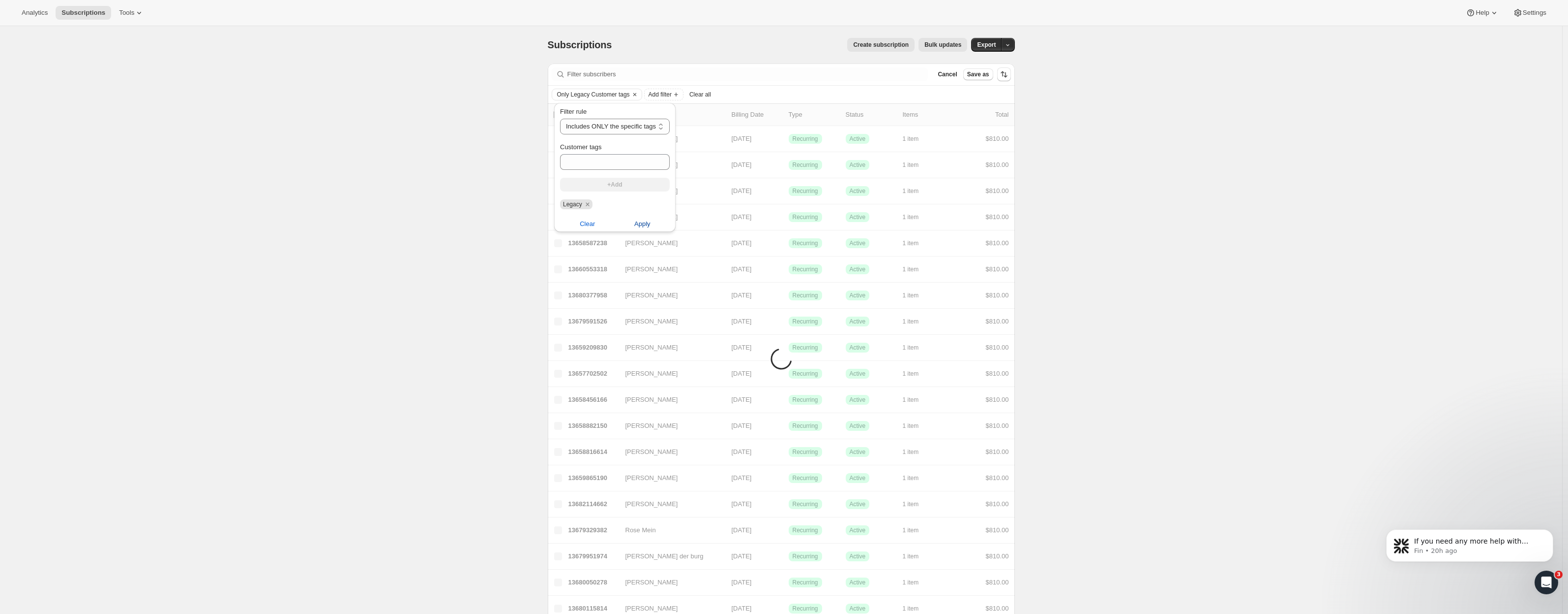
drag, startPoint x: 639, startPoint y: 220, endPoint x: 643, endPoint y: 225, distance: 6.4
click at [639, 220] on span "Apply" at bounding box center [643, 224] width 16 height 10
click at [644, 225] on span "Apply" at bounding box center [643, 224] width 16 height 10
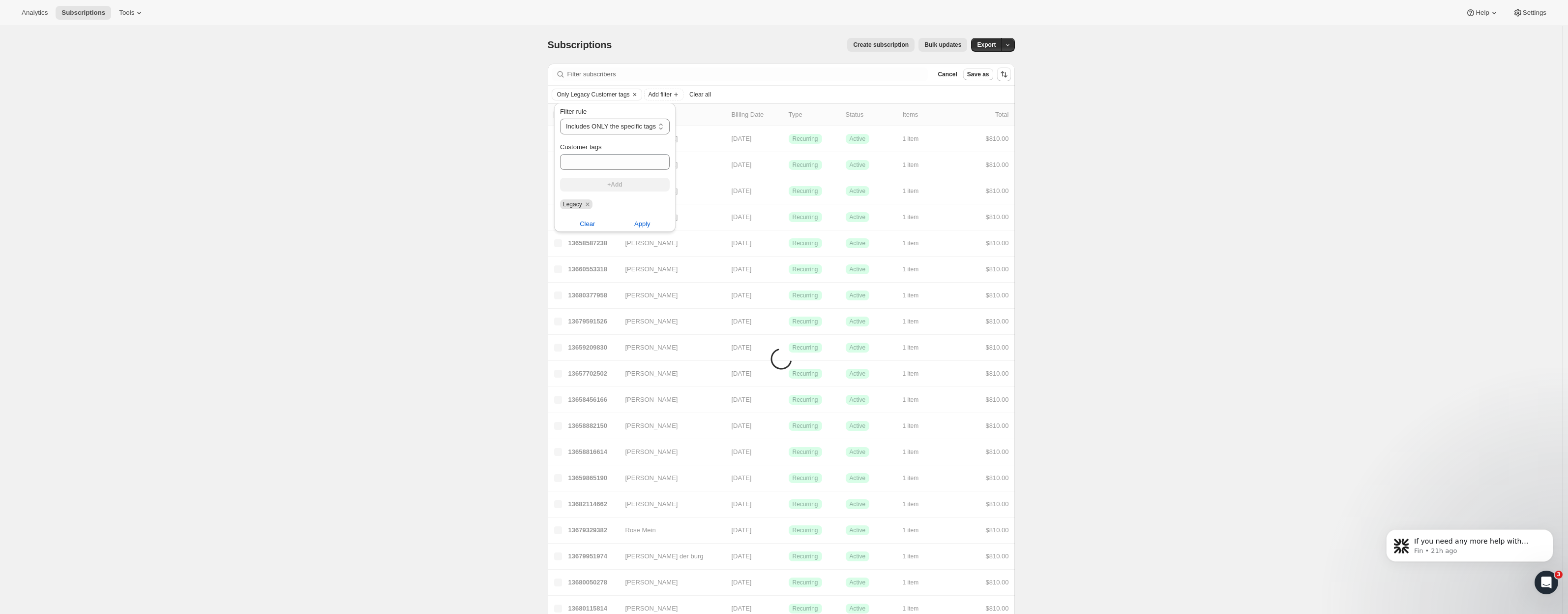
click at [639, 93] on icon "Clear" at bounding box center [635, 94] width 8 height 8
